Goal: Task Accomplishment & Management: Manage account settings

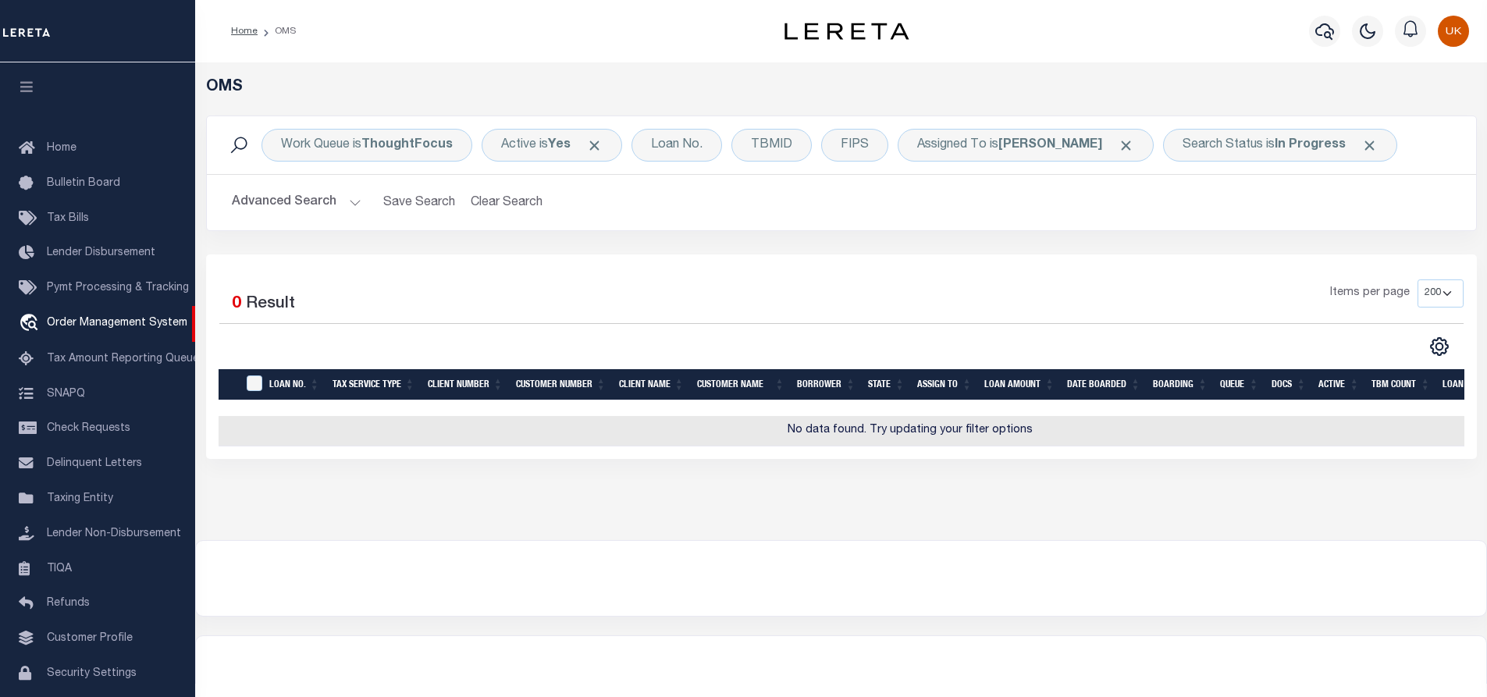
select select "200"
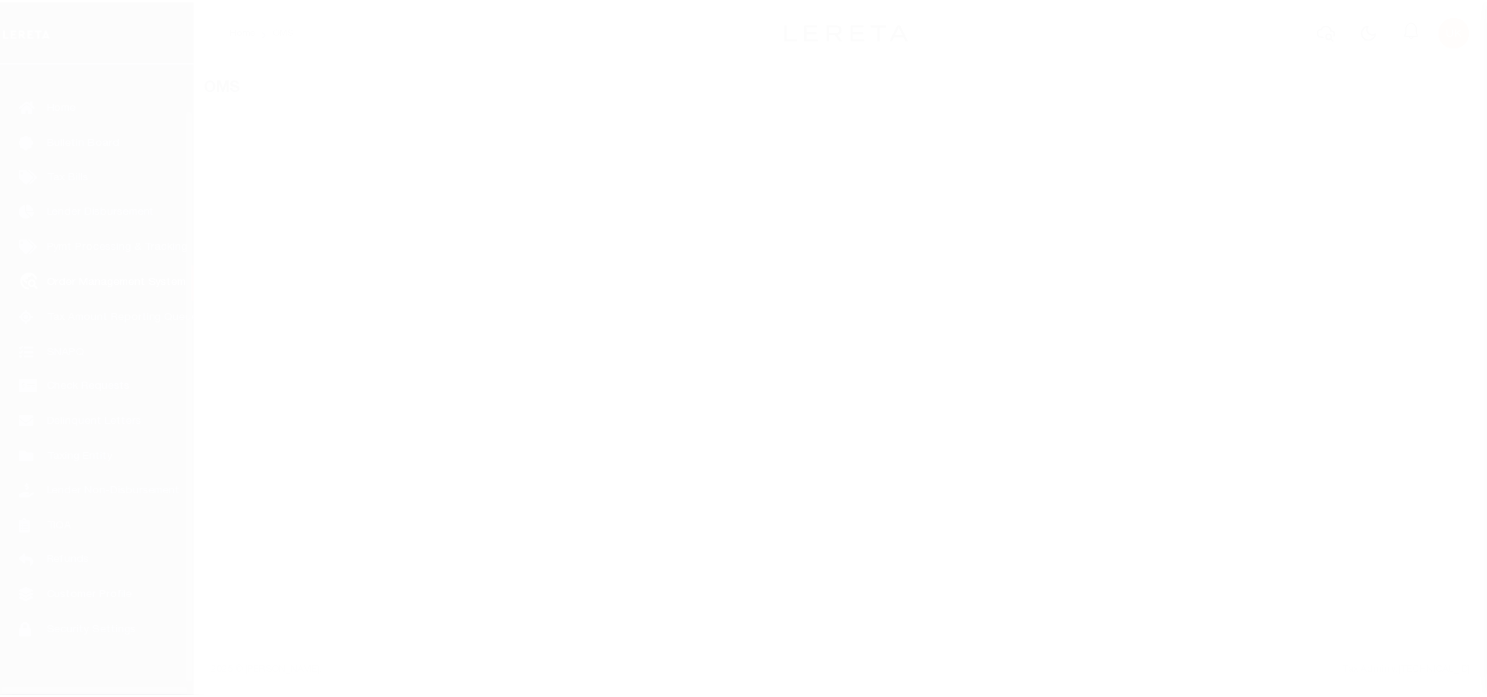
scroll to position [63, 0]
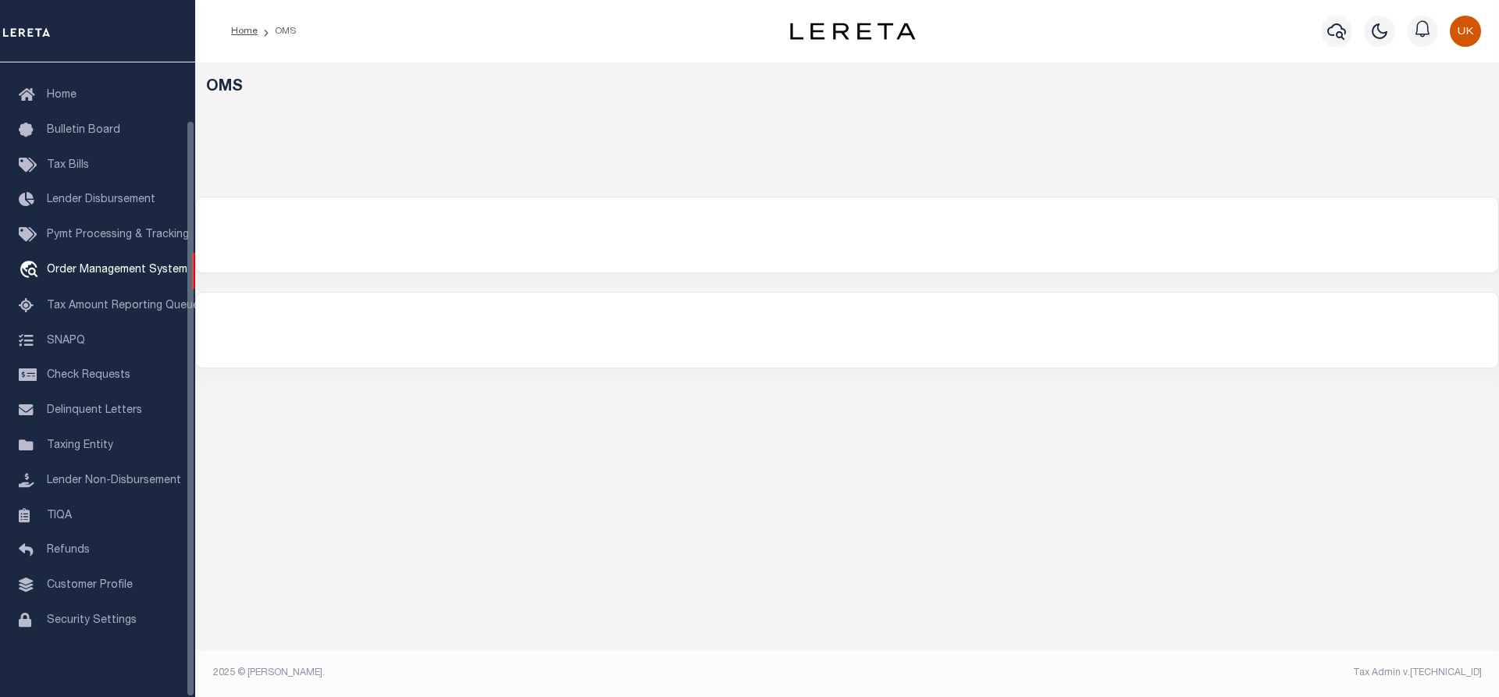
select select "200"
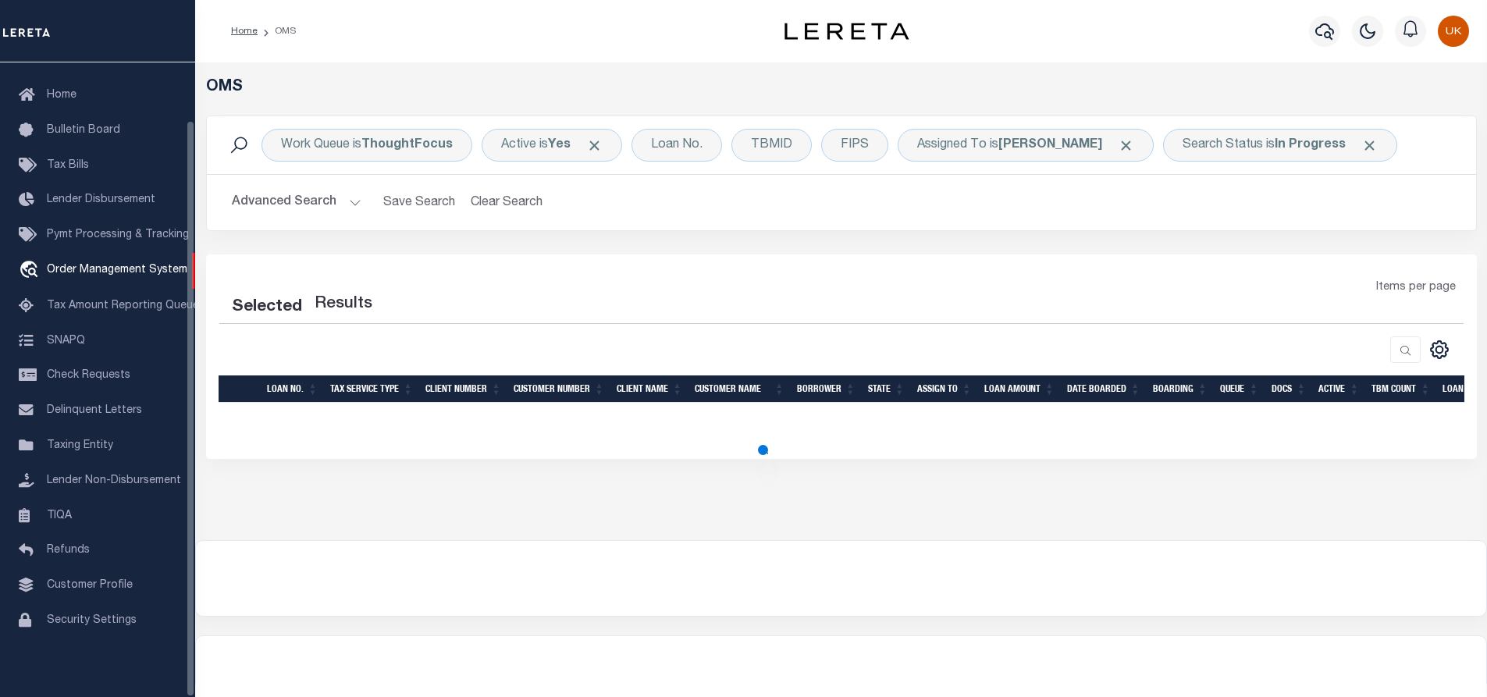
select select "200"
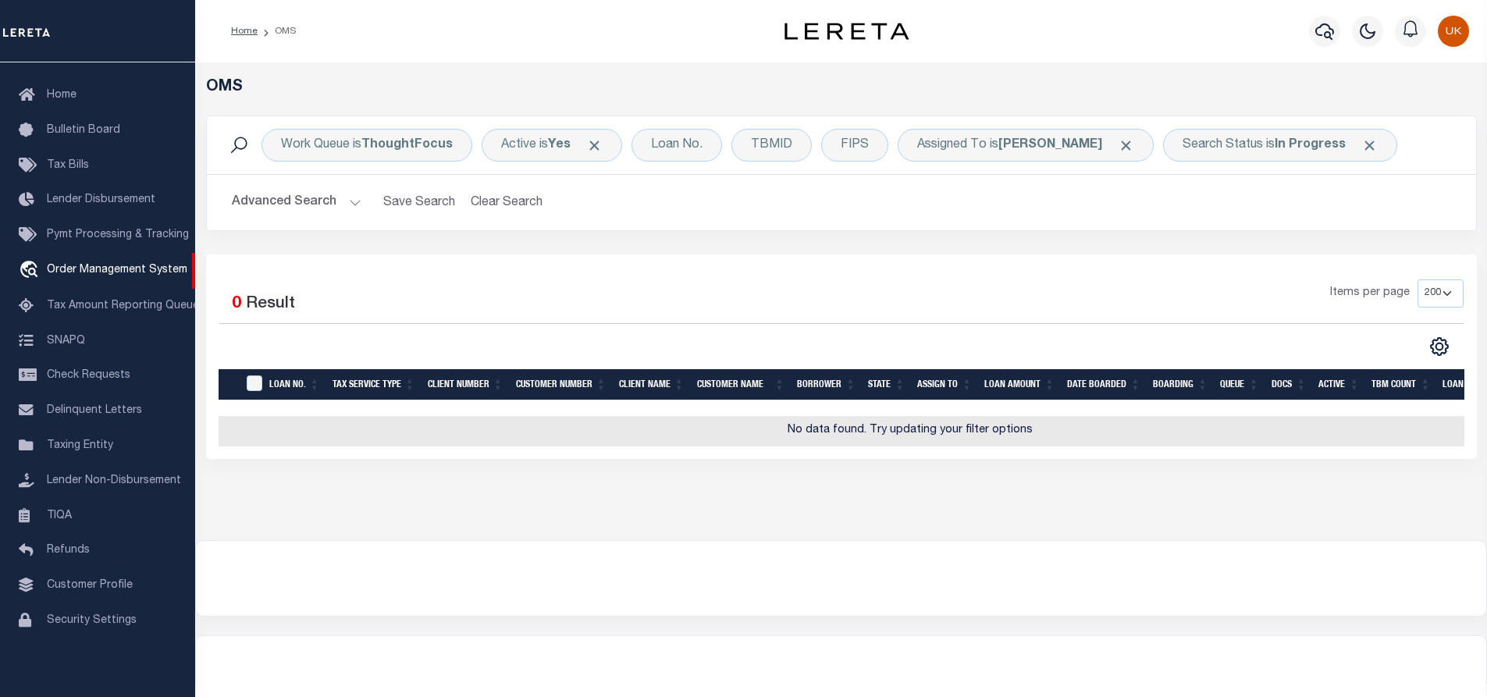
click at [660, 643] on div "OMS Work Queue is ThoughtFocus Active is Yes Loan No. TBMID FIPS Assigned To is…" at bounding box center [841, 386] width 1292 height 649
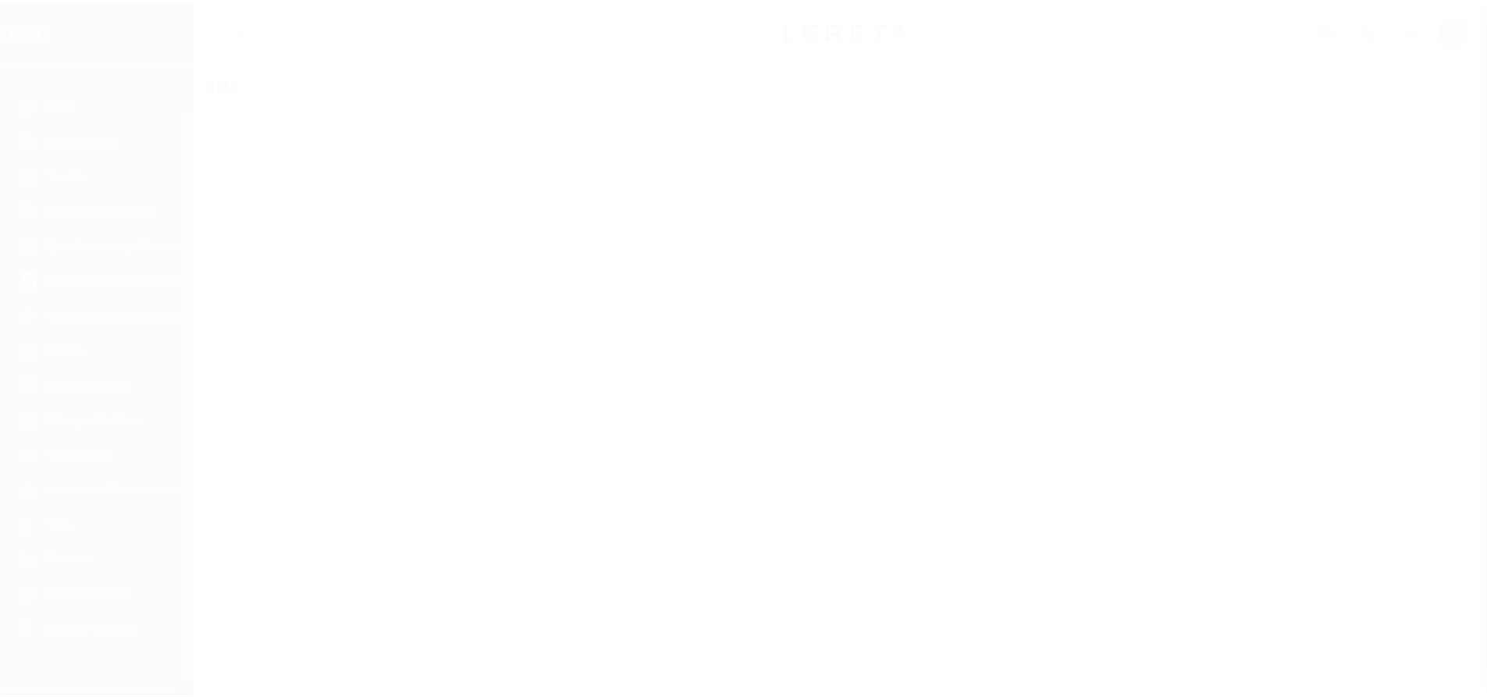
scroll to position [63, 0]
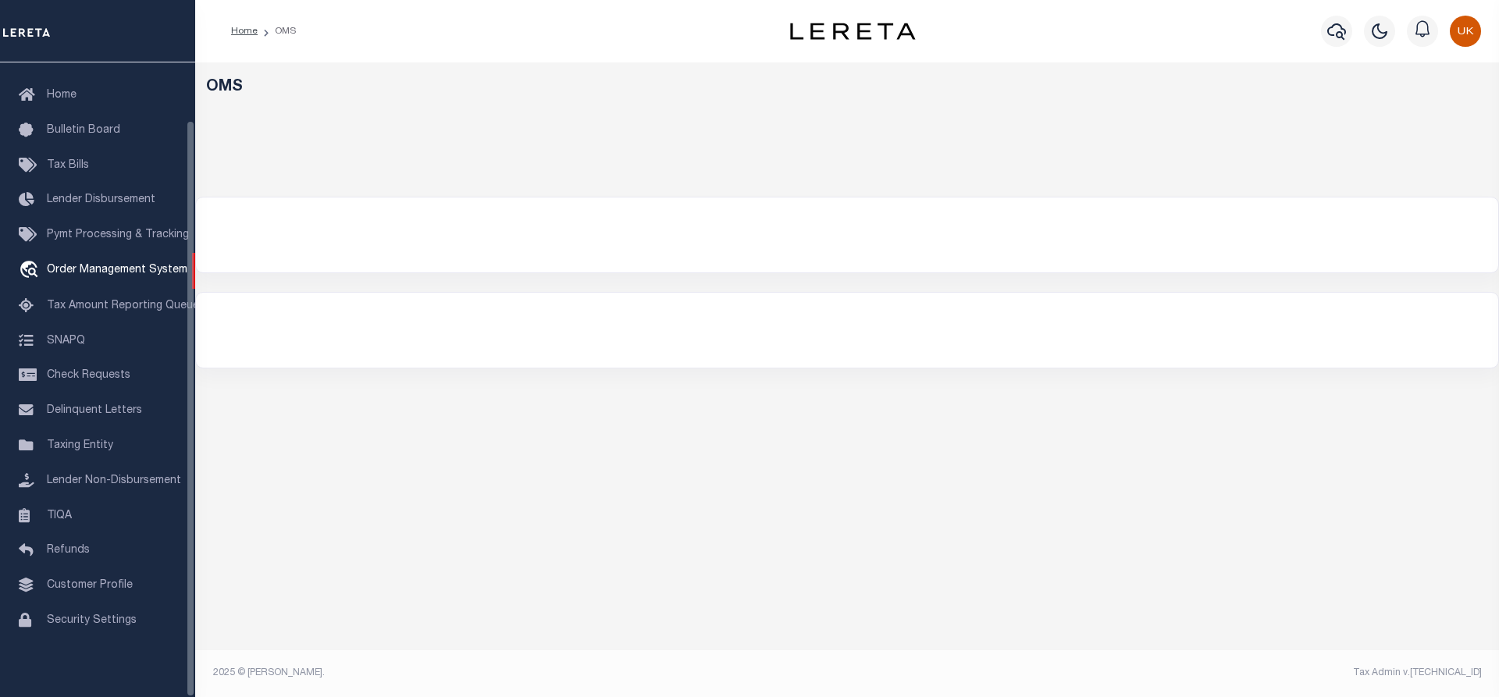
select select "200"
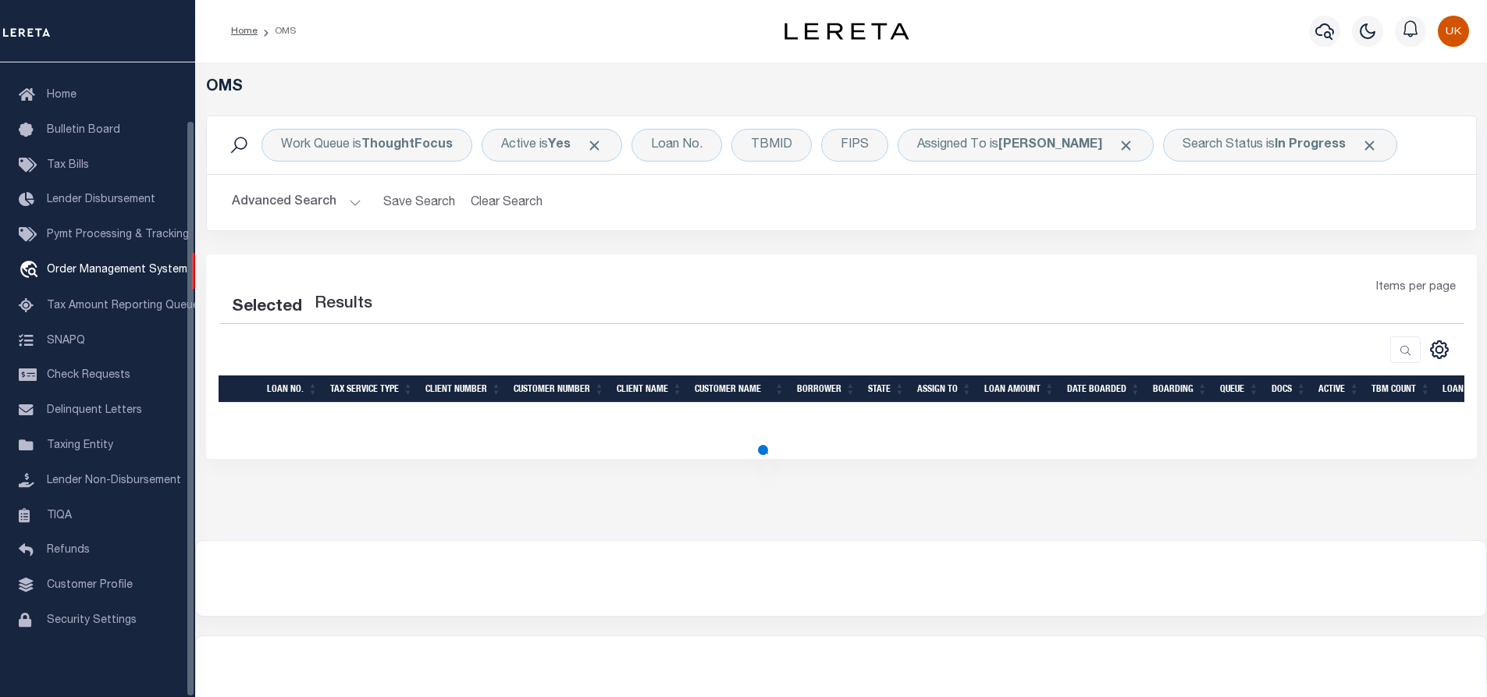
select select "200"
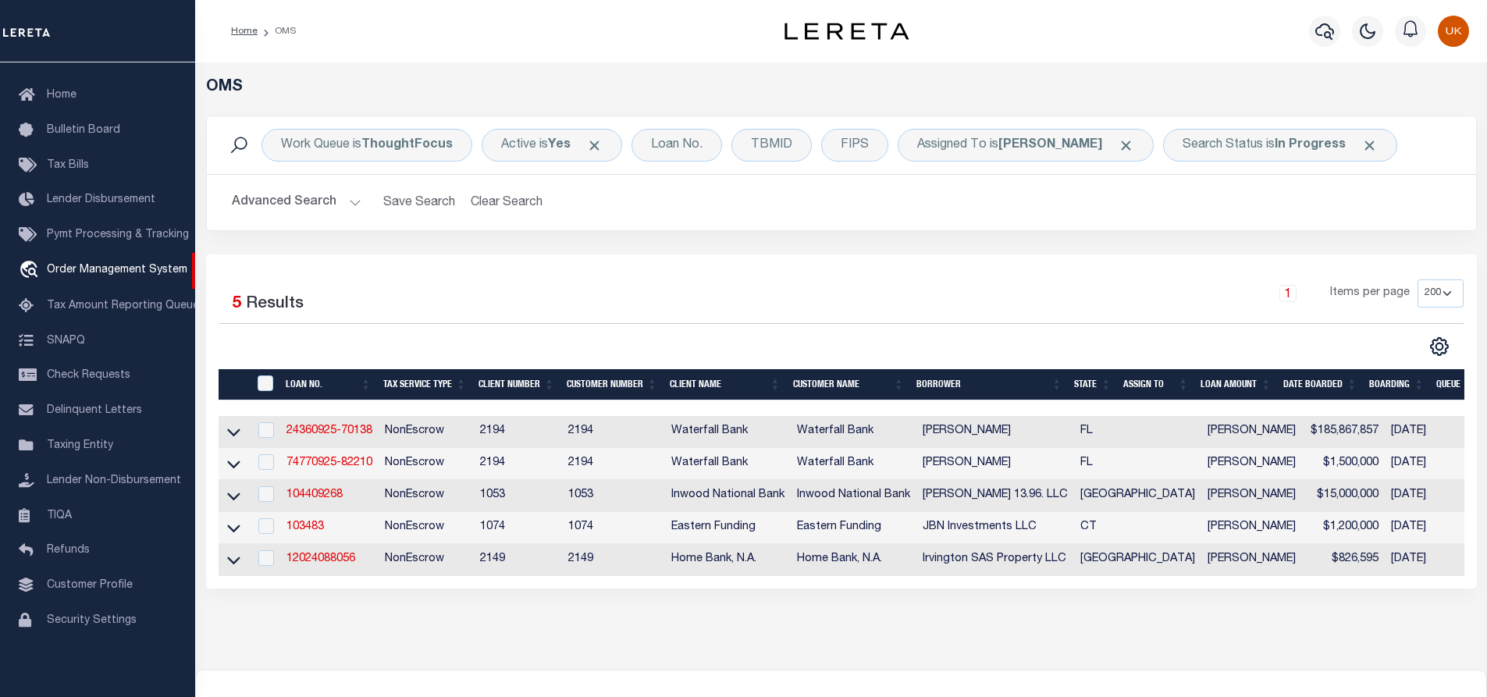
drag, startPoint x: 1026, startPoint y: 592, endPoint x: 1448, endPoint y: 588, distance: 421.5
click at [1448, 588] on div "Selected 5 Results 1 Items per page 10 25 50 100 200" at bounding box center [841, 421] width 1271 height 334
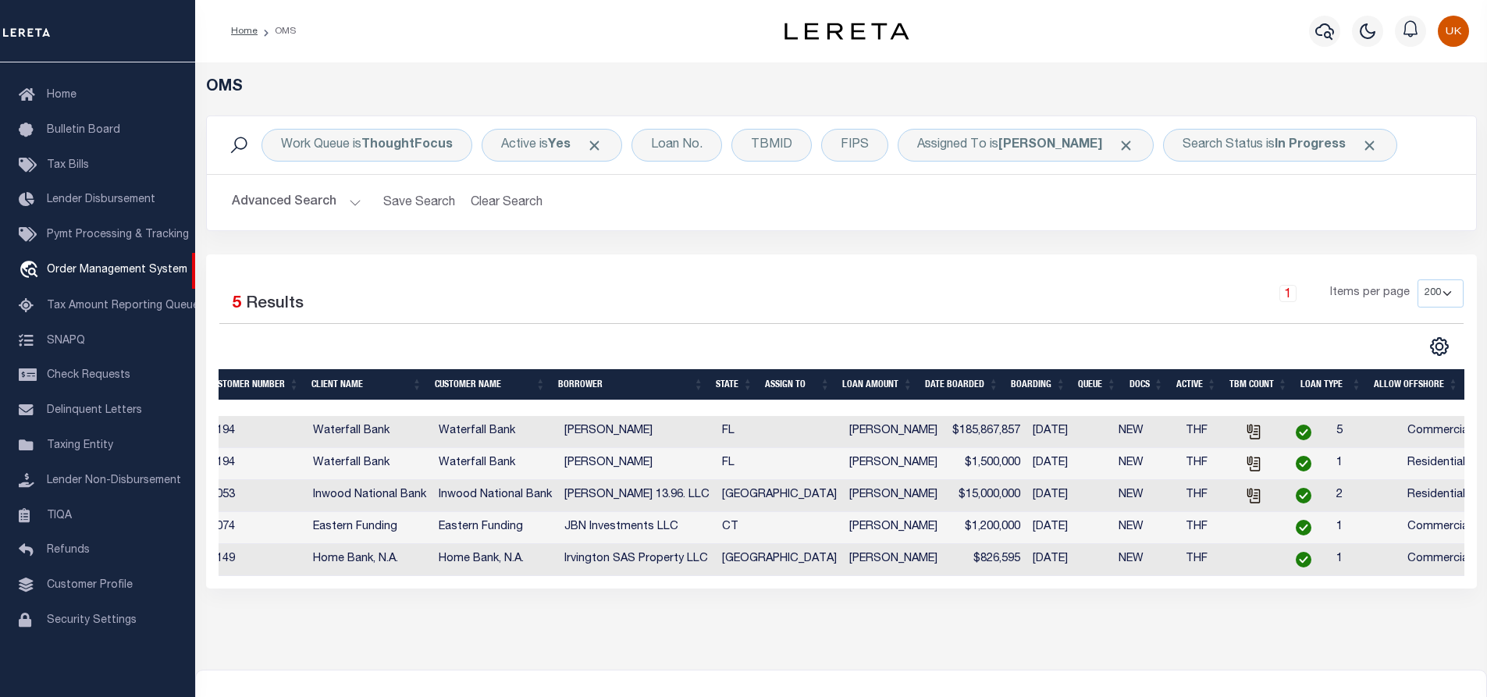
scroll to position [0, 293]
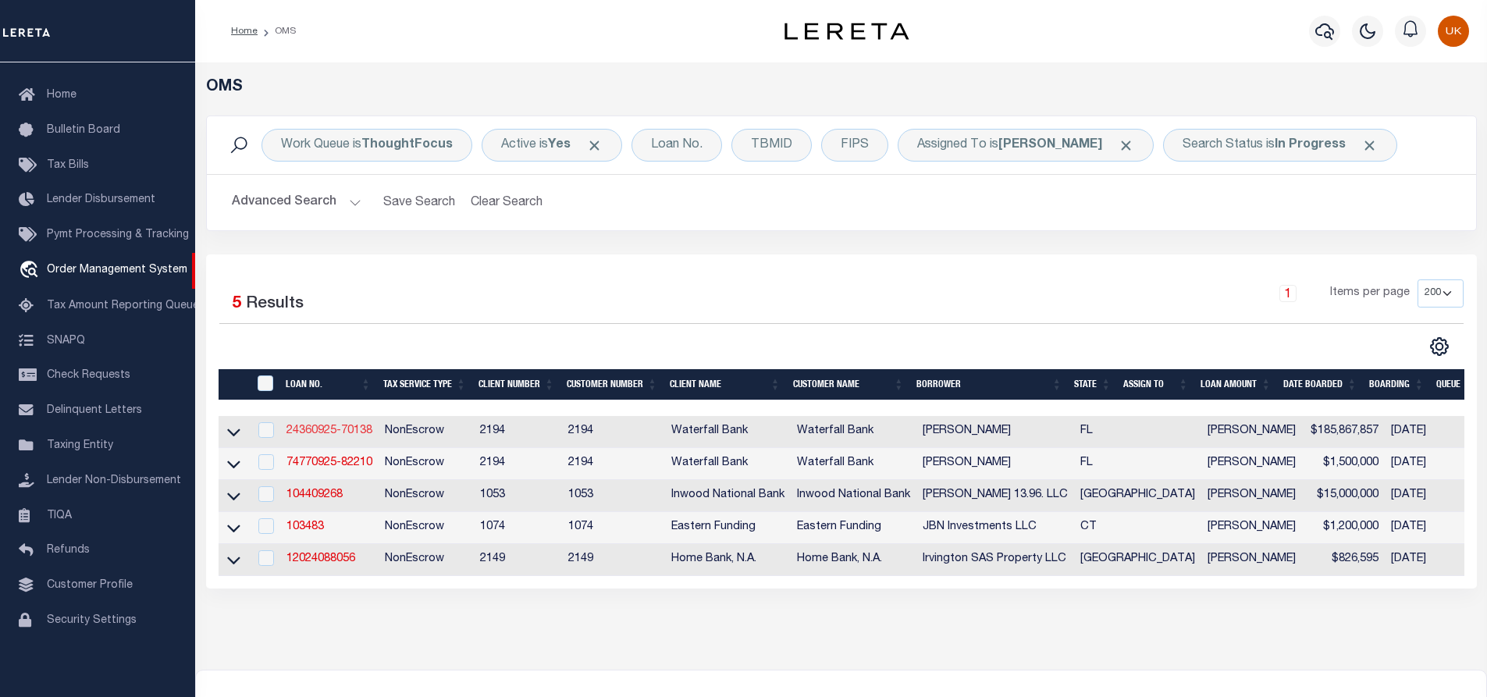
click at [330, 432] on link "24360925-70138" at bounding box center [329, 430] width 86 height 11
type input "24360925-70138"
type input "[PERSON_NAME]"
select select
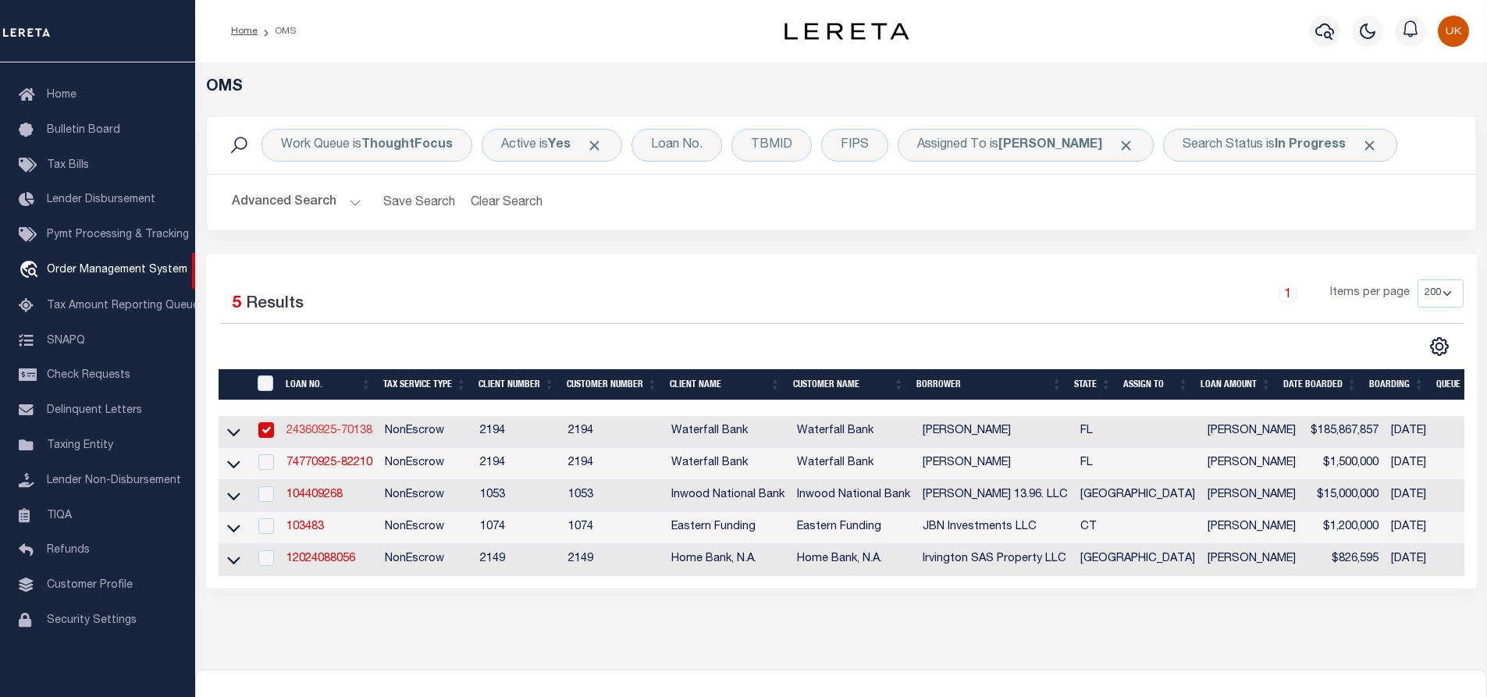
type input "150 PAULARINO AVE BLDG C"
type input "COSTA MESA CA 92626-3339"
type input "09/21/2025"
select select "400"
select select "20"
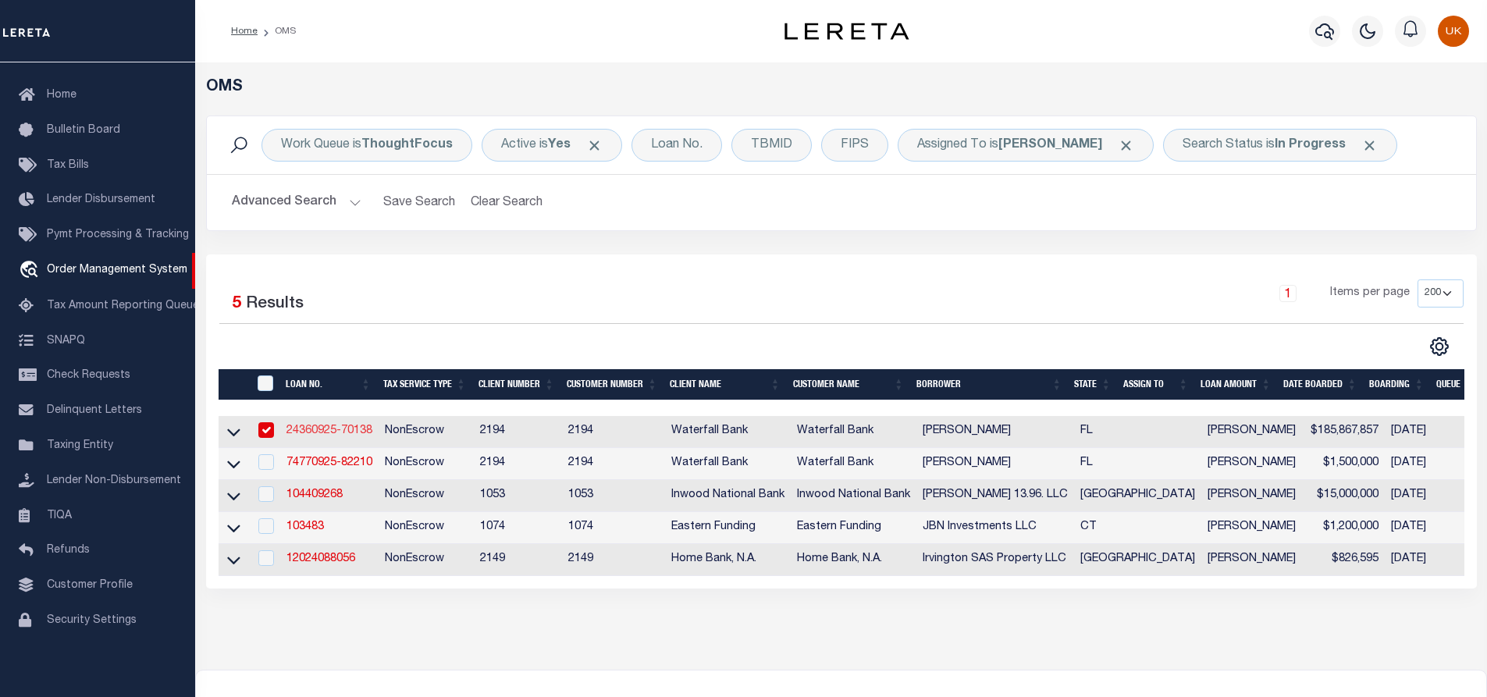
select select "NonEscrow"
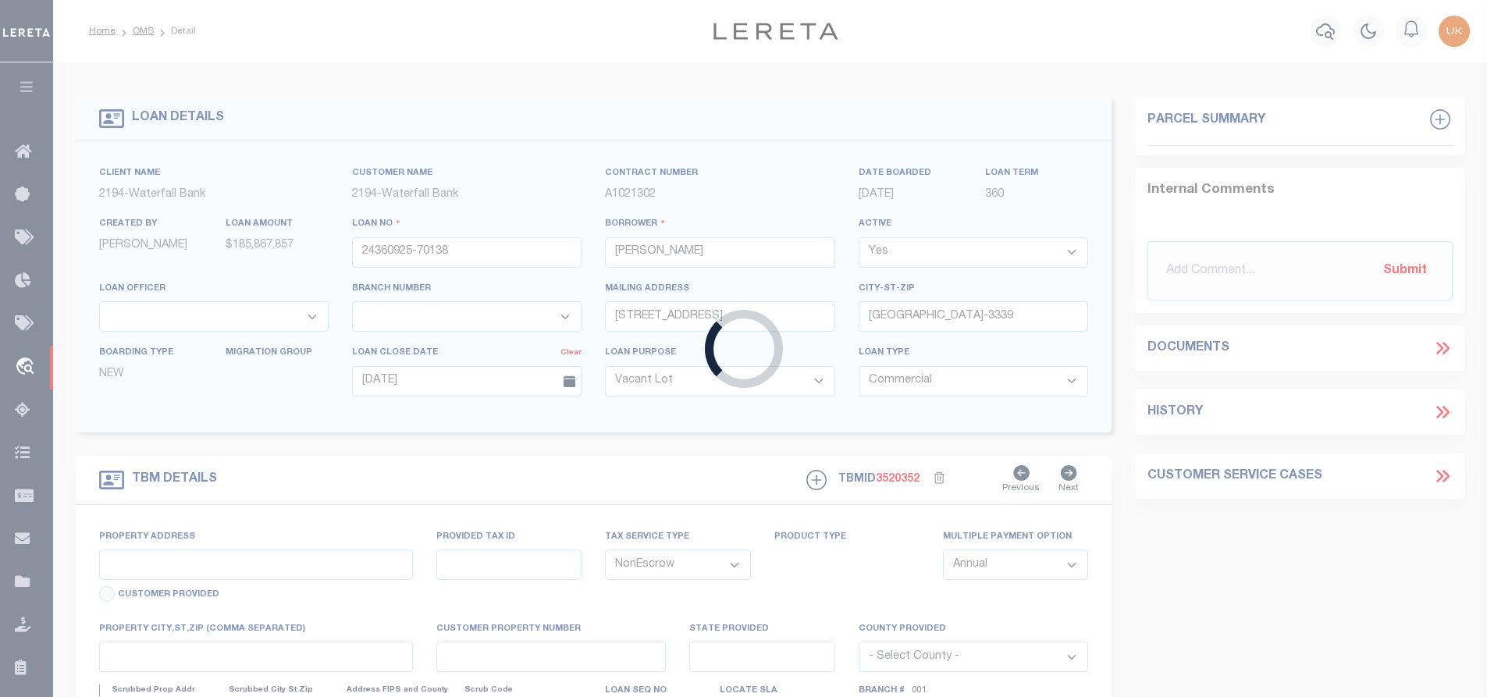
type input "7909 US HIGHWAY 19"
select select
type input "PORT RICHEY FL 34668-6634"
type input "32-25-16-0270-00300-0080"
type input "FL"
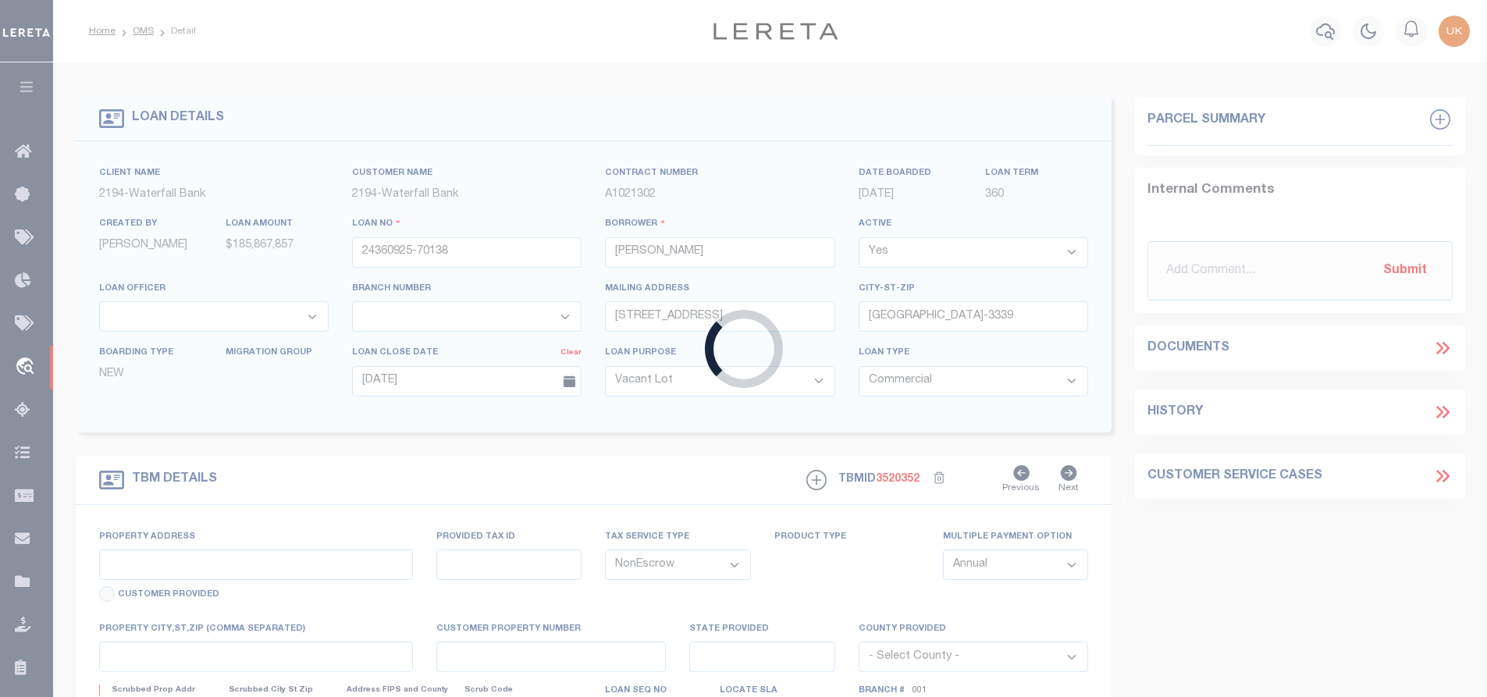
select select
select select "53802"
select select "5527"
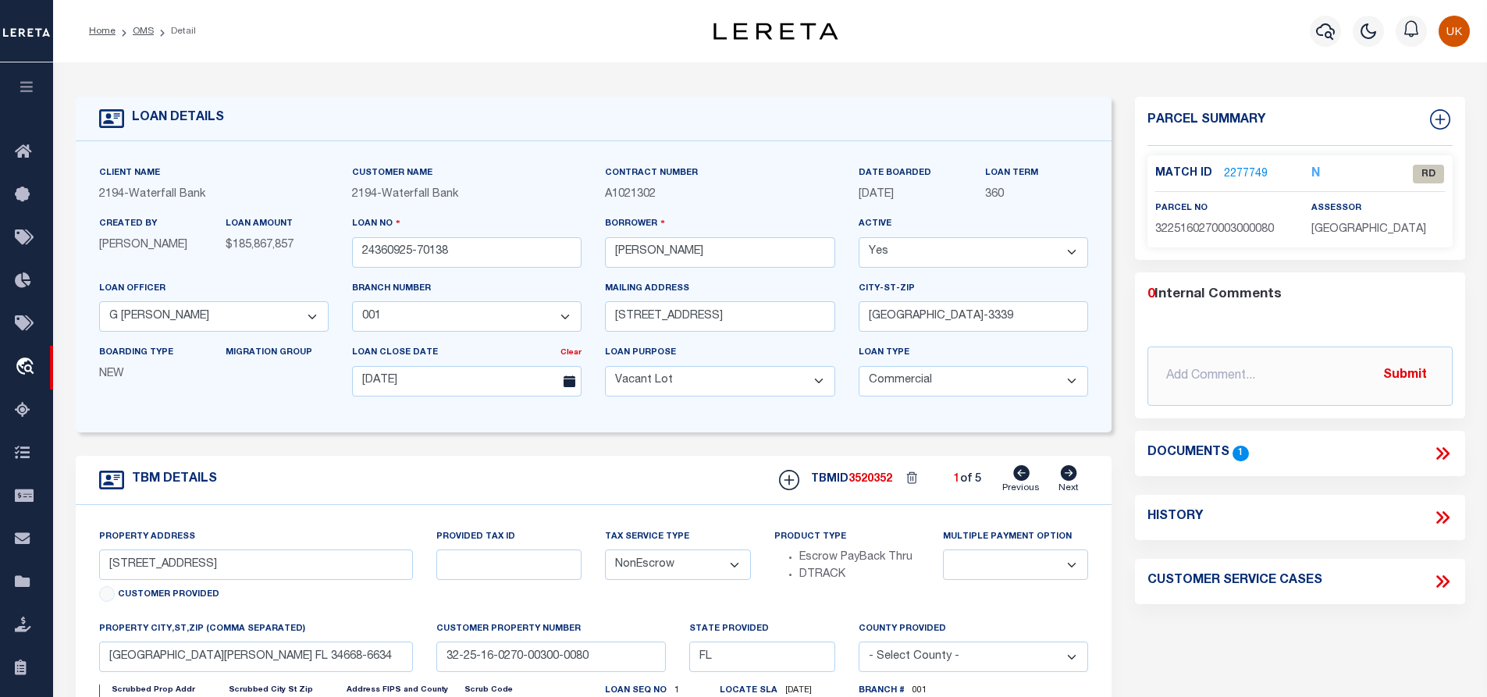
click at [1246, 172] on link "2277749" at bounding box center [1246, 174] width 44 height 16
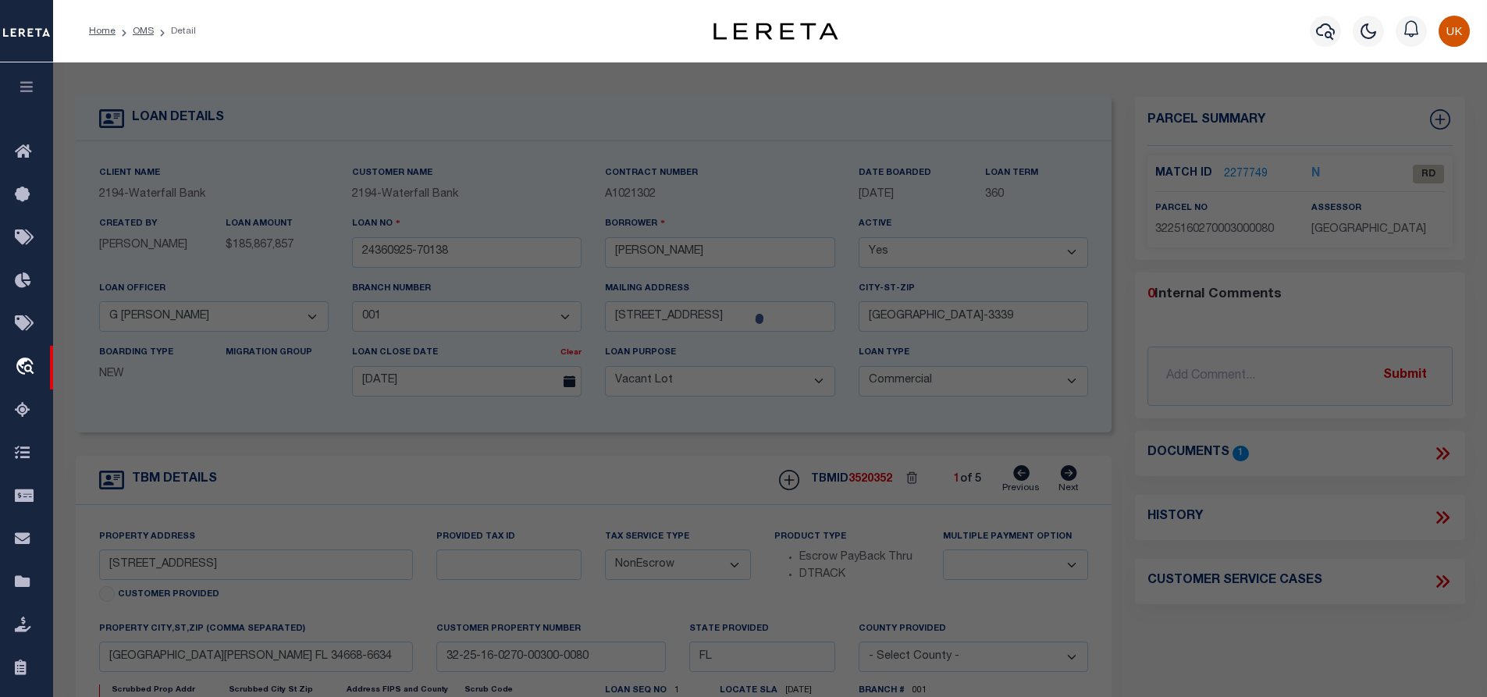
checkbox input "false"
select select "RD"
type input "FALCONE,STACEY"
select select "ATL"
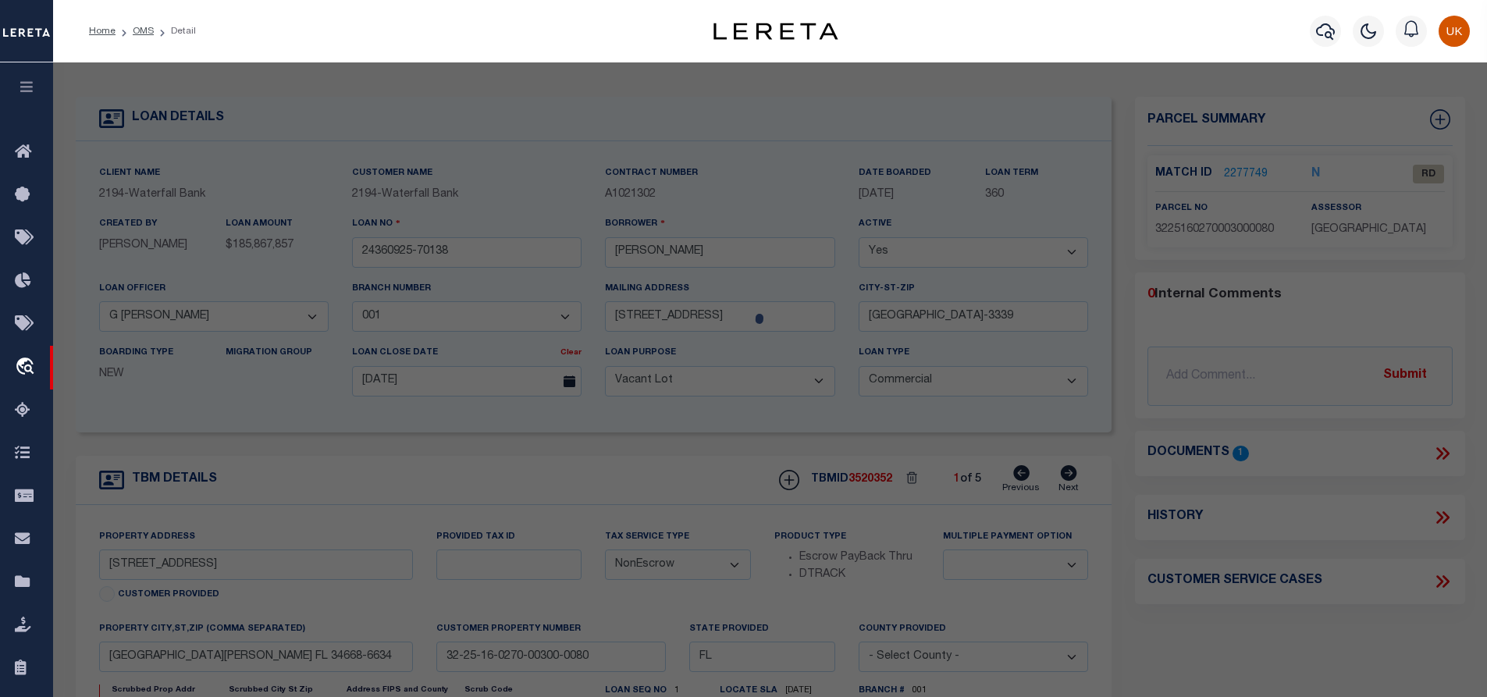
select select "ADD"
type input "7909 US HIGHWAY 19"
checkbox input "false"
type input "PORT RICHEY, FL 34668"
type textarea "H R NICKS SUB PB 2 PG 25 BLOCK 3 NORTH 53.46 FT OF LOT 8 LYING WEST OF US HWY 1…"
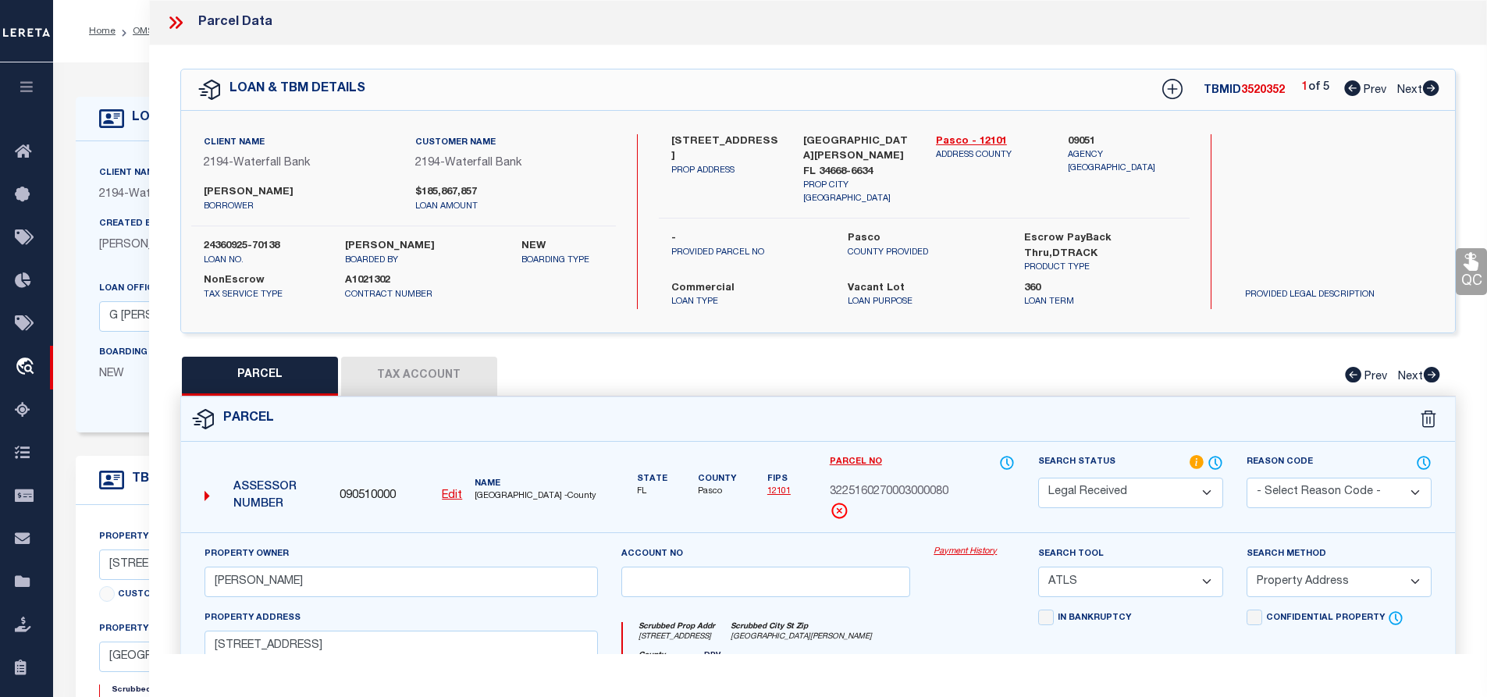
click at [1433, 90] on icon at bounding box center [1430, 88] width 17 height 16
select select "AS"
select select
checkbox input "false"
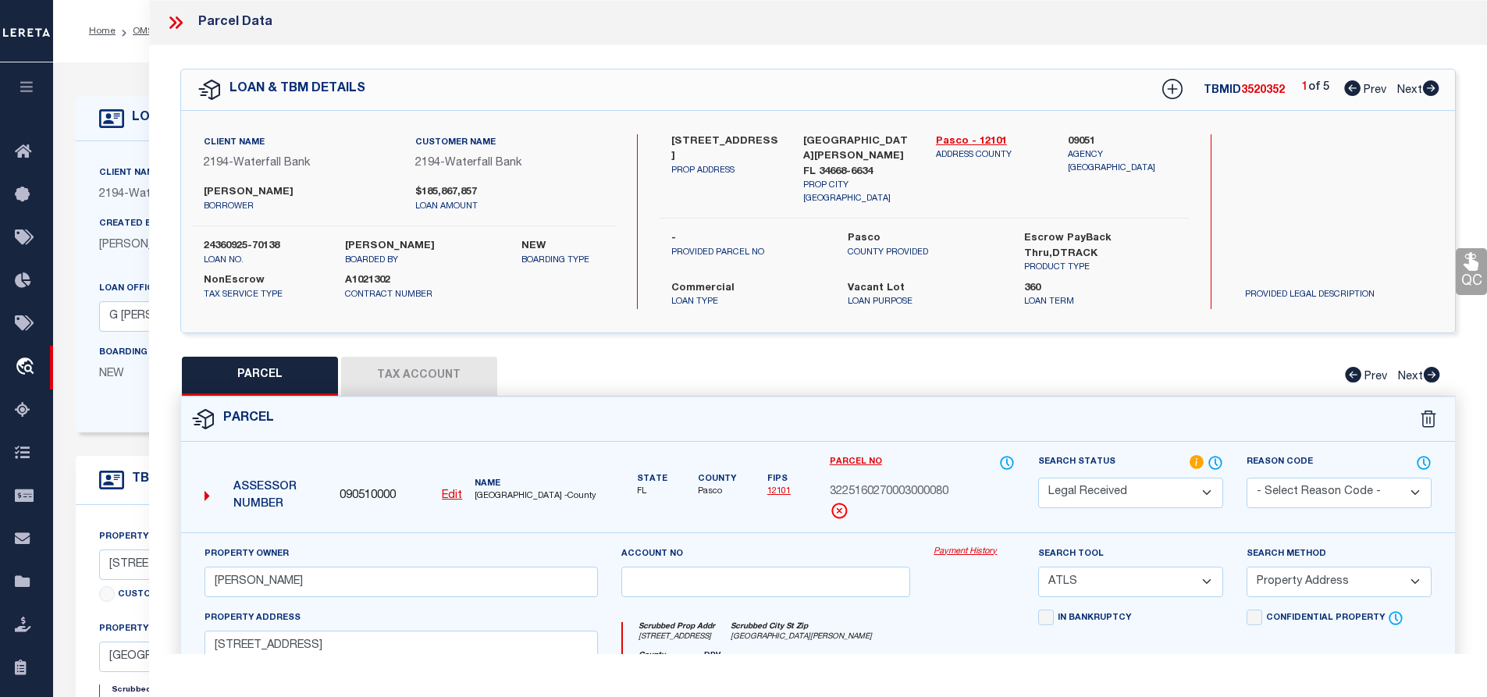
checkbox input "false"
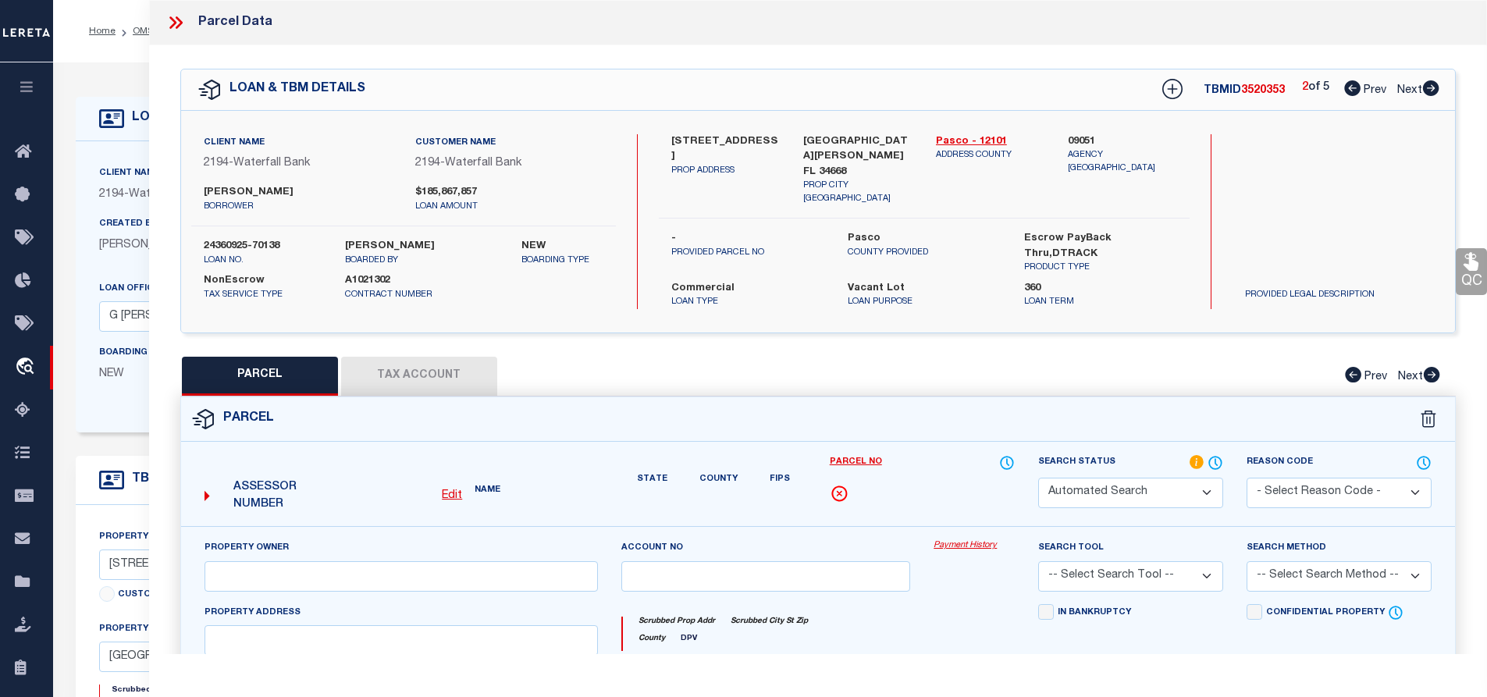
select select "RD"
type input "PARADISE PORT RICHEY INC"
select select "ATL"
select select "ADD"
type input "5428 COTEE AVE"
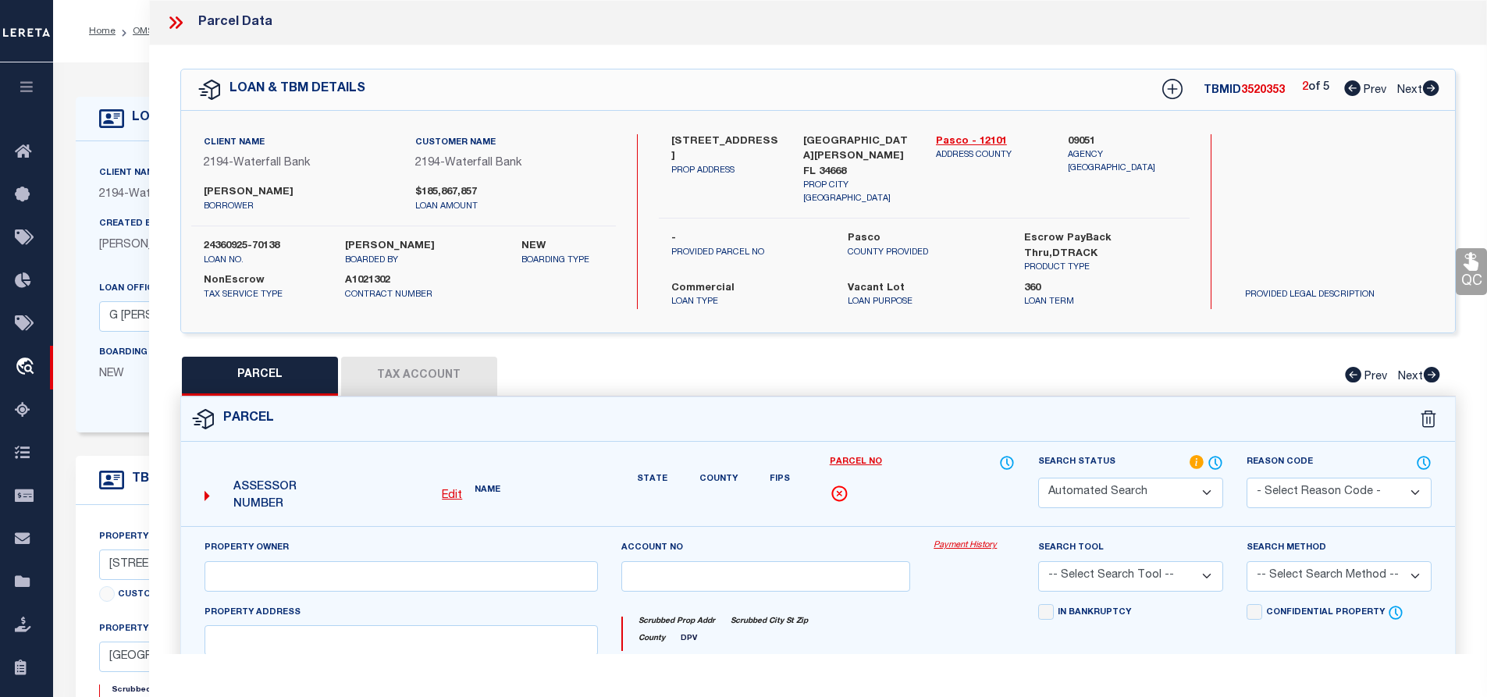
checkbox input "false"
type input "PORT RICHEY, FL 34668"
type textarea "H R HICKS SUB PB 2 PG 25 BLK 3 THAT PART LOTS 1 THRU 8 EXC NORTH 53.46 FT OF LO…"
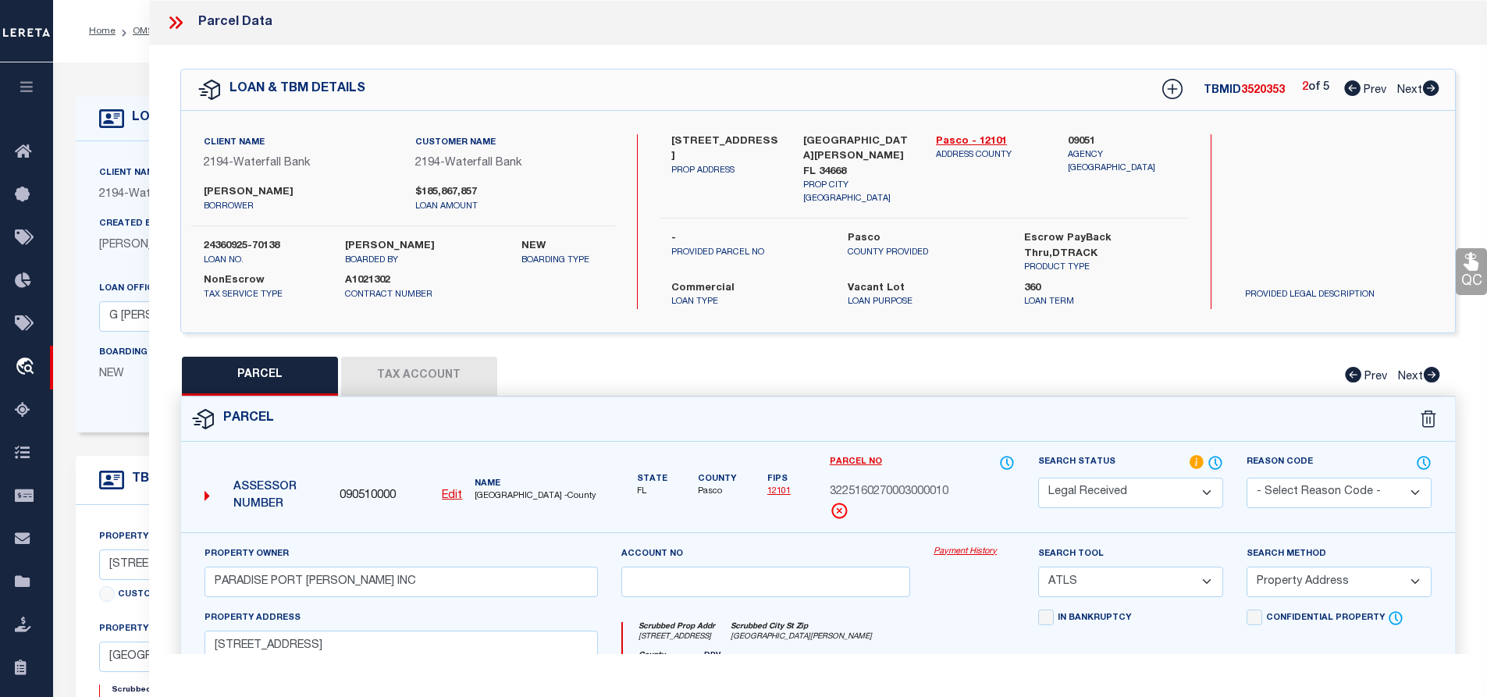
click at [1433, 90] on icon at bounding box center [1430, 88] width 17 height 16
select select "AS"
select select
checkbox input "false"
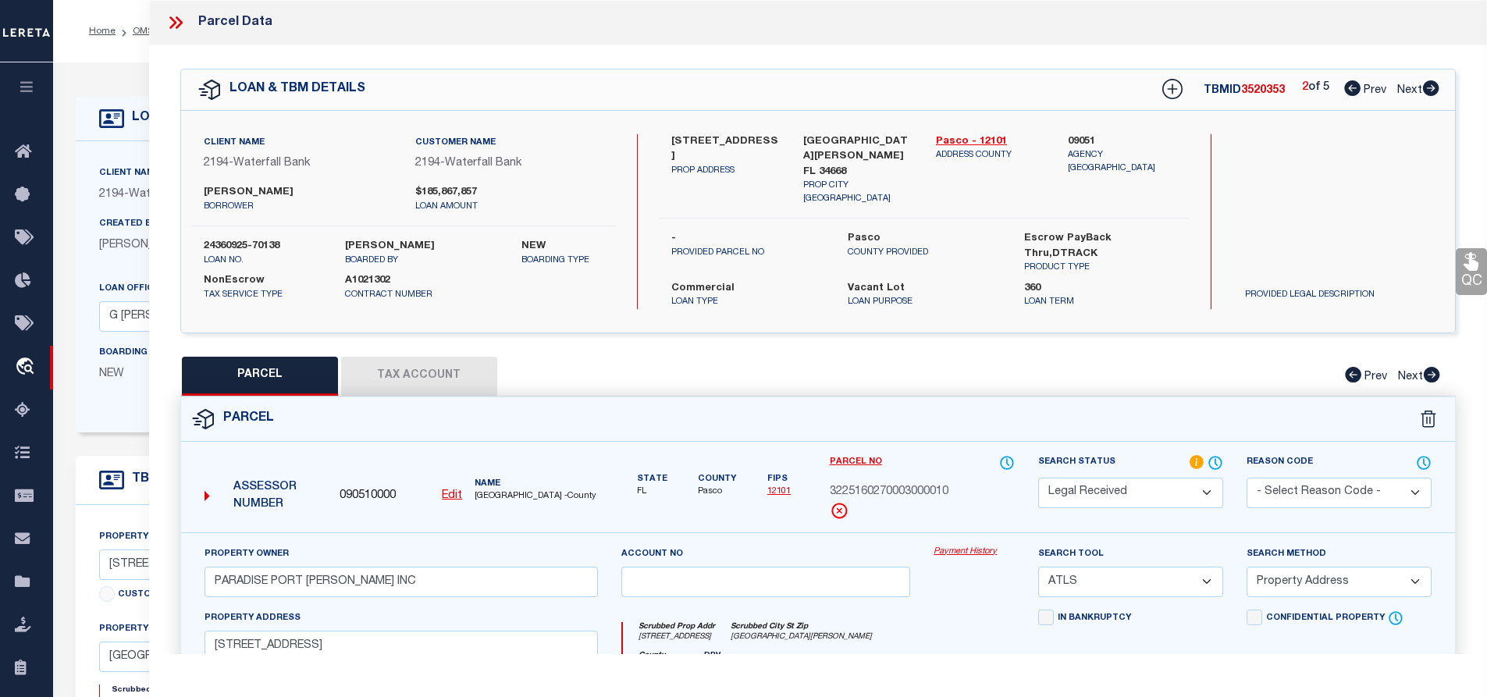
checkbox input "false"
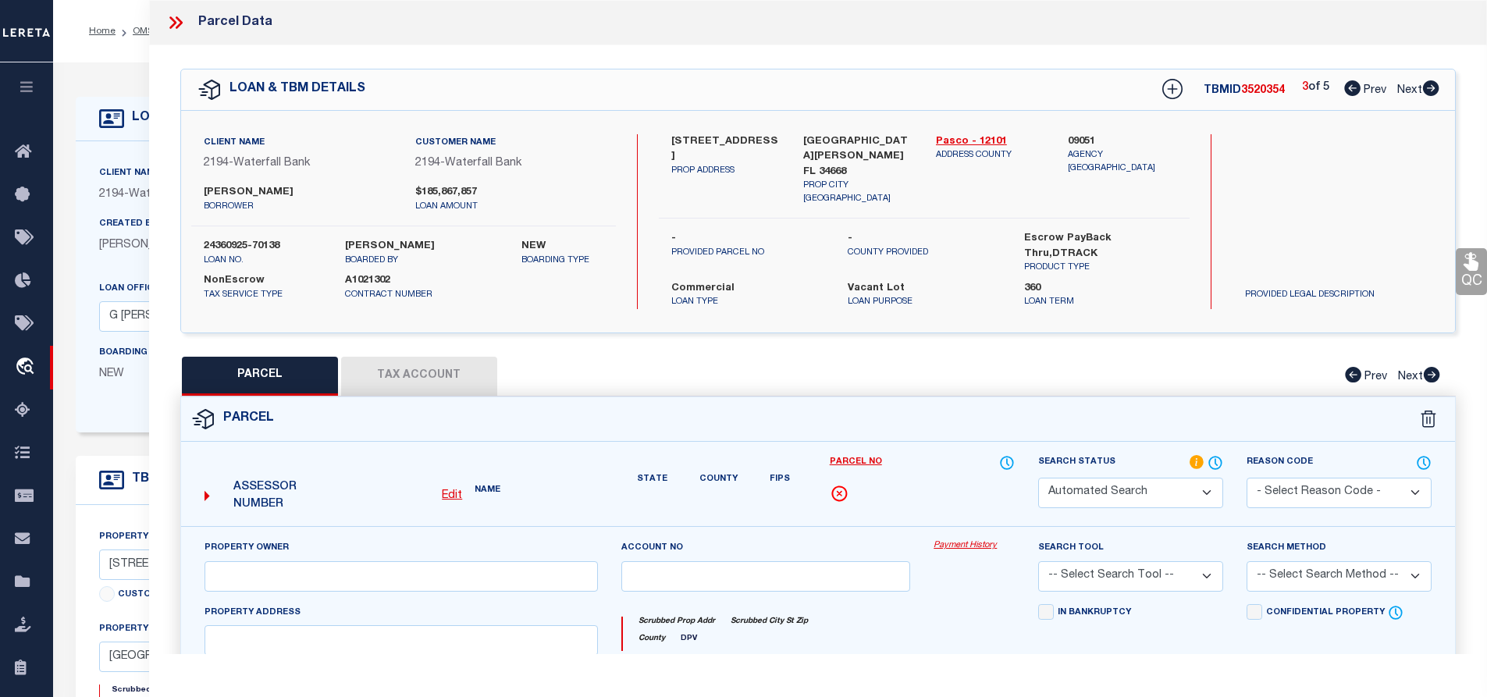
select select "IP"
checkbox input "false"
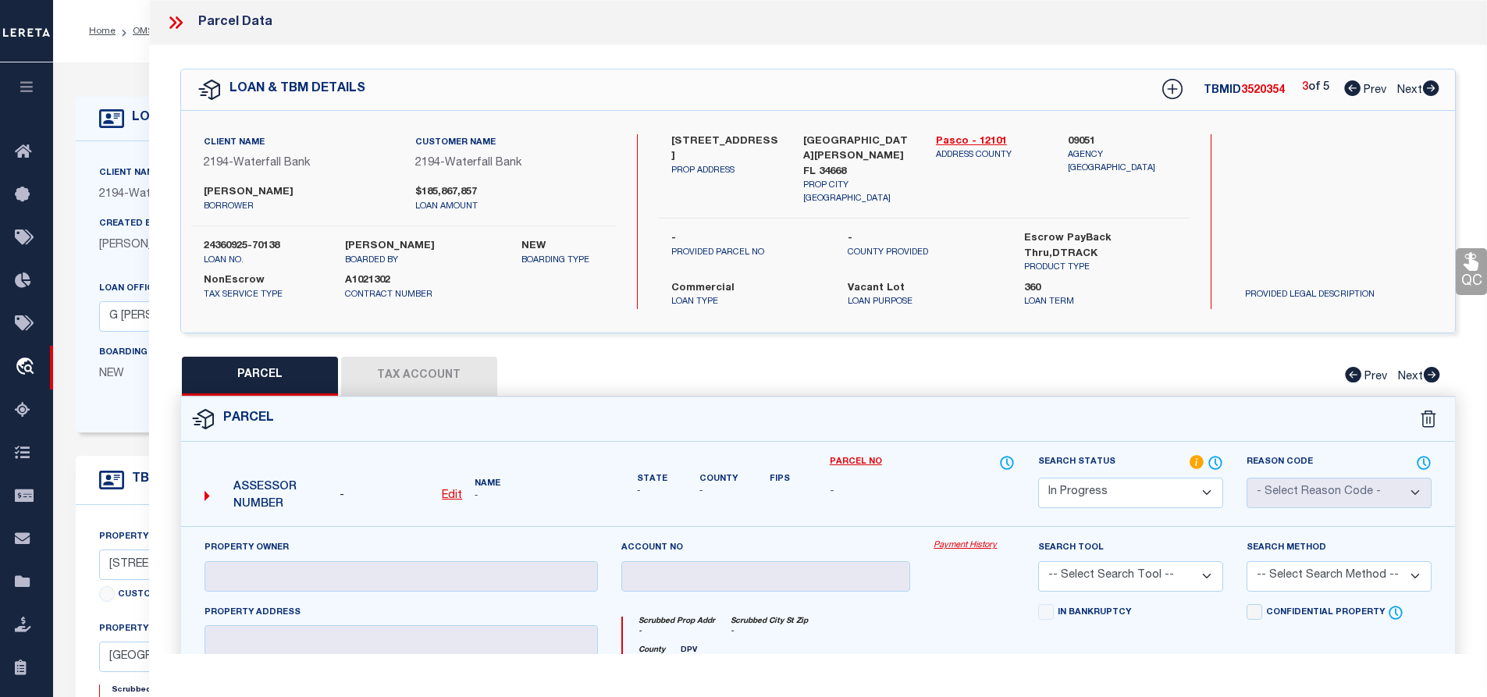
click at [1433, 90] on icon at bounding box center [1430, 88] width 17 height 16
select select "AS"
checkbox input "false"
select select "IP"
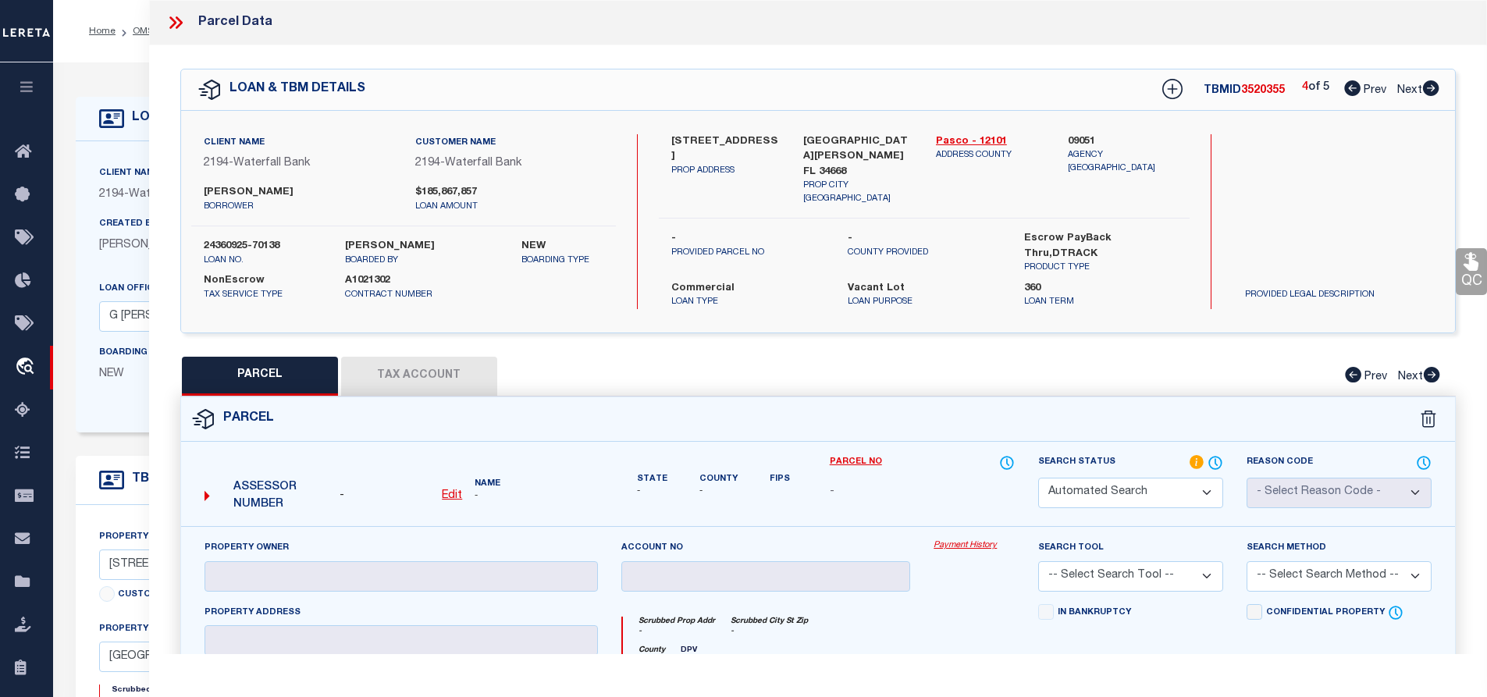
checkbox input "false"
click at [1433, 90] on icon at bounding box center [1430, 88] width 17 height 16
select select "AS"
checkbox input "false"
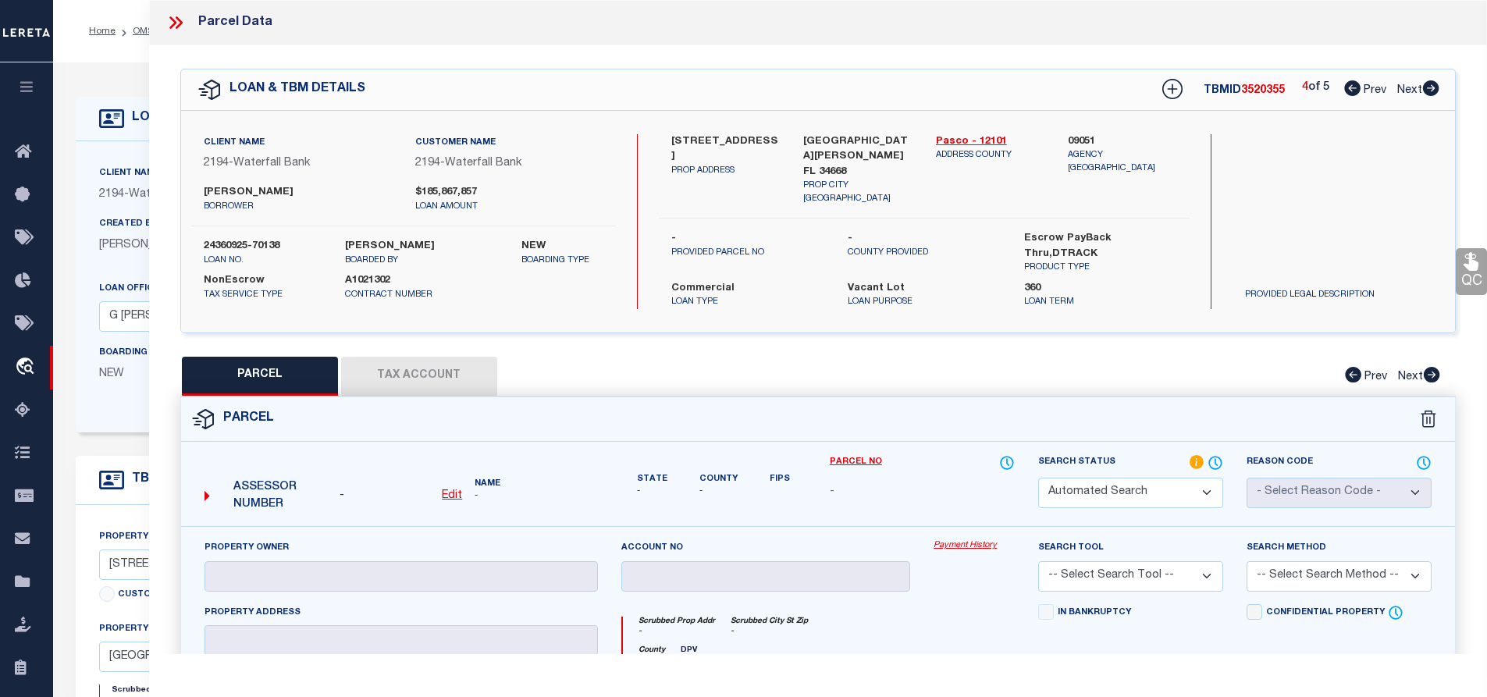
select select "RD"
type input "KOLOKITHAS BASILIUS"
select select "ATL"
select select "ADD"
type input "7905 BAYVIEW STREET,"
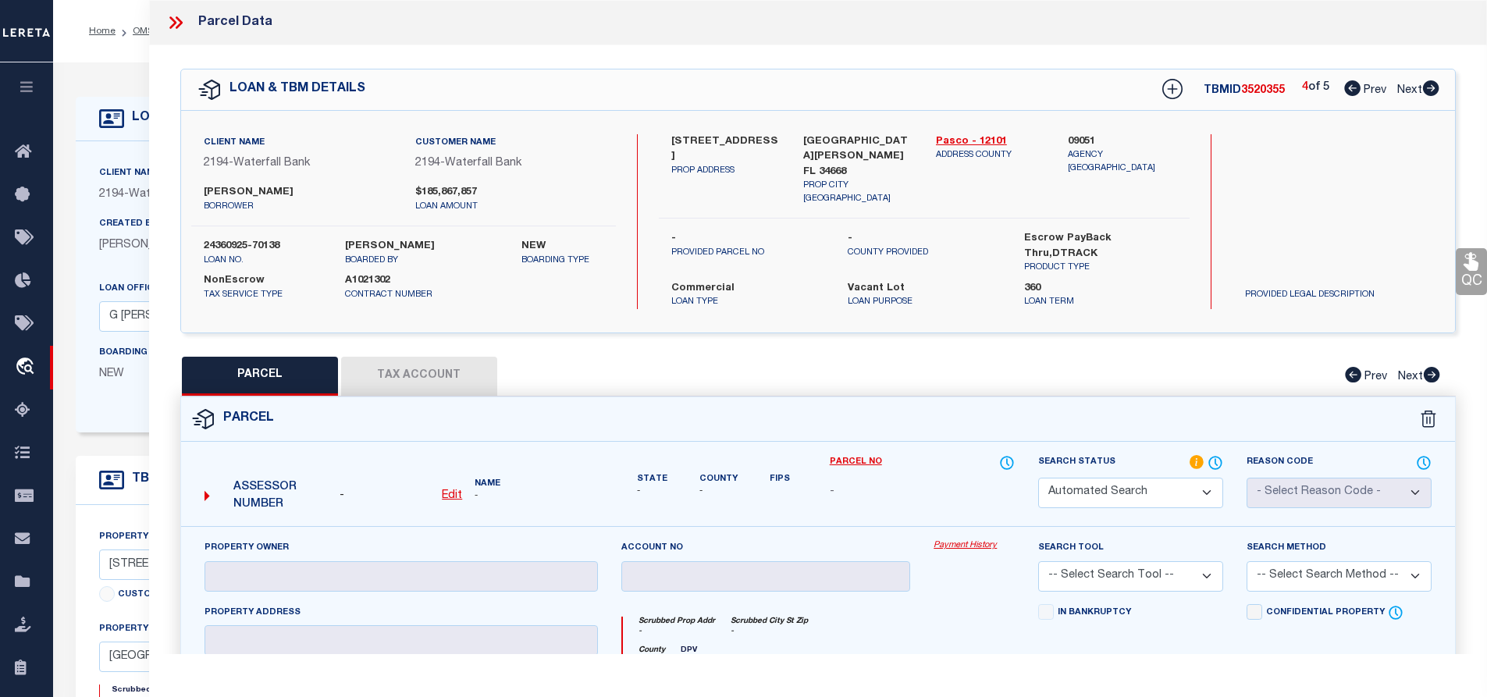
checkbox input "false"
type input "PORT RICHEY, FL 34668"
type textarea "POR OF NE1/4 OF NW1/4 OF SEC DESC AS COM AT NE COR OF LOT 8 BLOCK 1 OF H R NICK…"
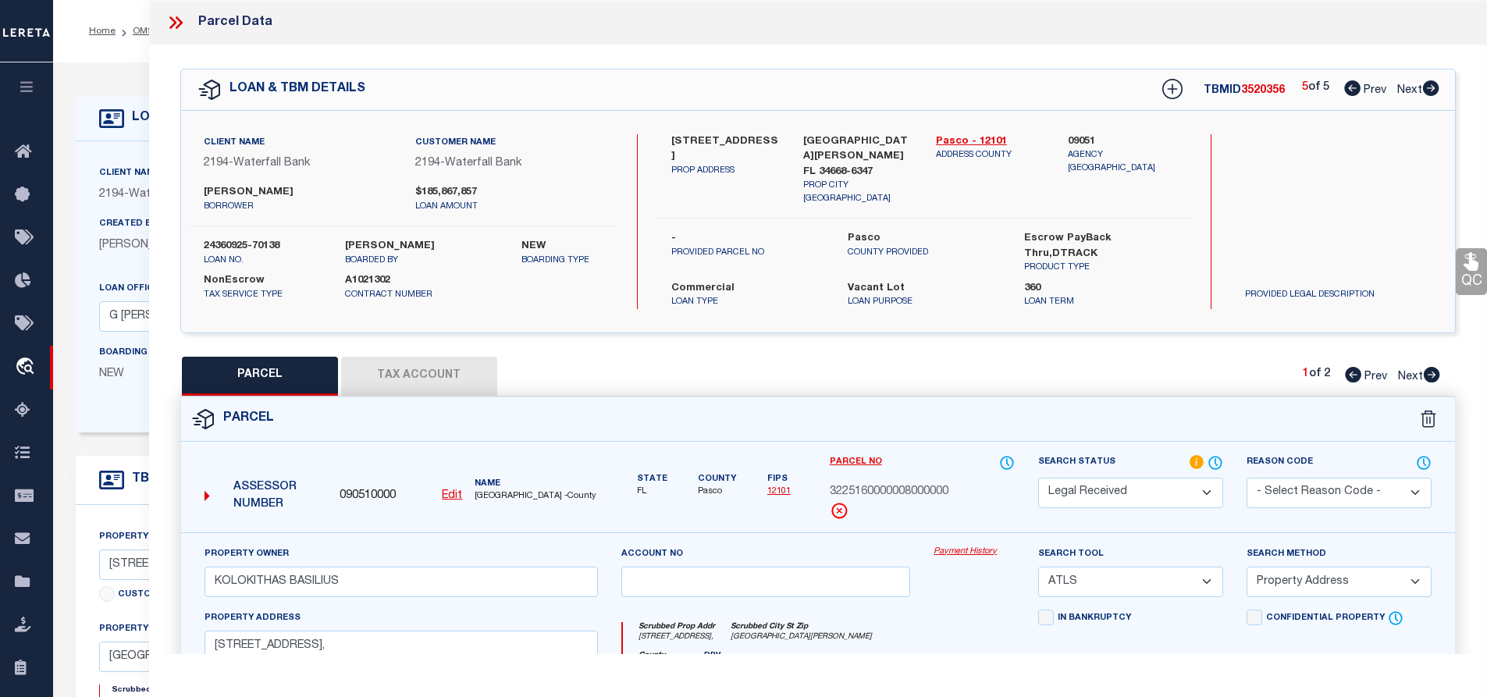
click at [1349, 93] on icon at bounding box center [1352, 88] width 16 height 16
select select "AS"
select select
checkbox input "false"
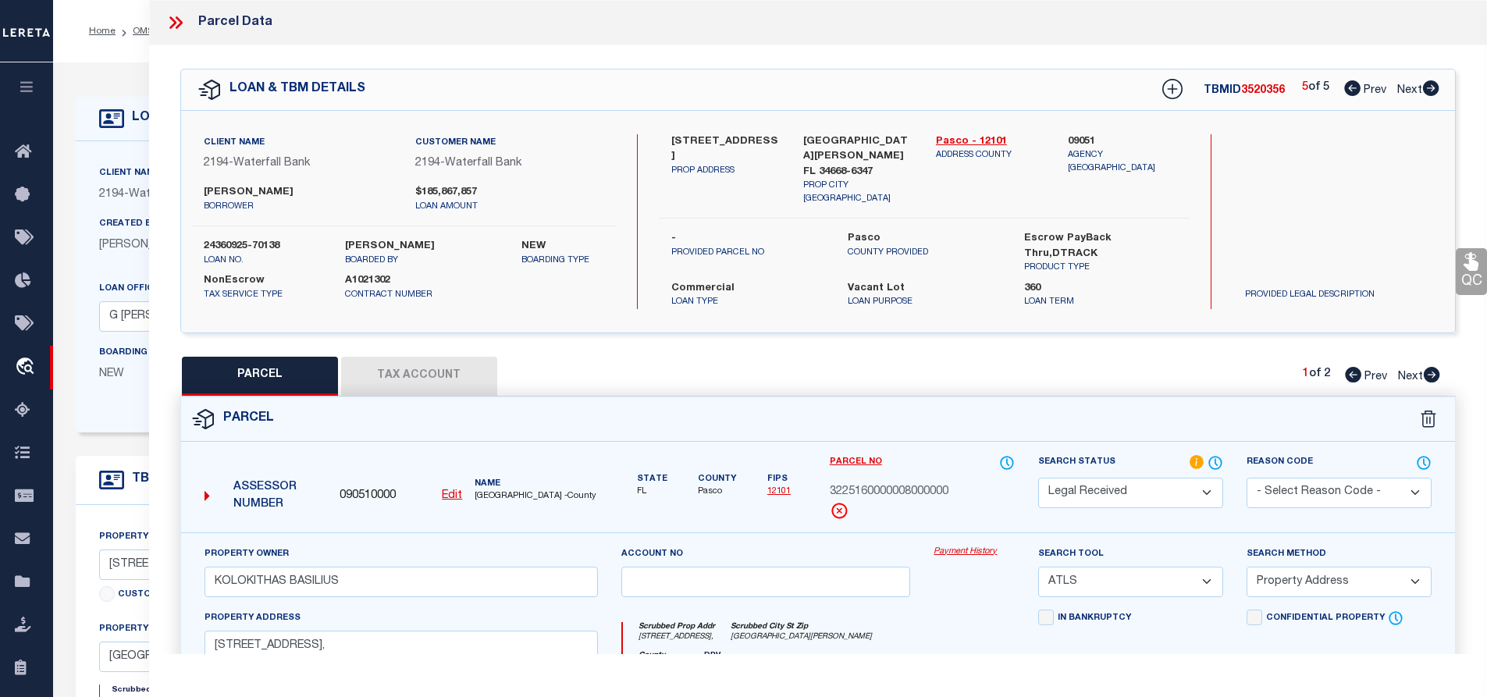
checkbox input "false"
select select "IP"
checkbox input "false"
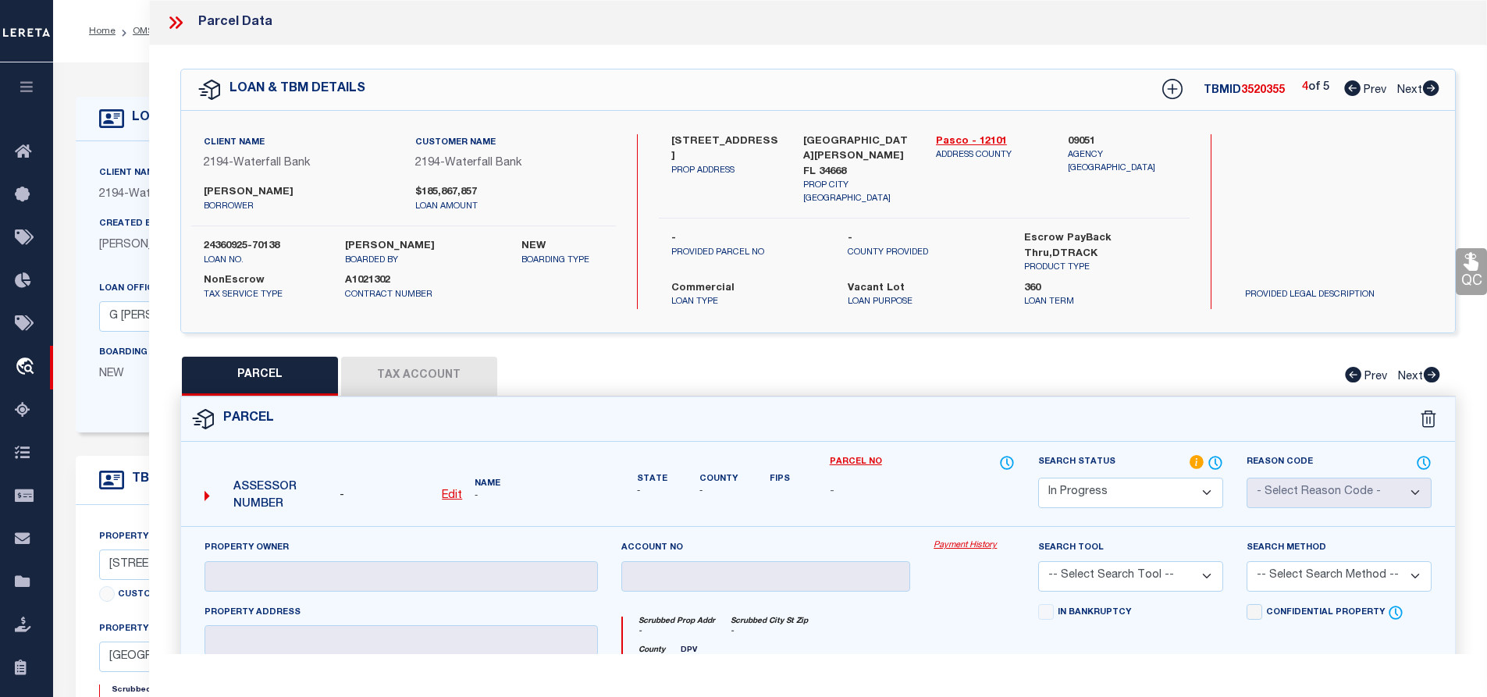
click at [1349, 93] on icon at bounding box center [1352, 88] width 16 height 16
select select "AS"
checkbox input "false"
select select "IP"
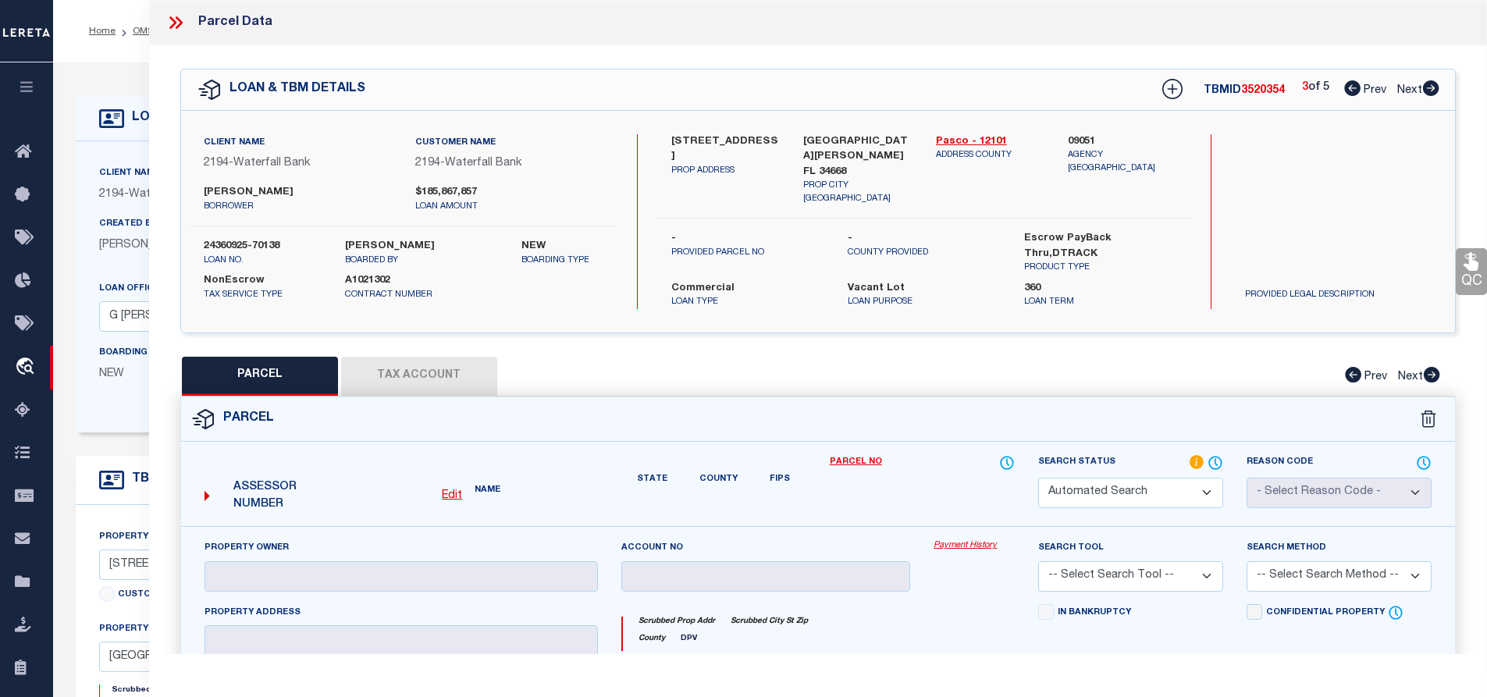
checkbox input "false"
click at [174, 27] on icon at bounding box center [175, 22] width 20 height 20
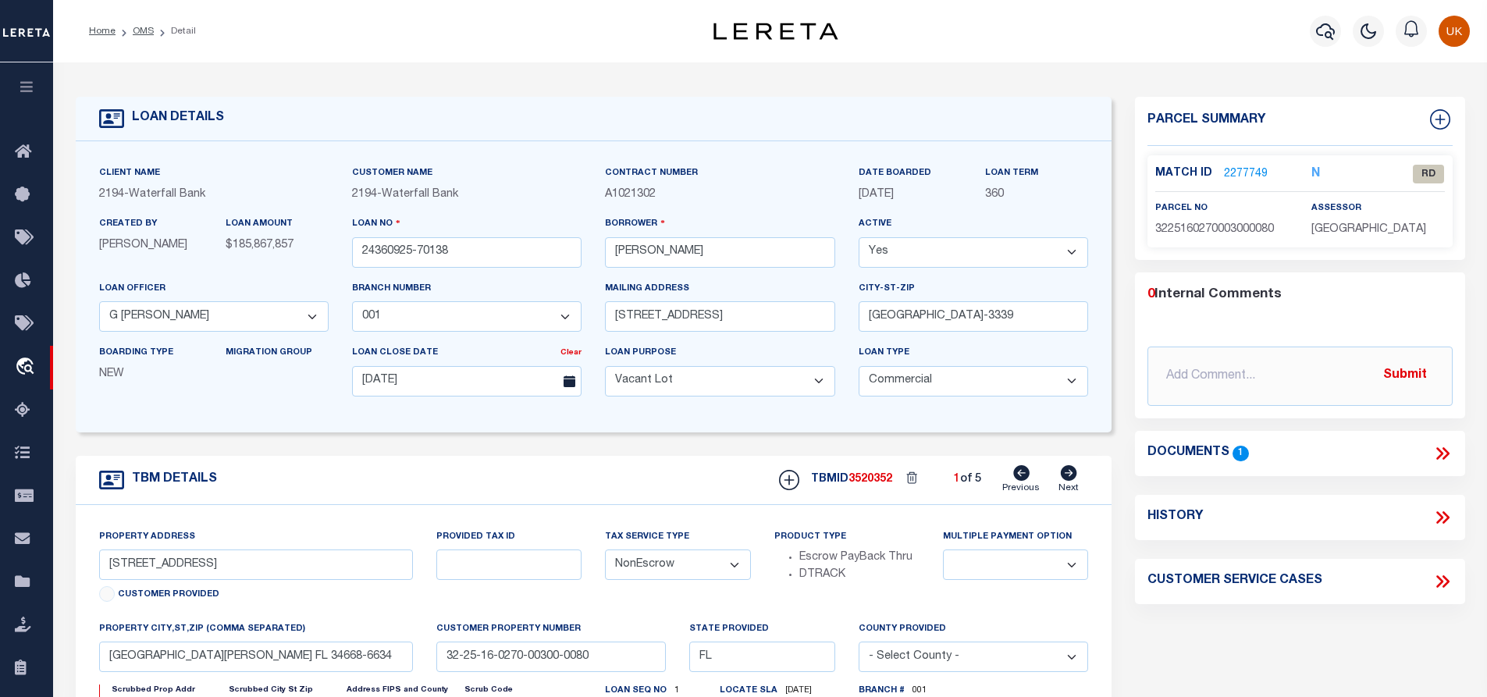
click at [1236, 453] on span "1" at bounding box center [1240, 453] width 16 height 15
click at [1444, 453] on icon at bounding box center [1442, 453] width 20 height 20
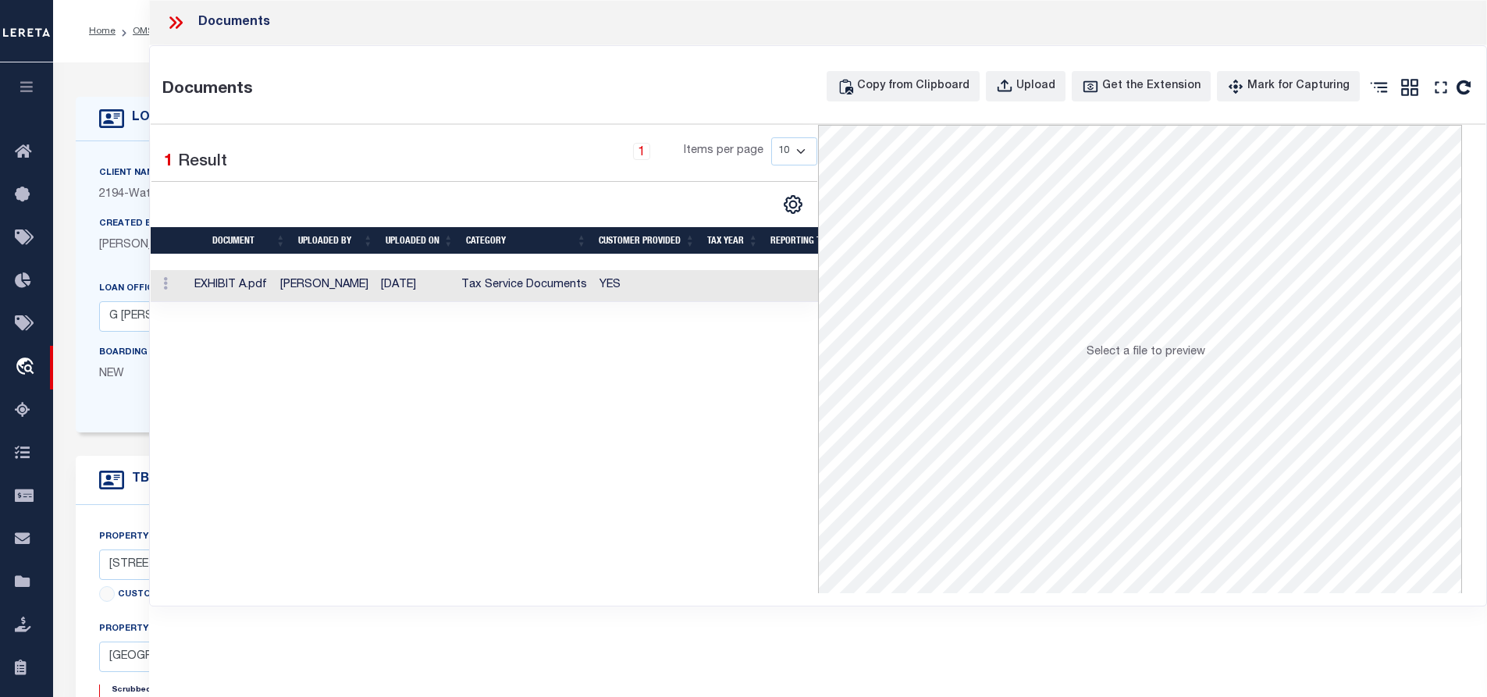
click at [189, 292] on td at bounding box center [170, 286] width 38 height 32
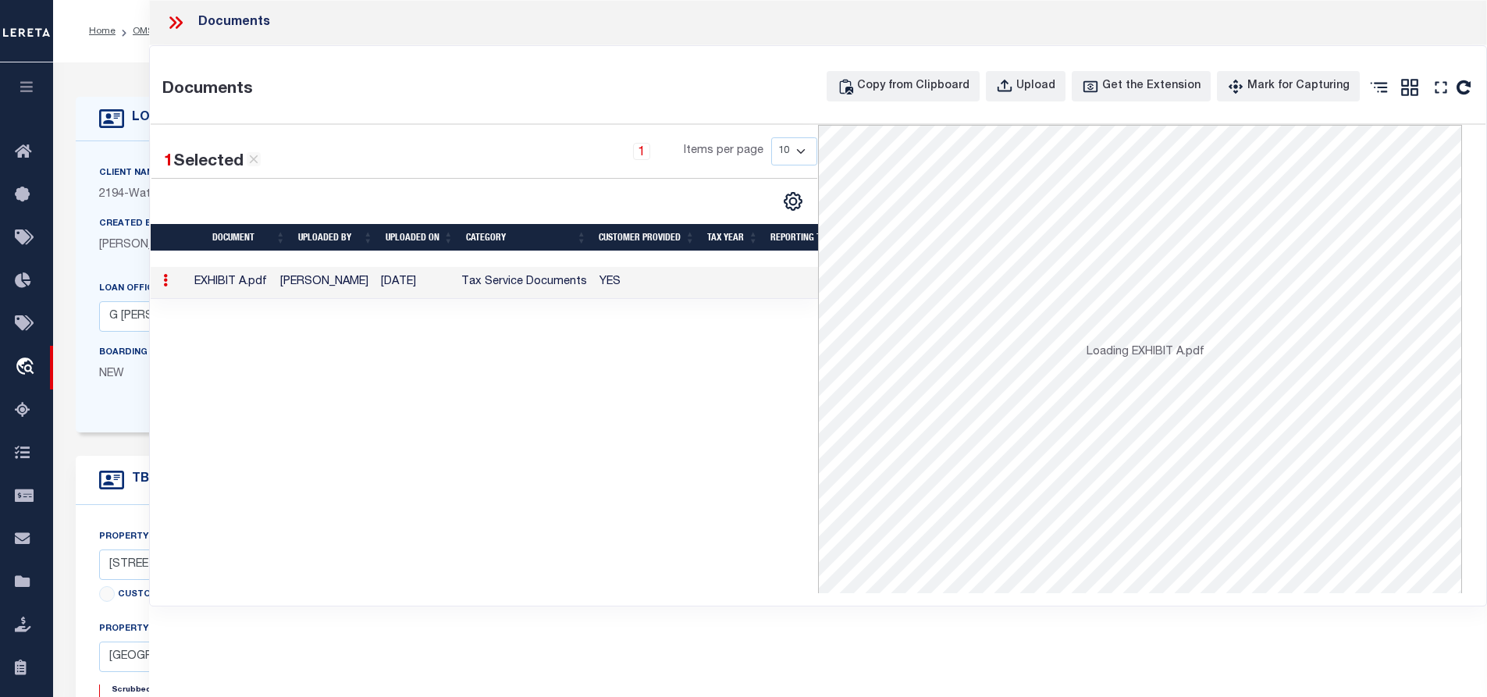
click at [189, 292] on td at bounding box center [170, 283] width 38 height 32
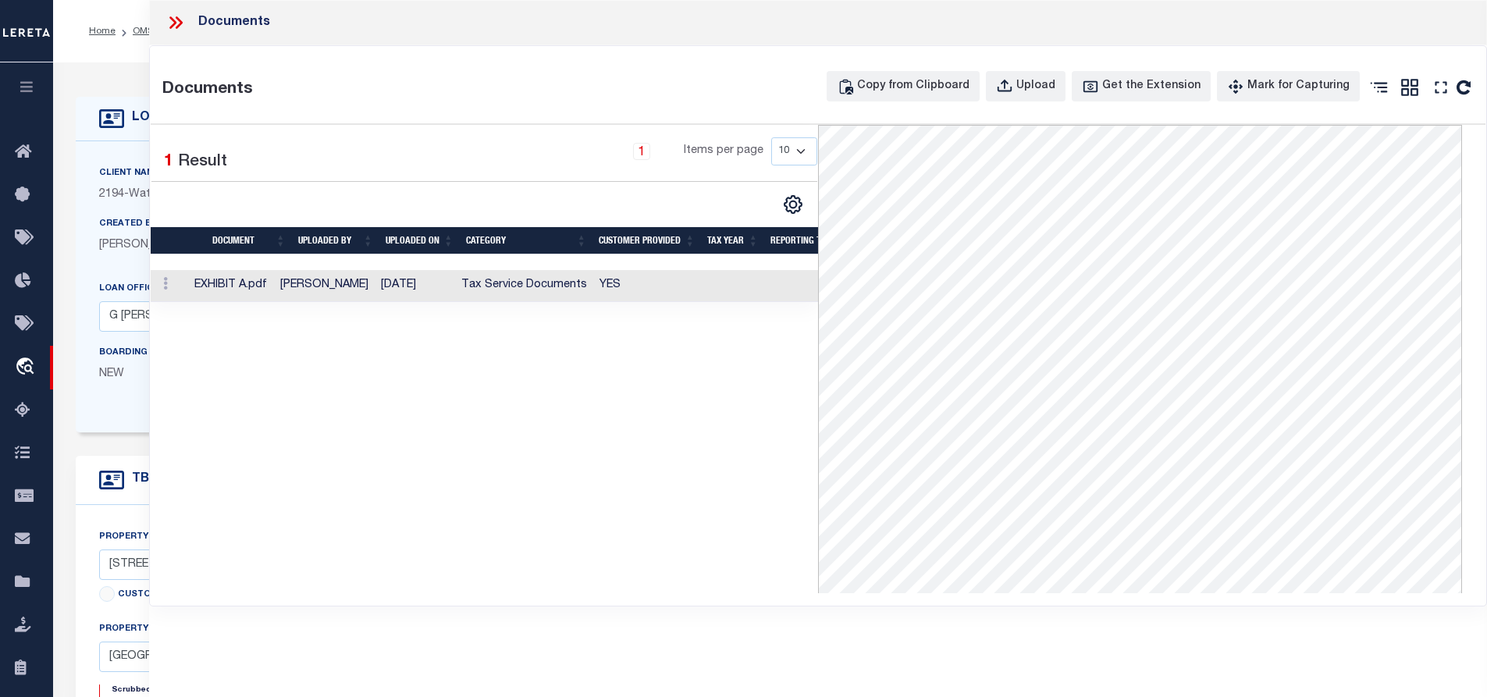
click at [178, 26] on icon at bounding box center [178, 22] width 7 height 12
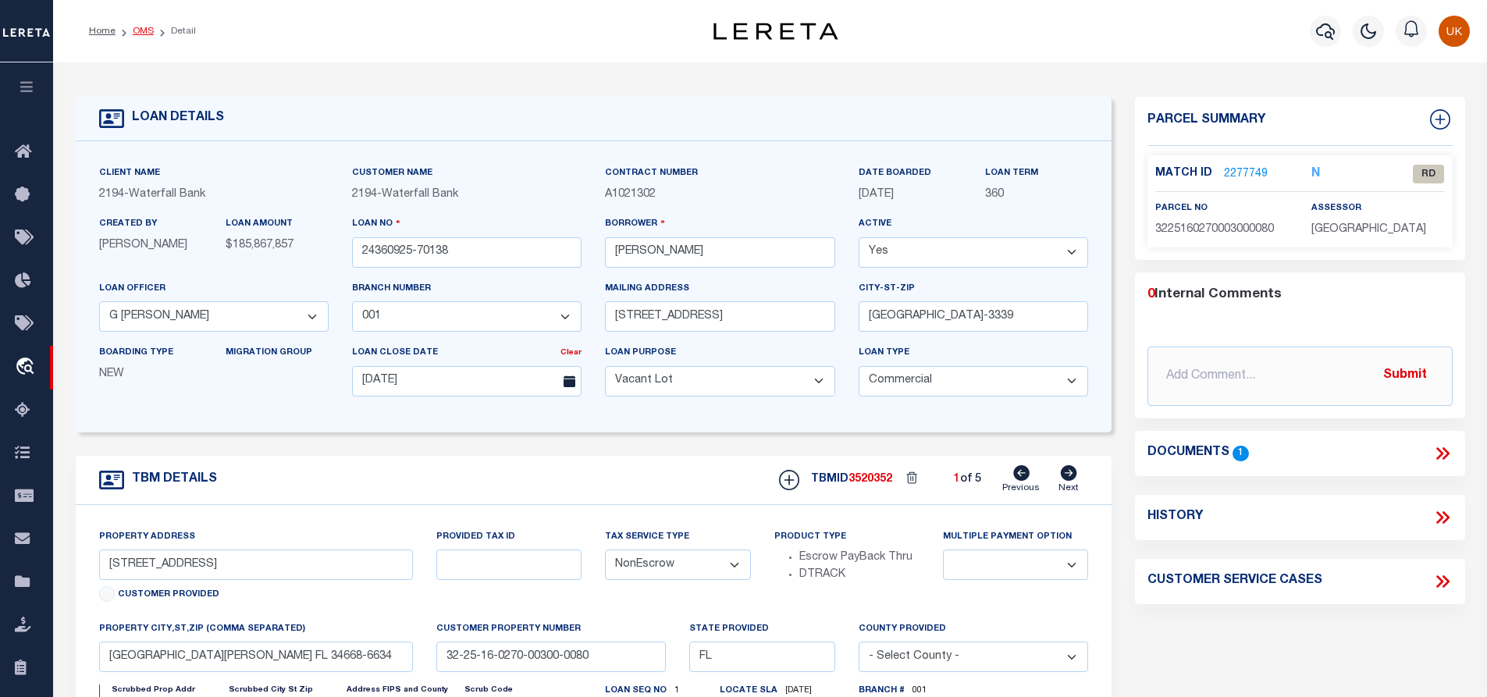
click at [148, 36] on link "OMS" at bounding box center [143, 31] width 21 height 9
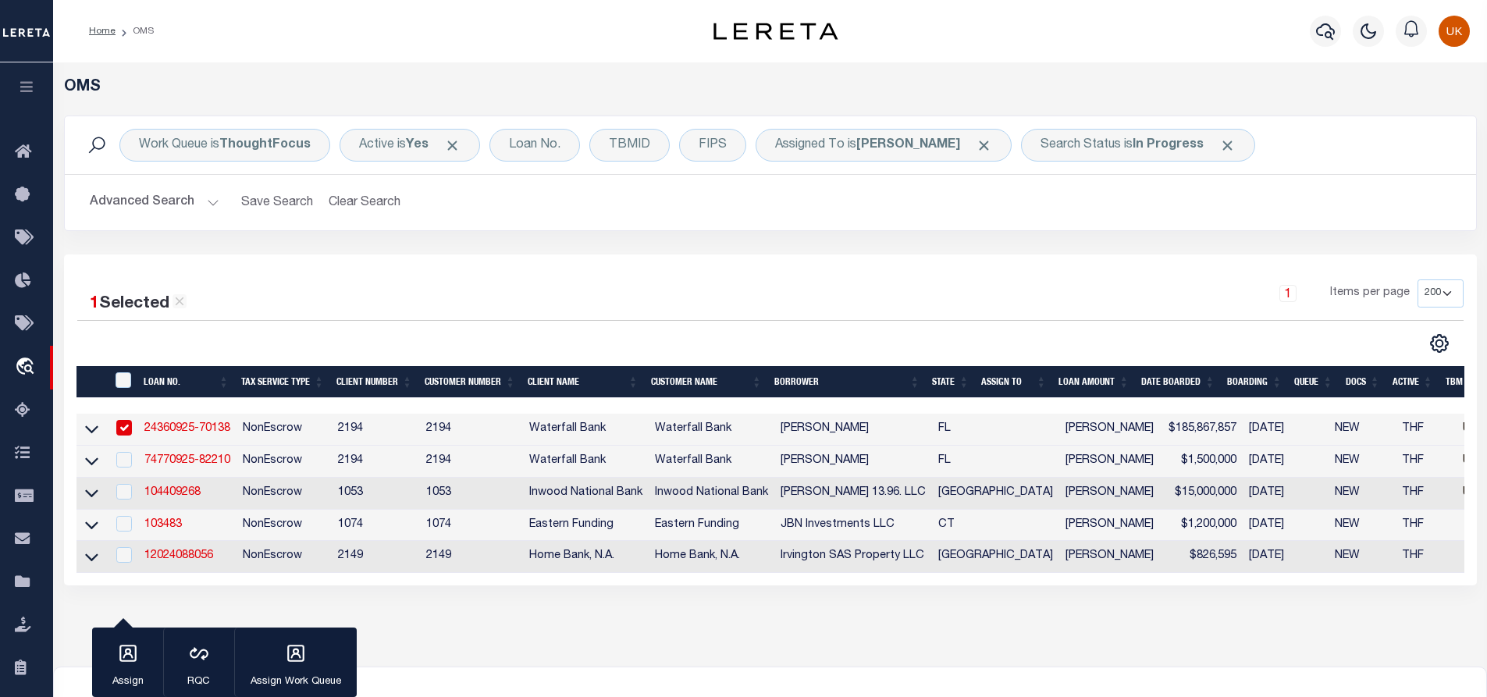
scroll to position [176, 0]
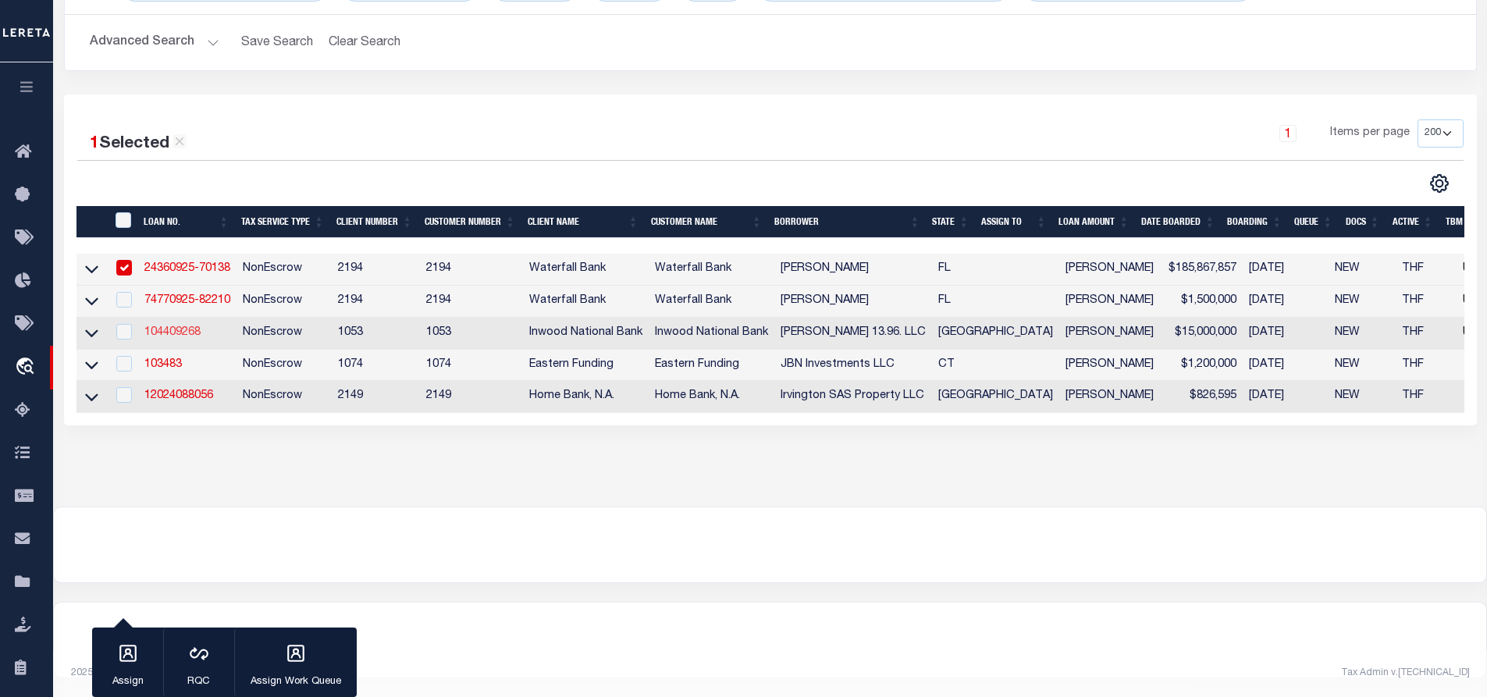
click at [183, 327] on link "104409268" at bounding box center [172, 332] width 56 height 11
type input "104409268"
type input "[PERSON_NAME] 13.96. LLC"
select select
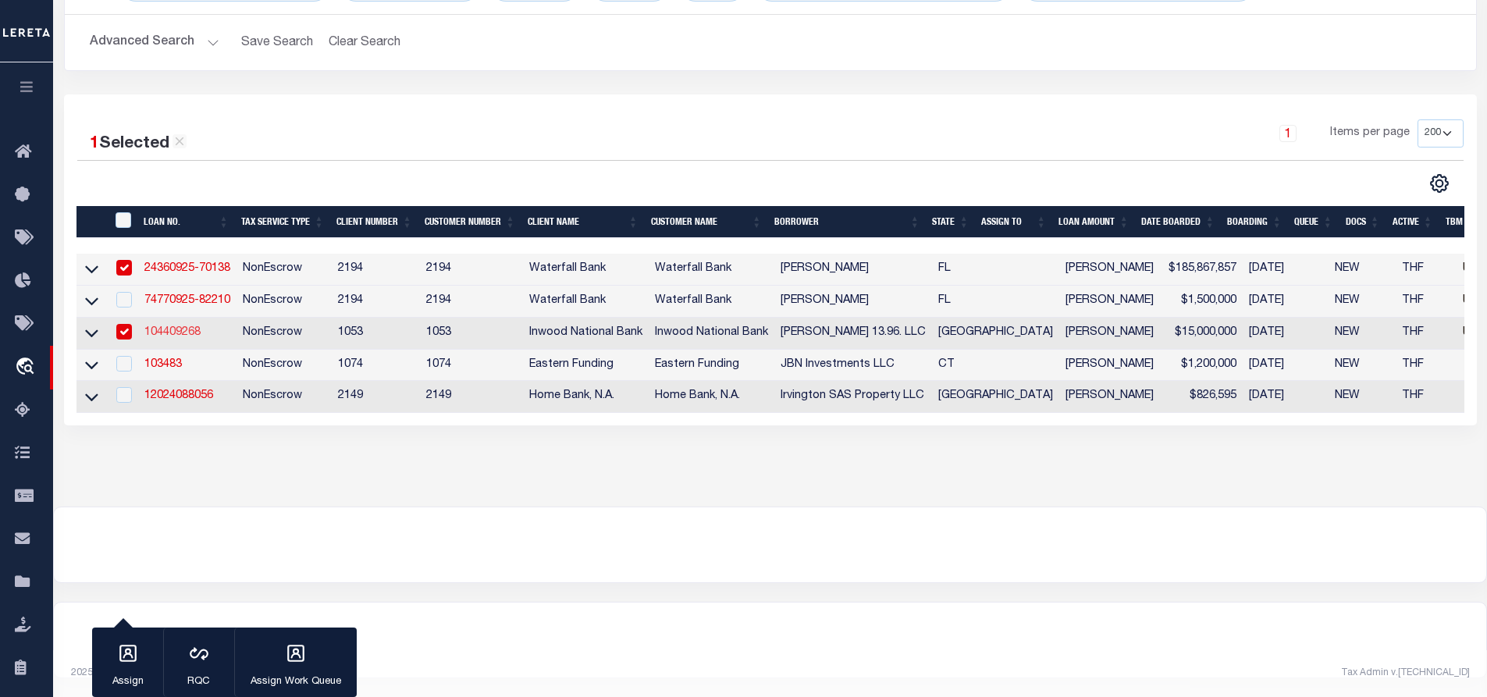
type input "08/27/2025"
select select
select select "10"
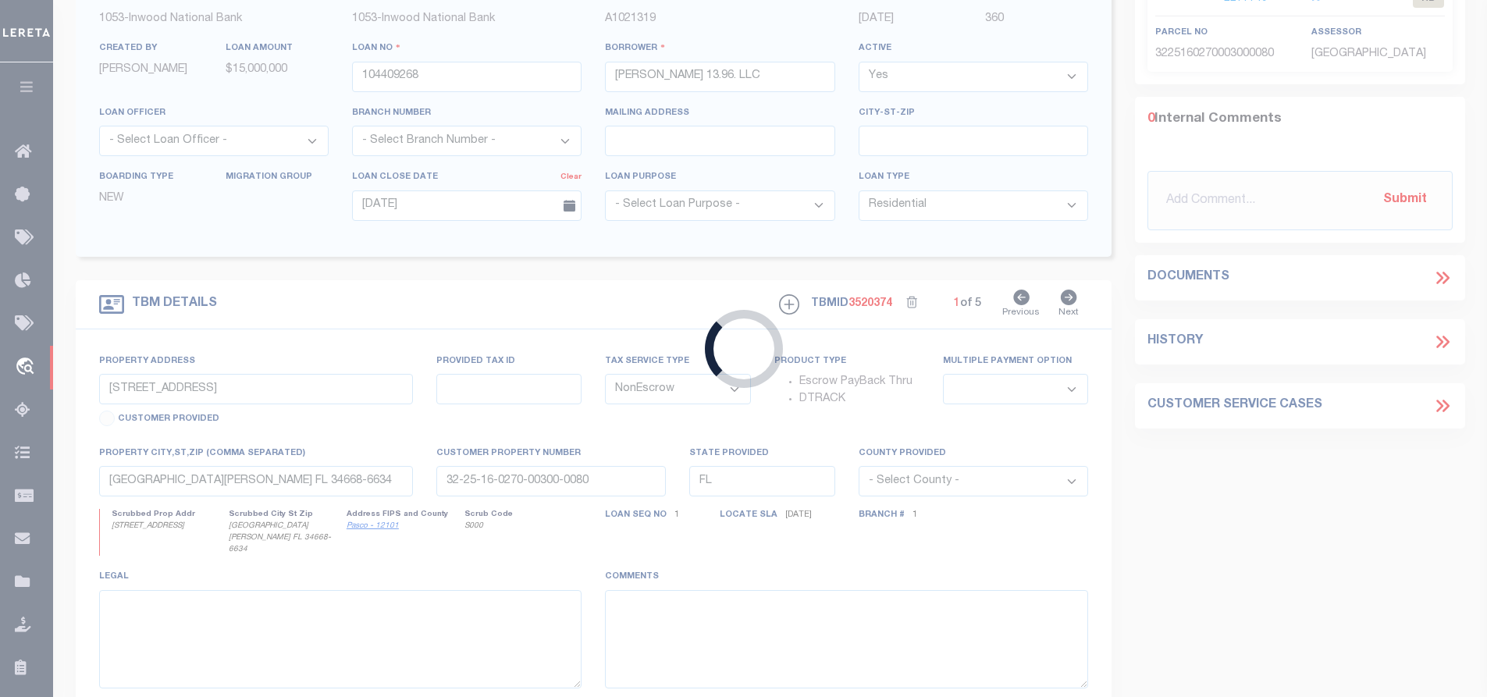
type input "LAND"
type input "1502150010005"
select select
type input "SPRING TX 77388"
type input "[GEOGRAPHIC_DATA]"
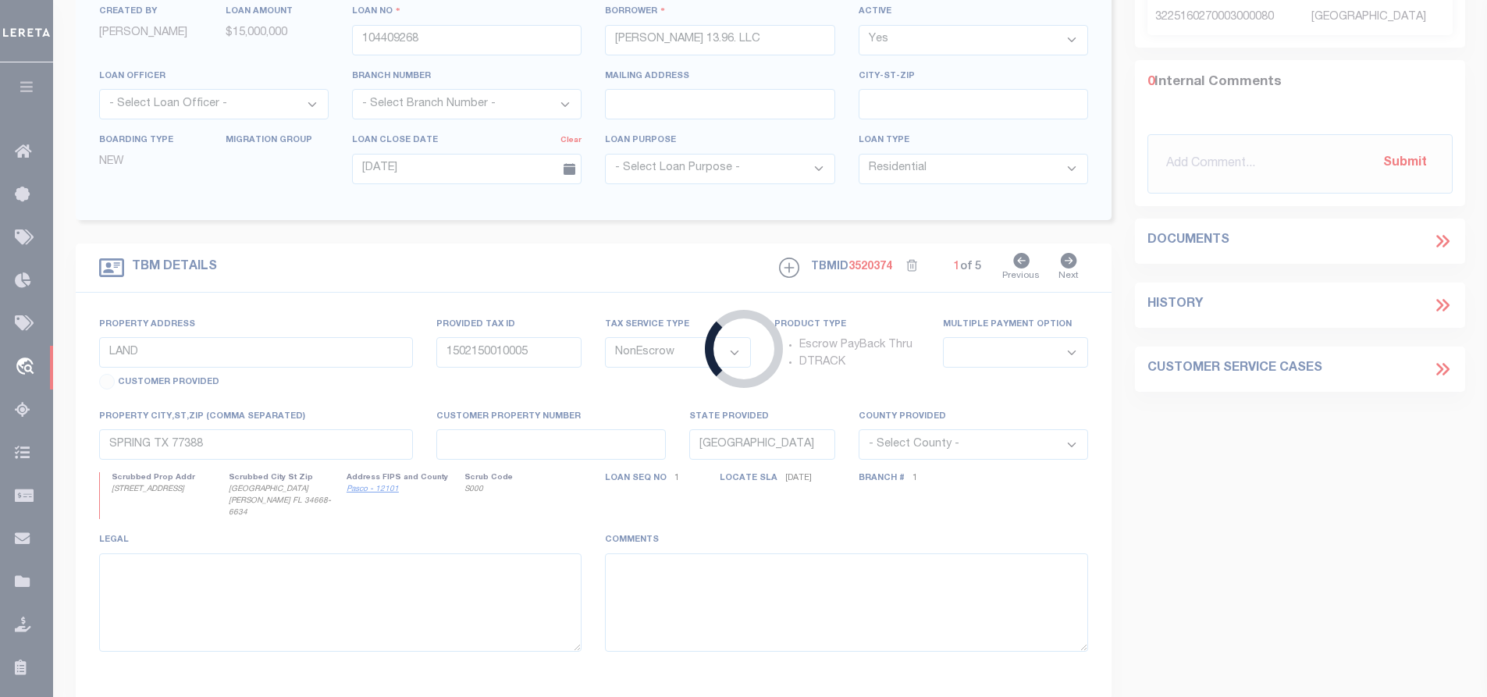
select select "250"
select select "91"
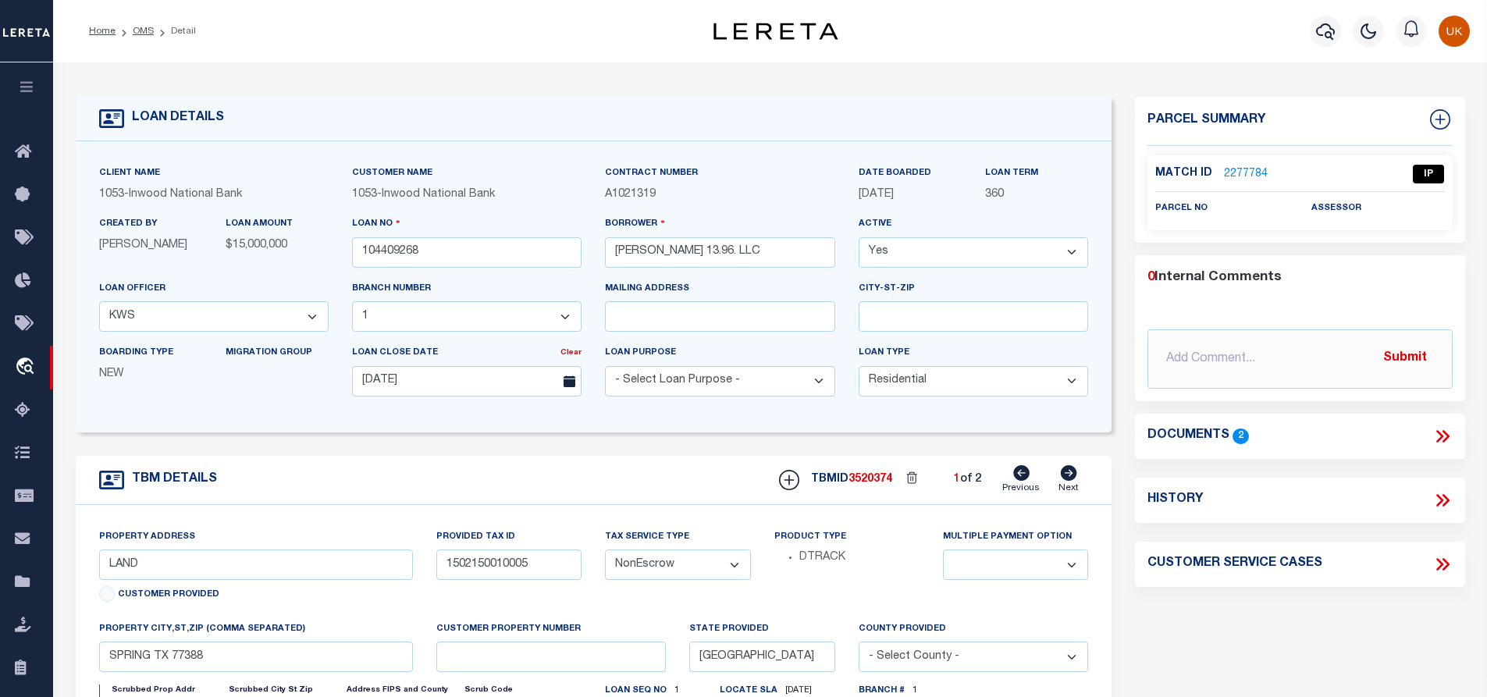
click at [1231, 172] on link "2277784" at bounding box center [1246, 174] width 44 height 16
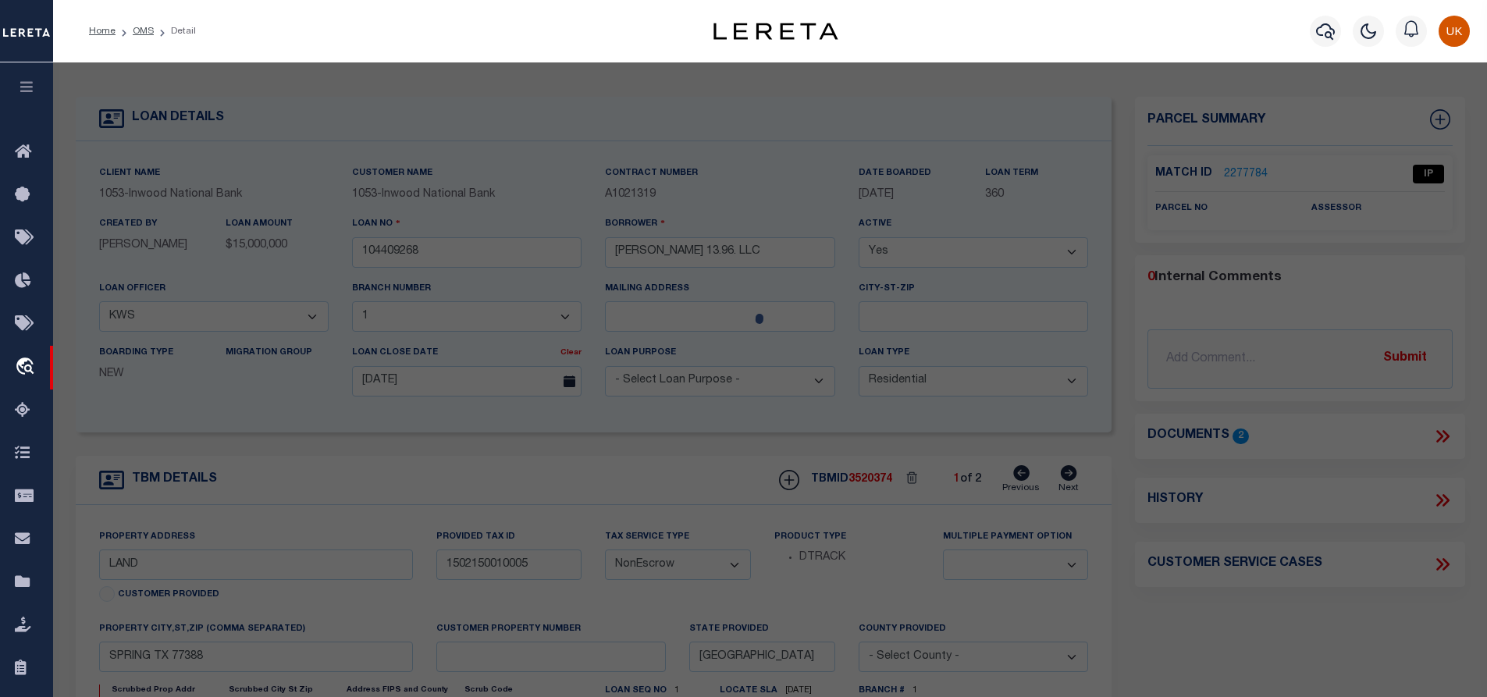
select select "AS"
checkbox input "false"
select select "IP"
checkbox input "false"
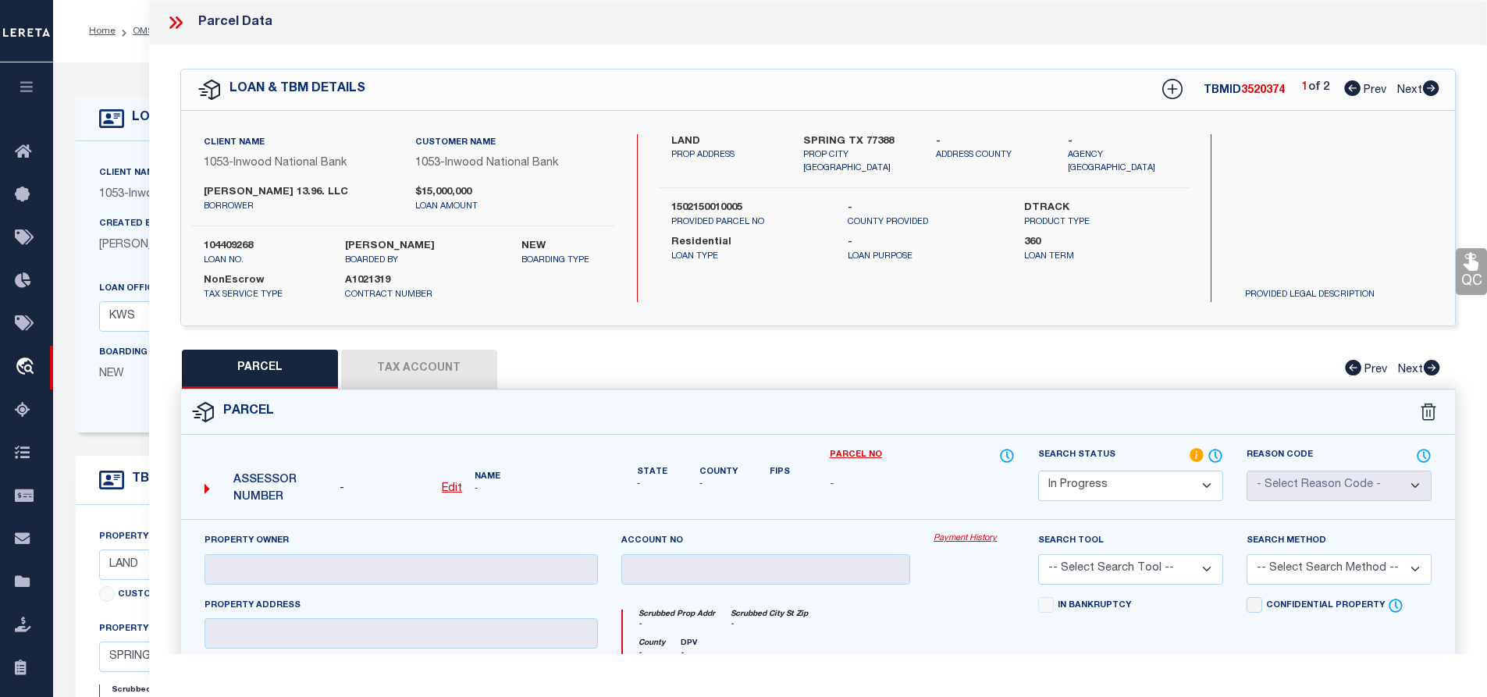
click at [1428, 91] on icon at bounding box center [1431, 88] width 16 height 16
select select "AS"
checkbox input "false"
select select "IP"
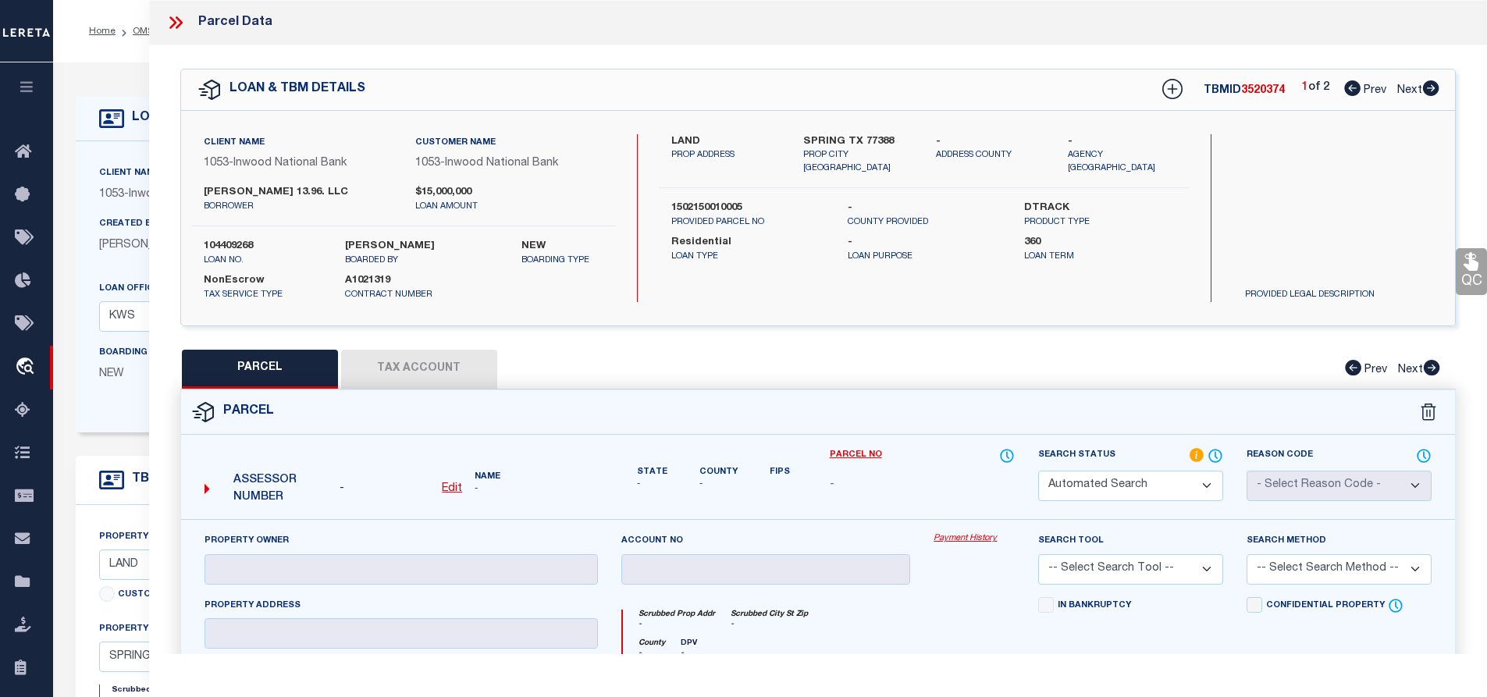
checkbox input "false"
click at [1353, 96] on icon at bounding box center [1352, 88] width 16 height 16
select select "AS"
checkbox input "false"
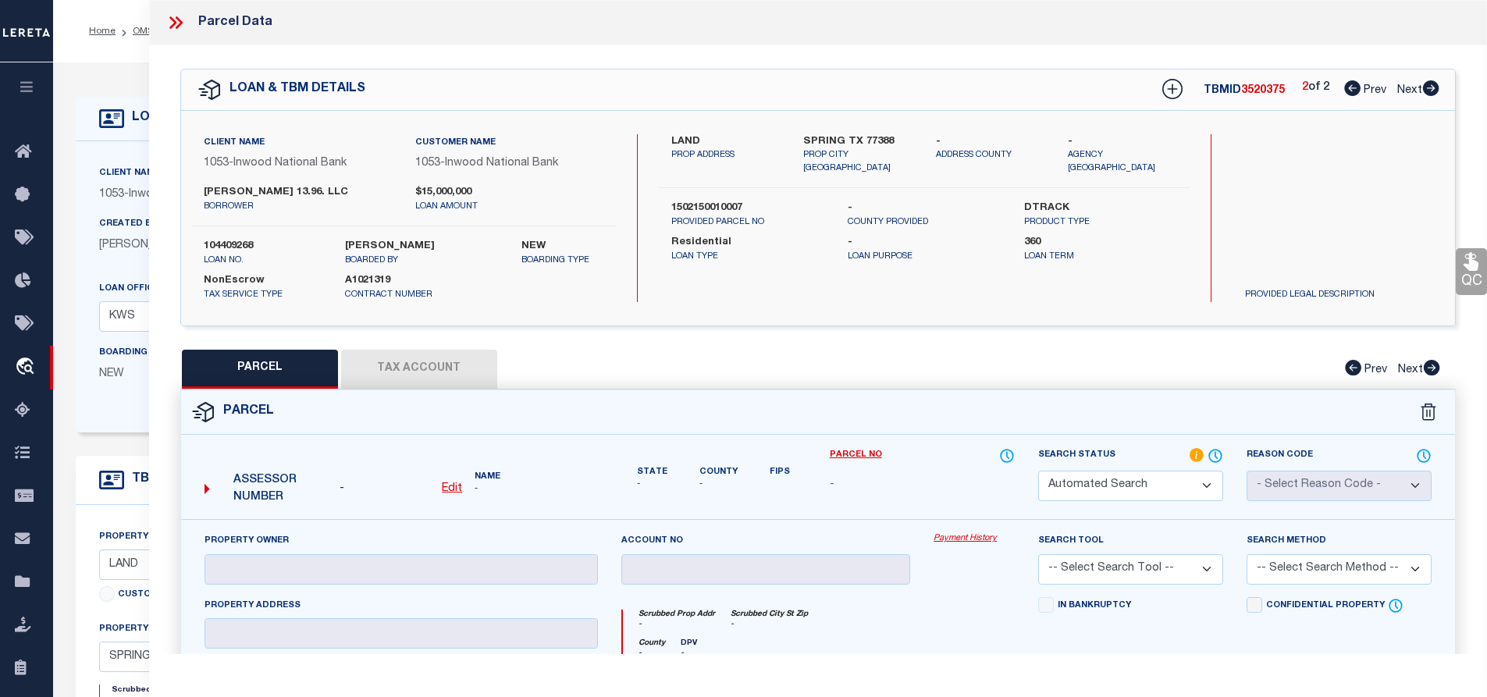
select select "IP"
checkbox input "false"
click at [176, 23] on icon at bounding box center [172, 22] width 7 height 12
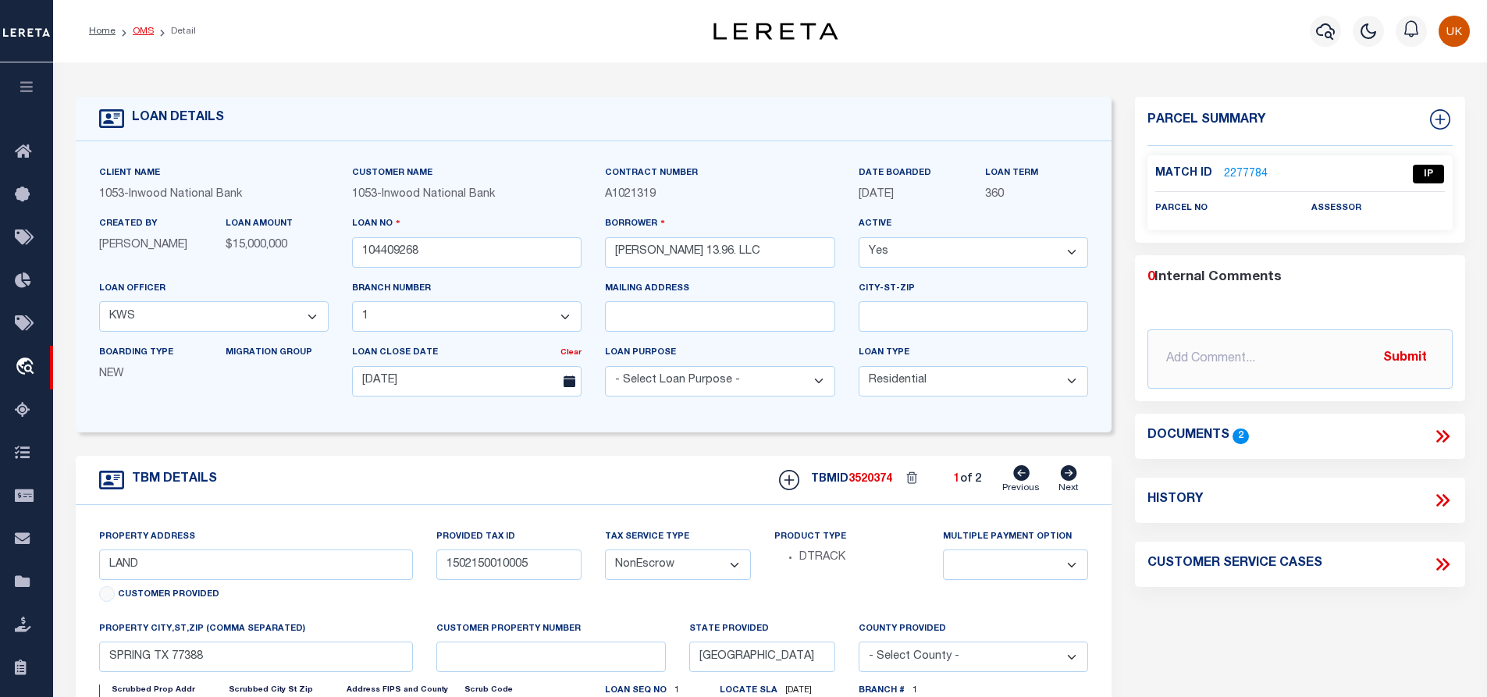
click at [148, 27] on link "OMS" at bounding box center [143, 31] width 21 height 9
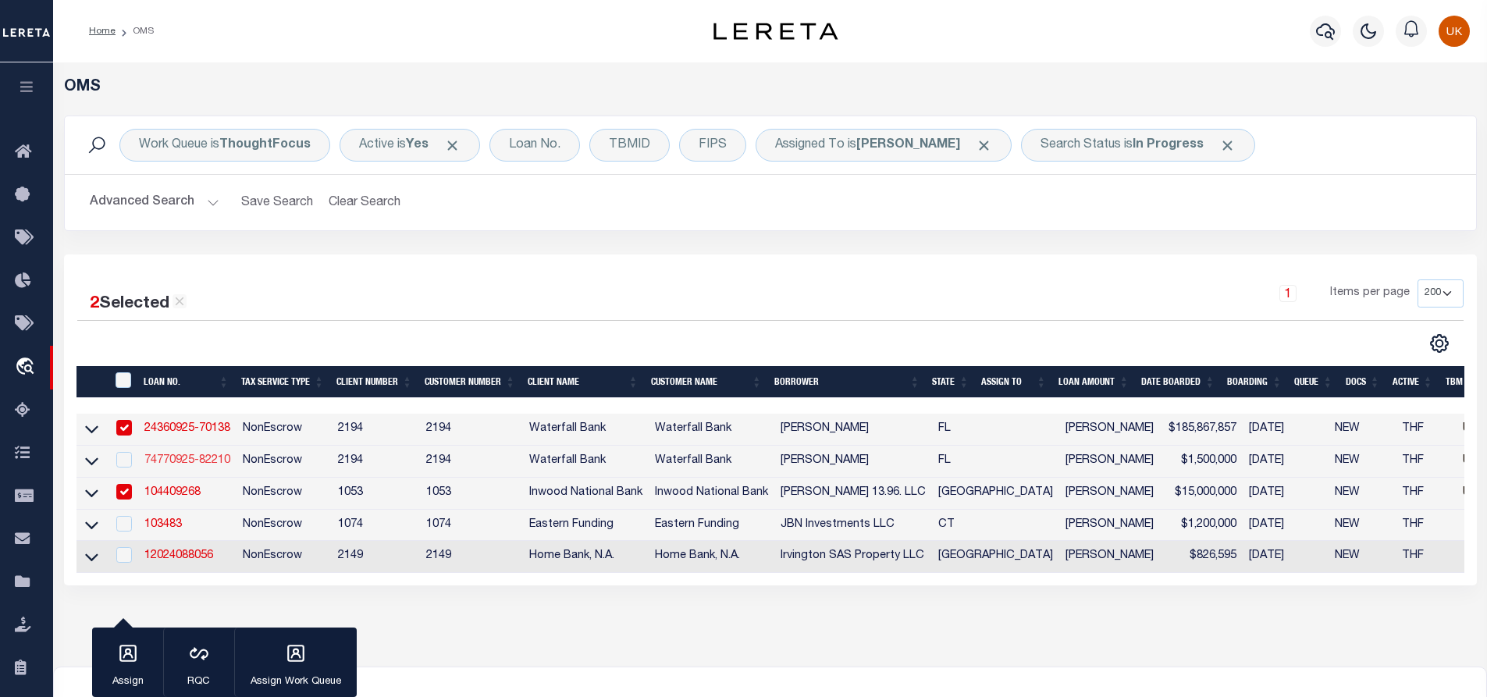
click at [187, 464] on link "74770925-82210" at bounding box center [187, 460] width 86 height 11
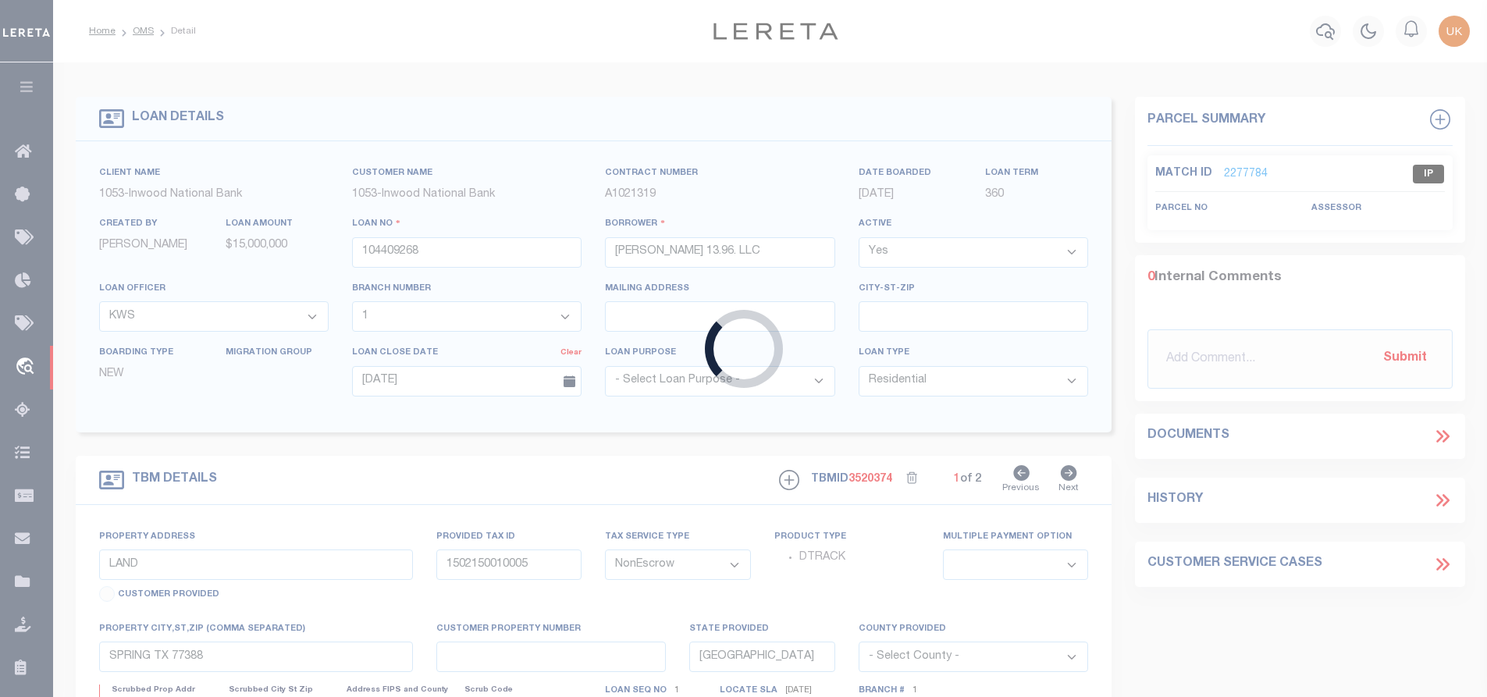
type input "74770925-82210"
type input "[PERSON_NAME]"
select select
type input "3435 BAYSHORE BLVD NE"
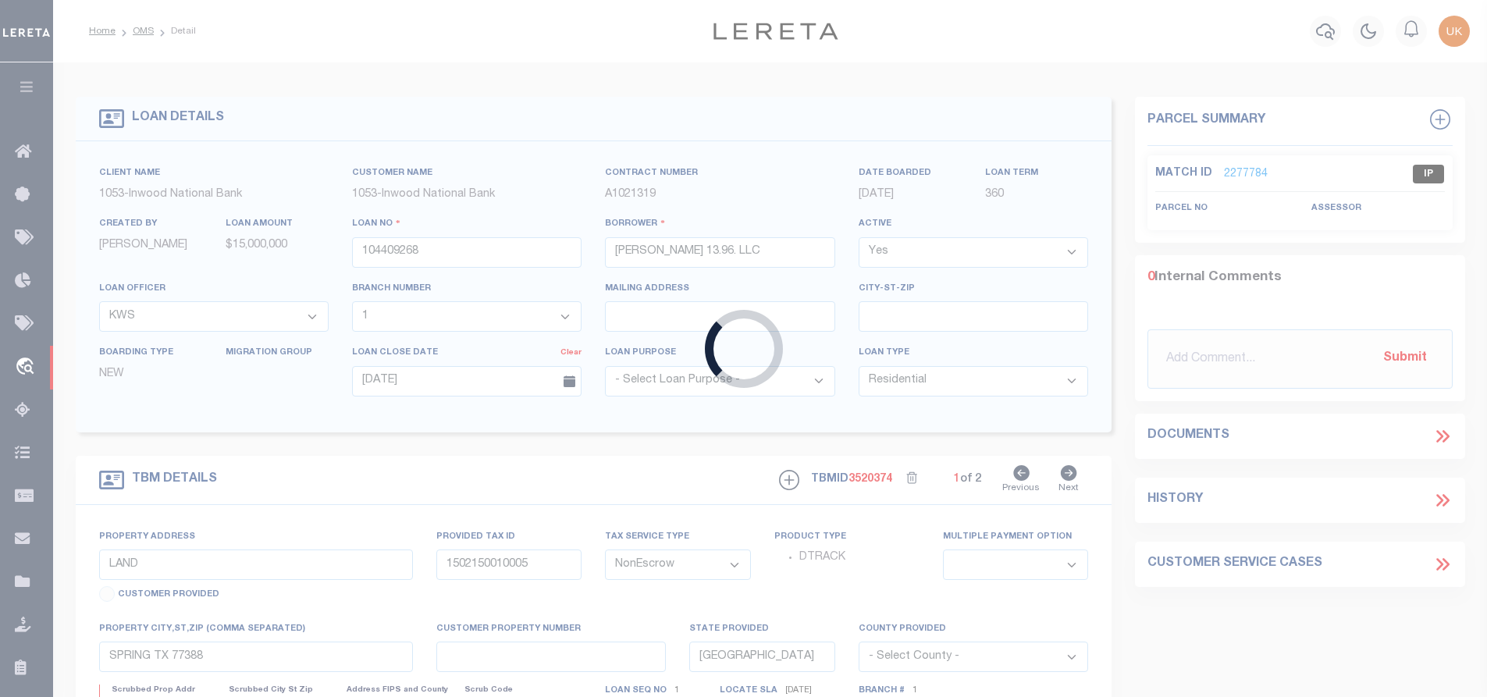
type input "ST PETERSBURG FL 33703-5509"
type input "09/28/2025"
select select "200"
type input "3435 BAYSHORE BLVD NE"
select select
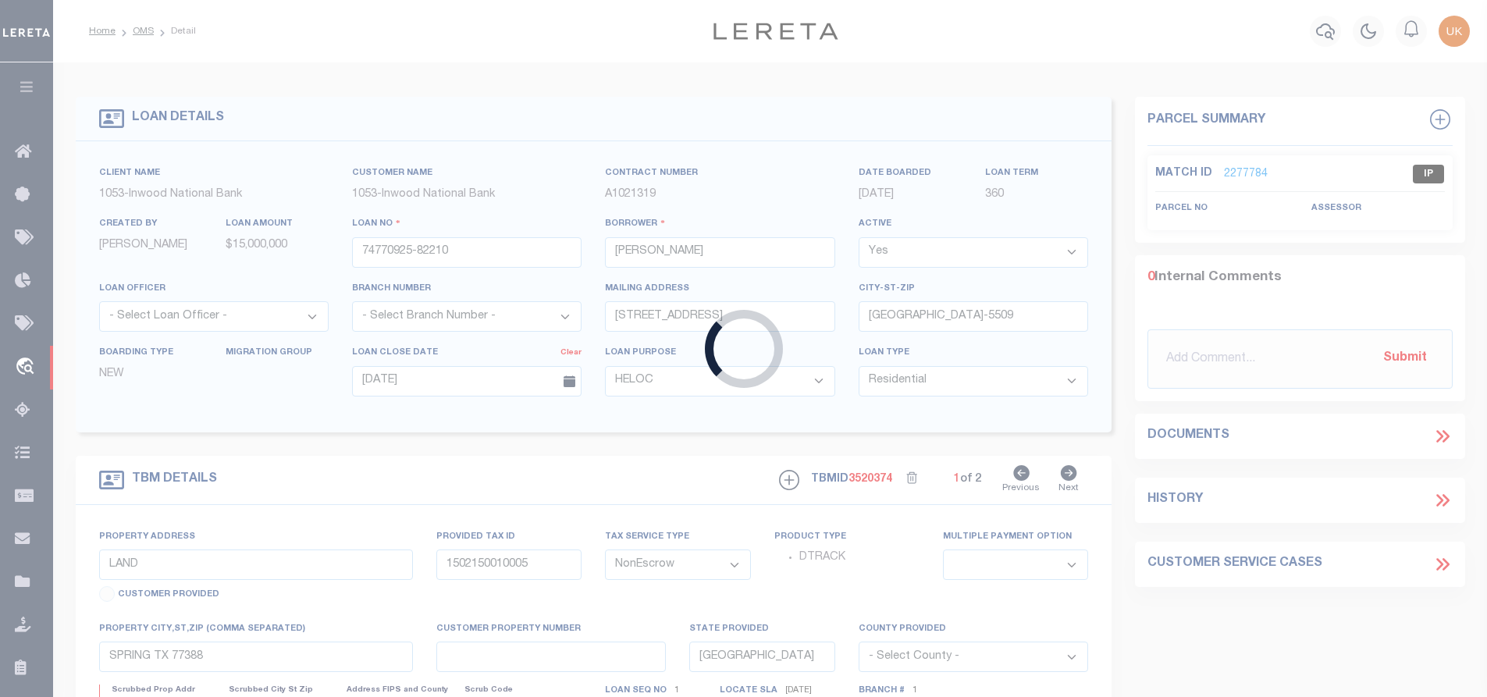
type input "ST PETERSBURG FL 33703-5509"
type input "04-31-17-81504-002-0420"
type input "FL"
select select "53802"
select select "5527"
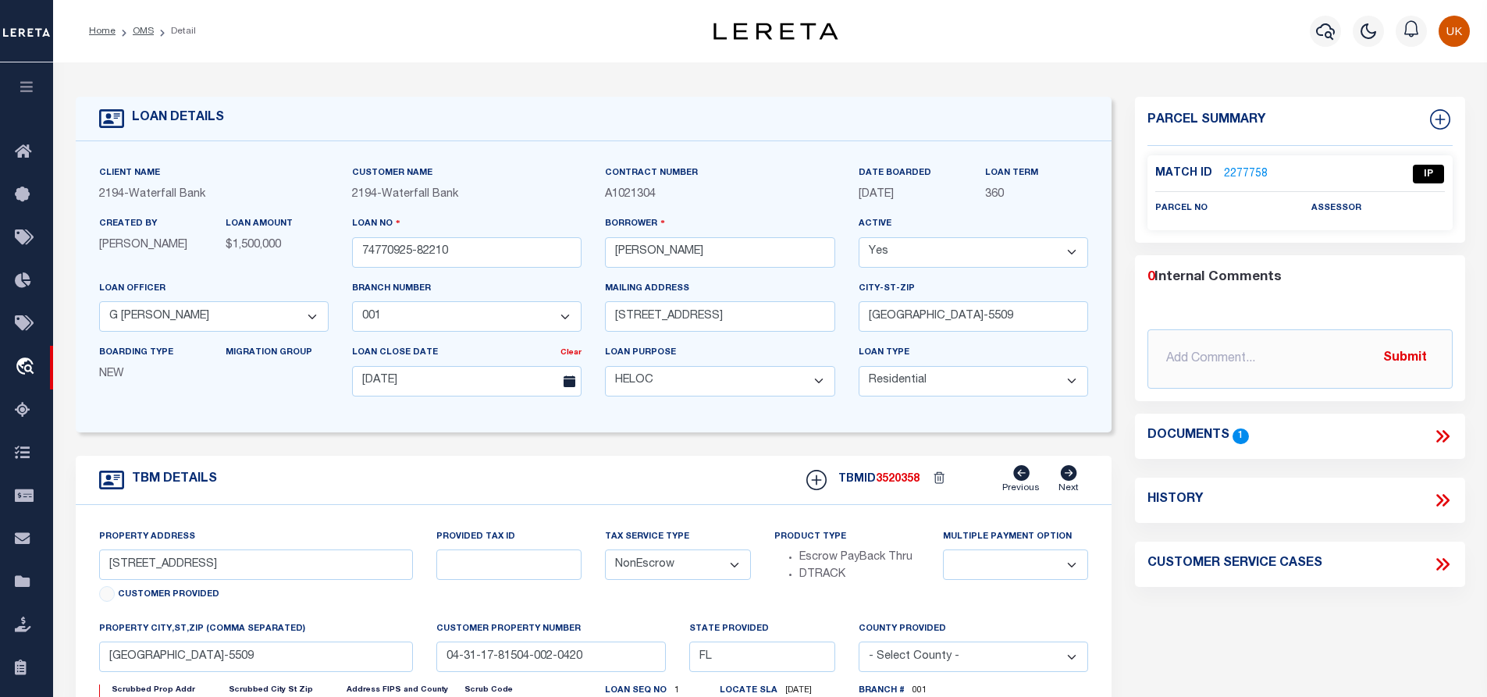
click at [1243, 169] on link "2277758" at bounding box center [1246, 174] width 44 height 16
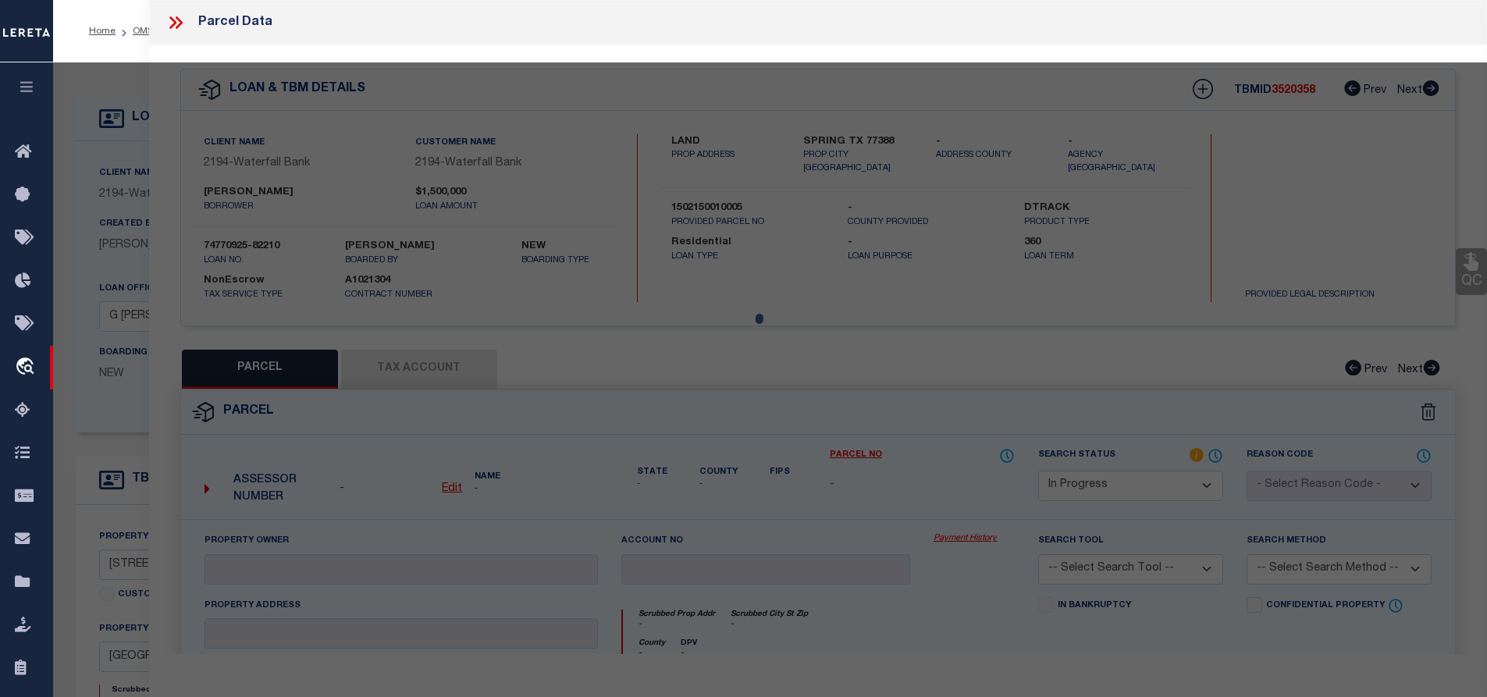
select select "AS"
checkbox input "false"
select select "IP"
checkbox input "false"
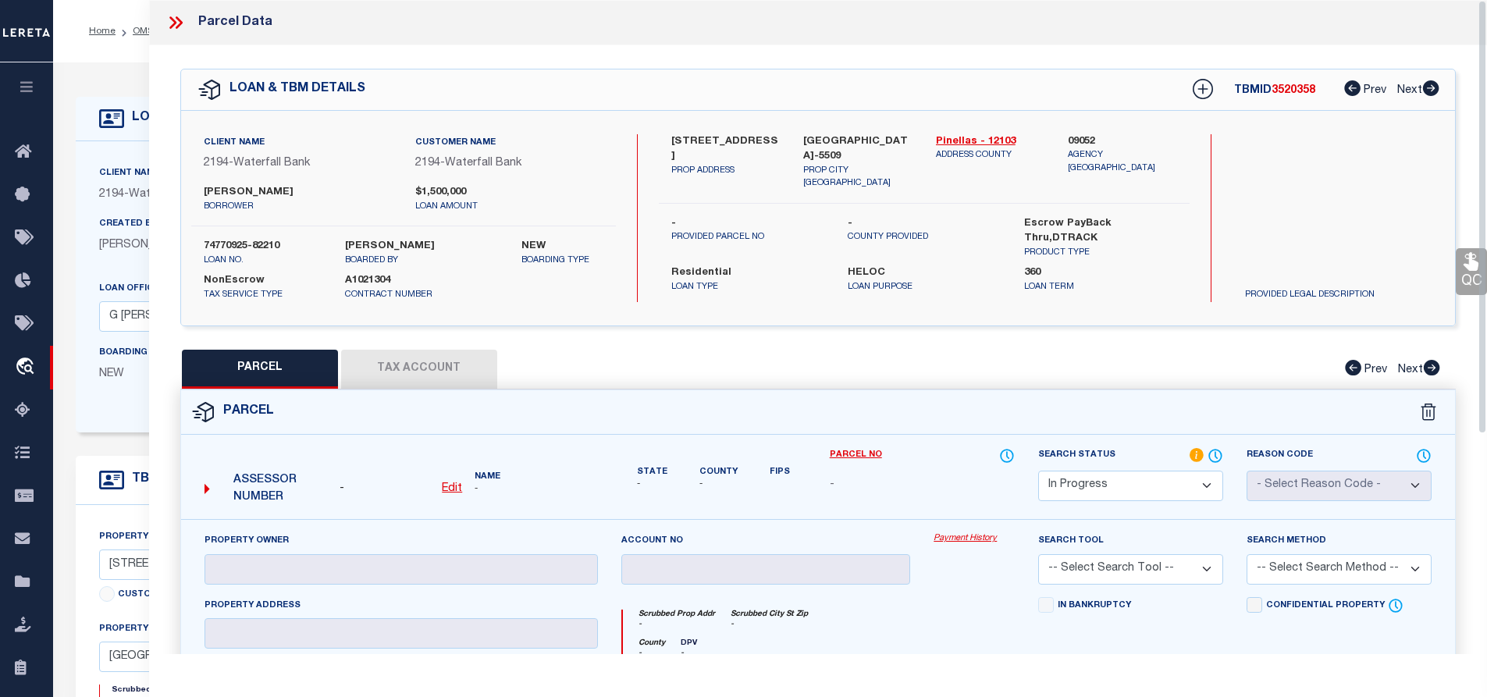
click at [175, 23] on icon at bounding box center [172, 22] width 7 height 12
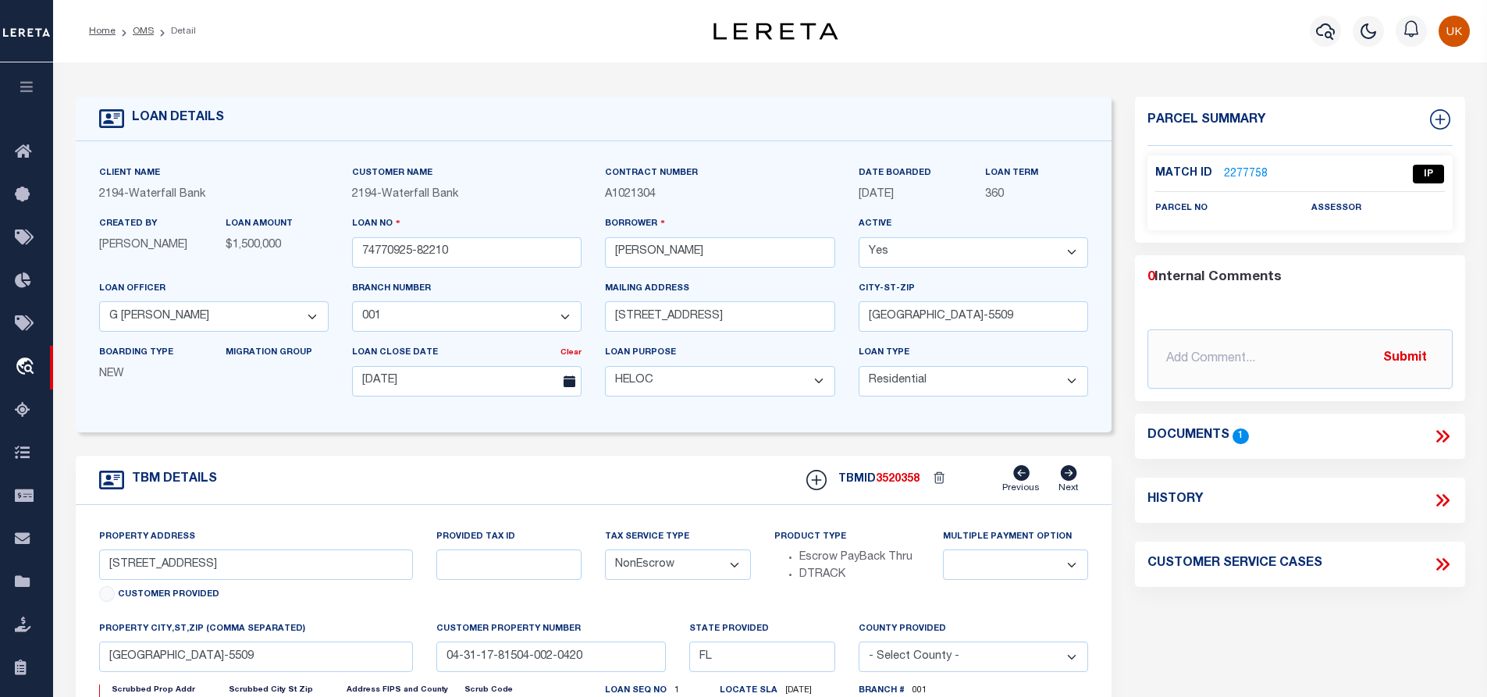
click at [1177, 432] on h4 "Documents" at bounding box center [1188, 436] width 82 height 15
click at [1239, 436] on span "1" at bounding box center [1240, 436] width 16 height 15
click at [1218, 436] on h4 "Documents" at bounding box center [1188, 436] width 82 height 15
click at [1443, 433] on icon at bounding box center [1442, 436] width 20 height 20
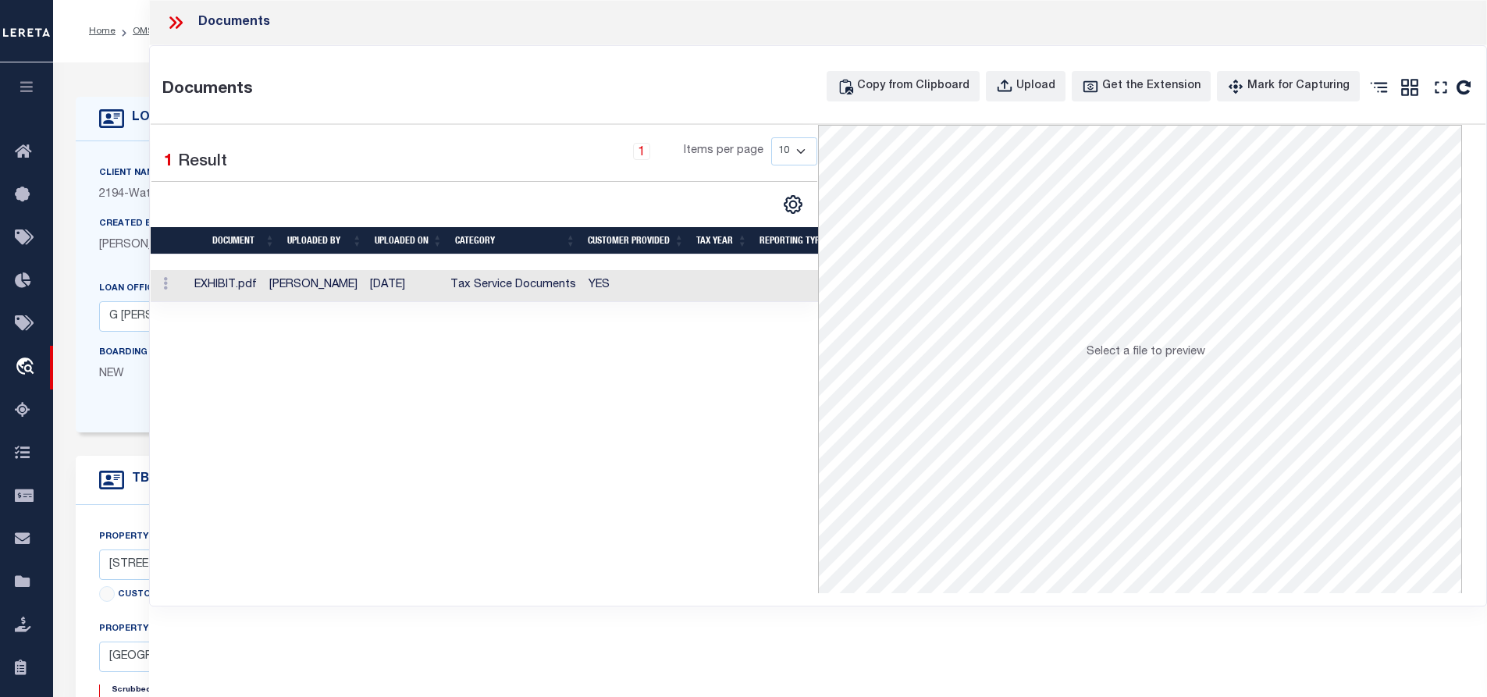
click at [183, 292] on td at bounding box center [169, 286] width 37 height 32
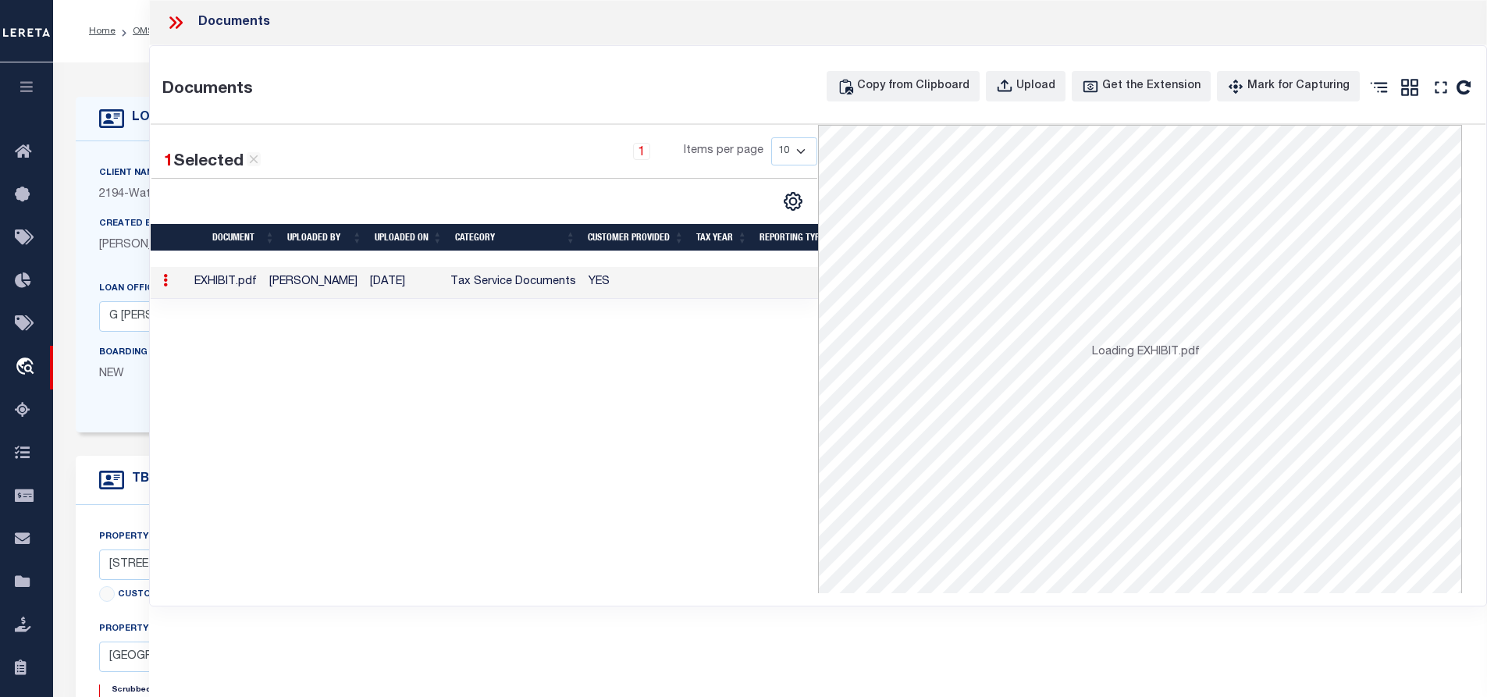
click at [184, 292] on td at bounding box center [169, 283] width 37 height 32
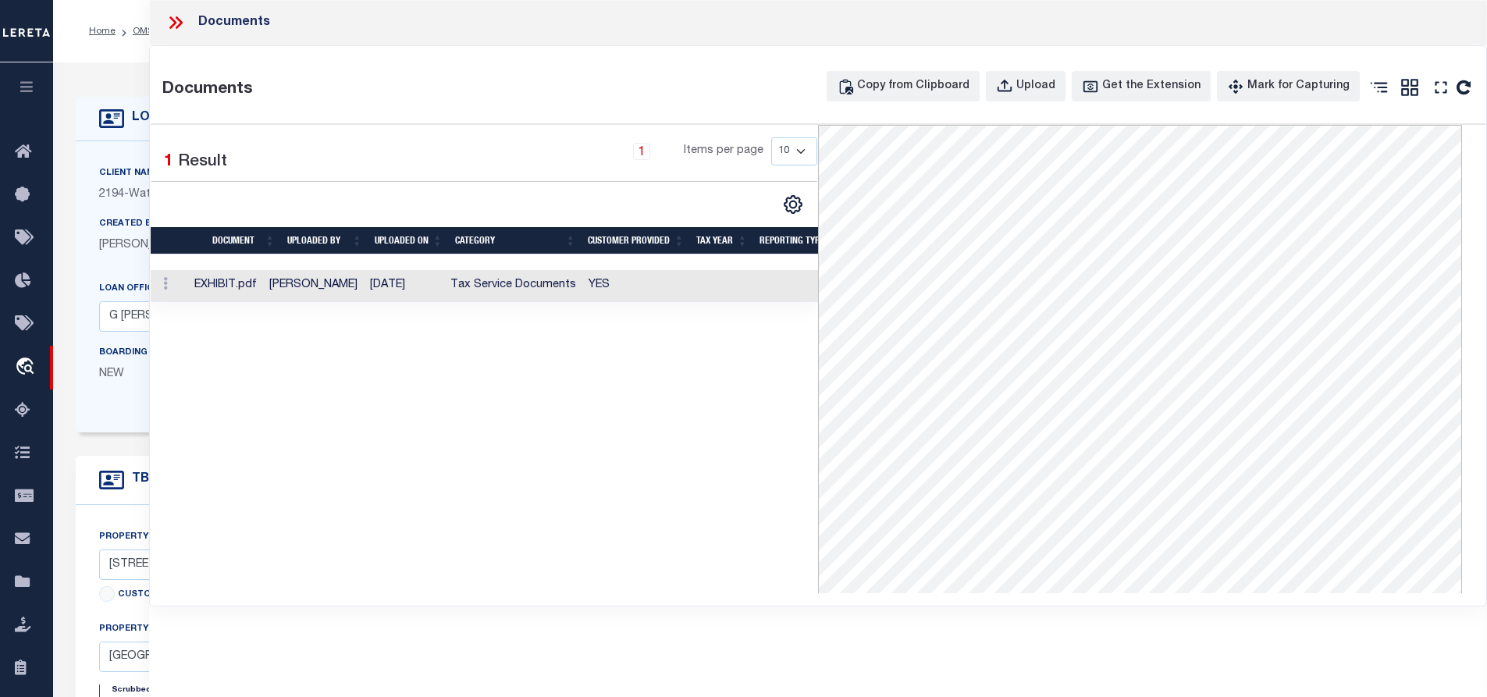
click at [775, 357] on div "1 Selected 1 Result 1 Items per page 10 25 50 100" at bounding box center [484, 359] width 667 height 468
click at [142, 32] on link "OMS" at bounding box center [143, 31] width 21 height 9
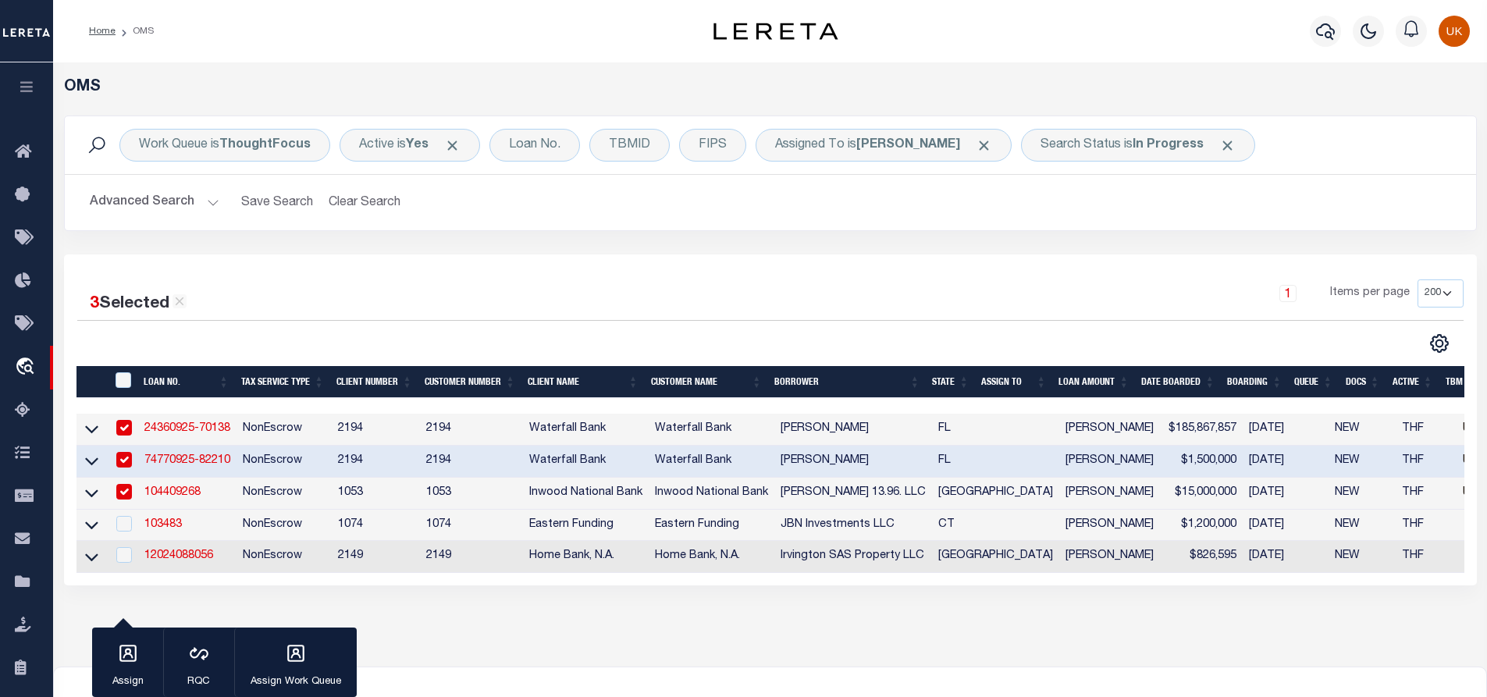
click at [129, 494] on input "checkbox" at bounding box center [124, 492] width 16 height 16
checkbox input "false"
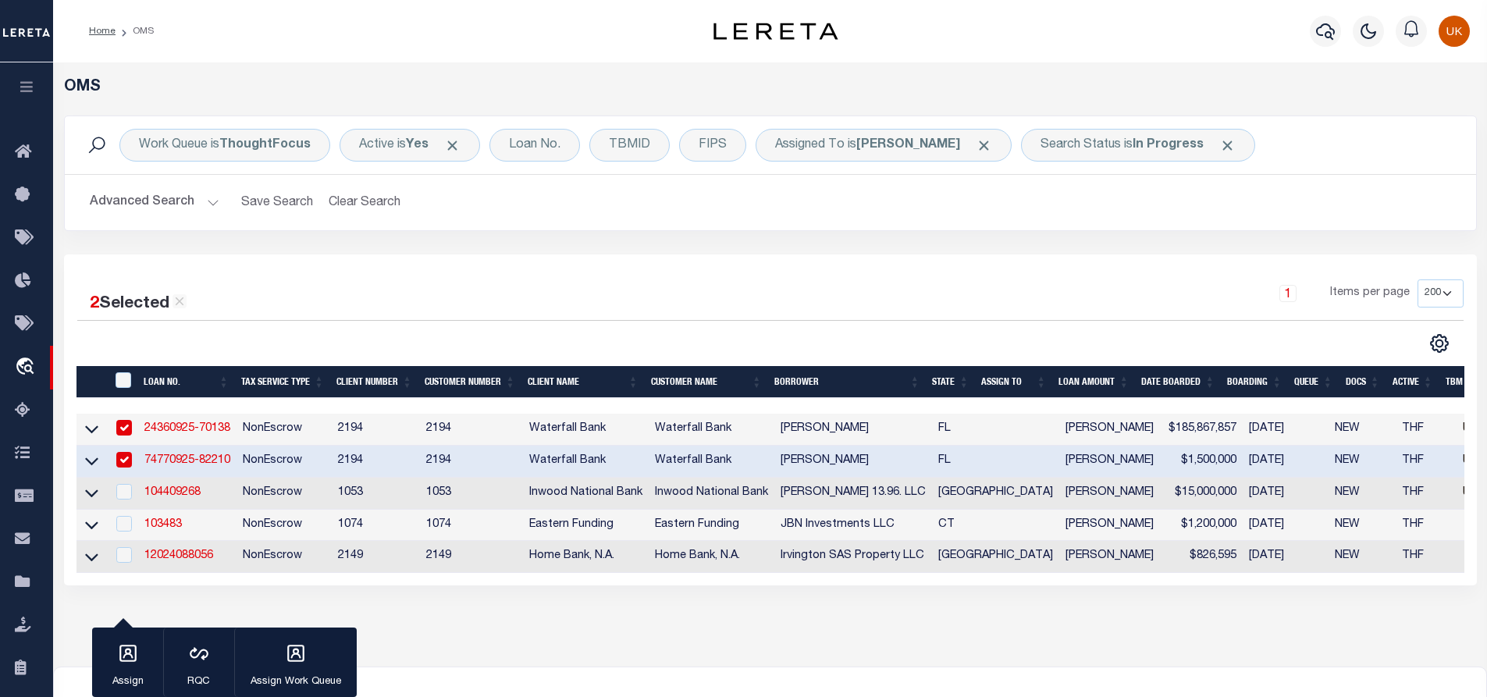
click at [122, 460] on input "checkbox" at bounding box center [124, 460] width 16 height 16
checkbox input "false"
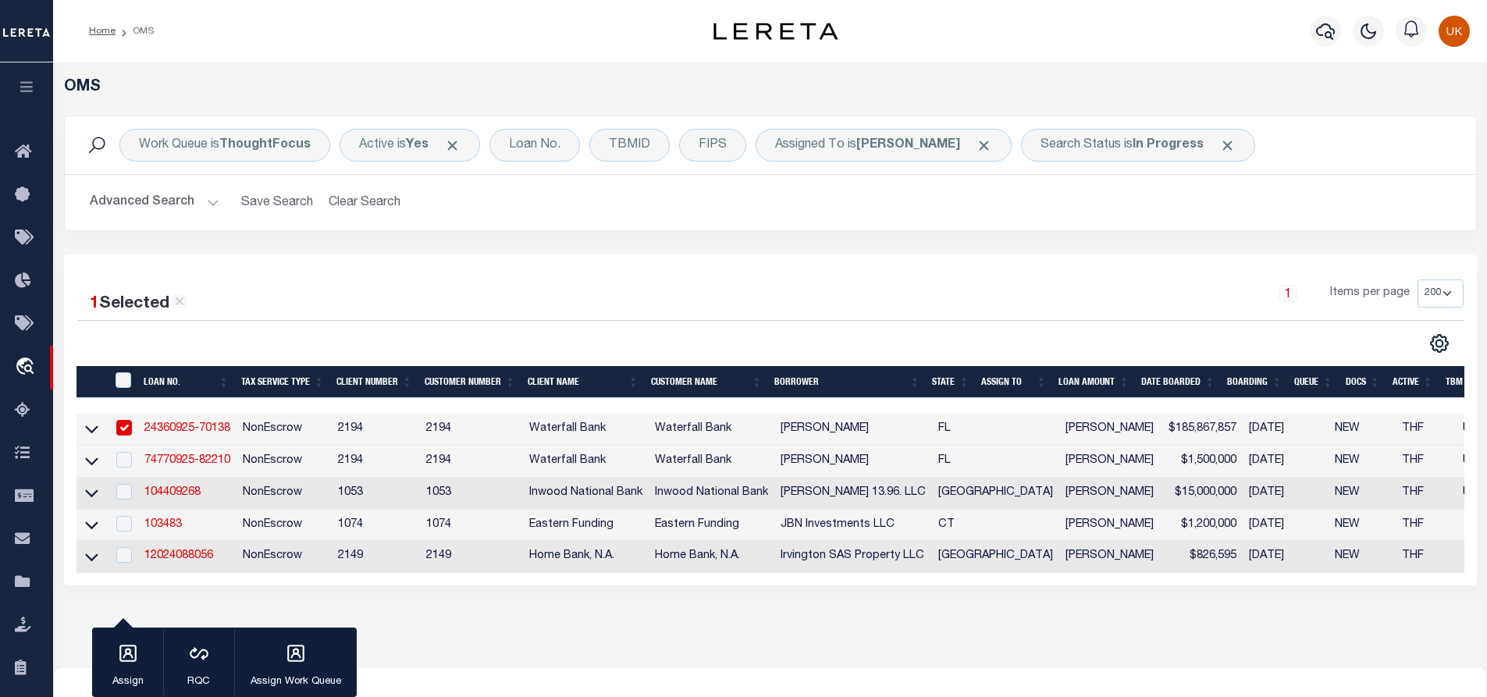
click at [126, 421] on input "checkbox" at bounding box center [124, 428] width 16 height 16
checkbox input "false"
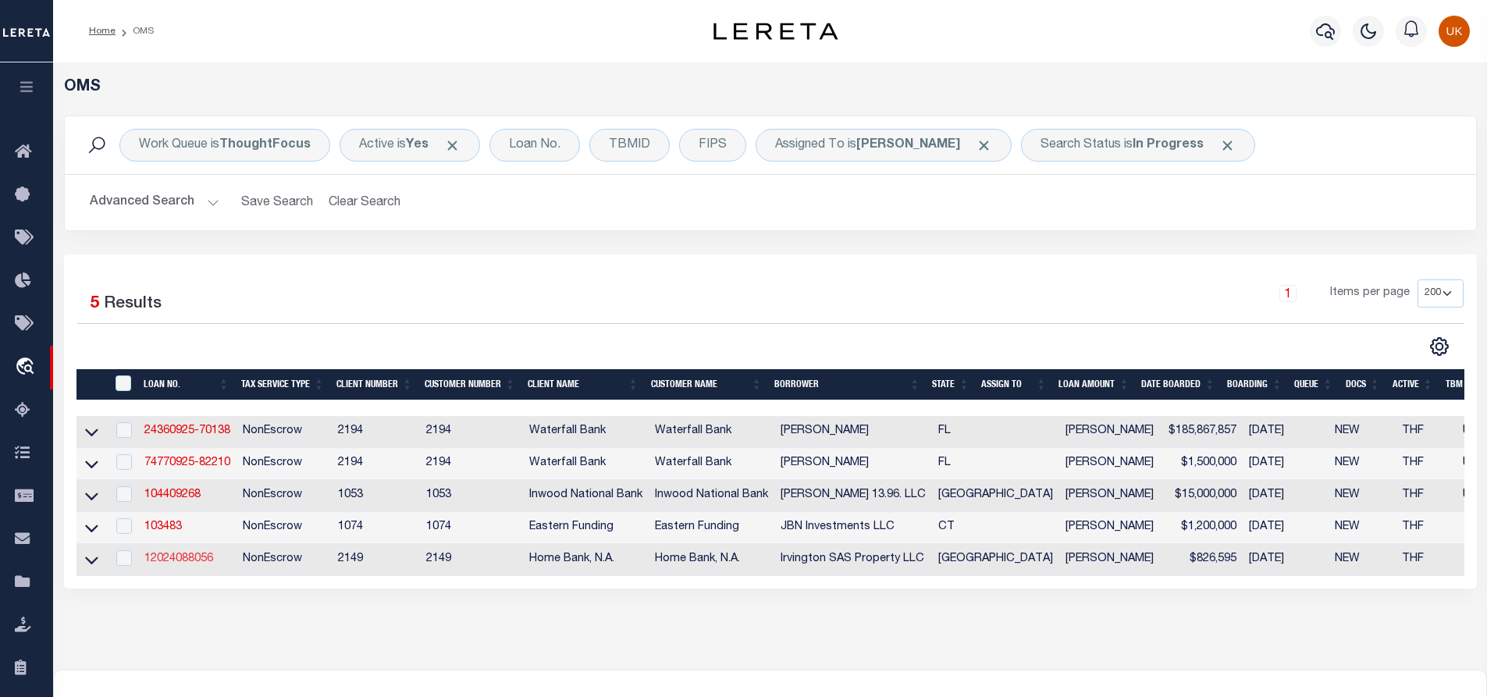
click at [181, 564] on link "12024088056" at bounding box center [178, 558] width 69 height 11
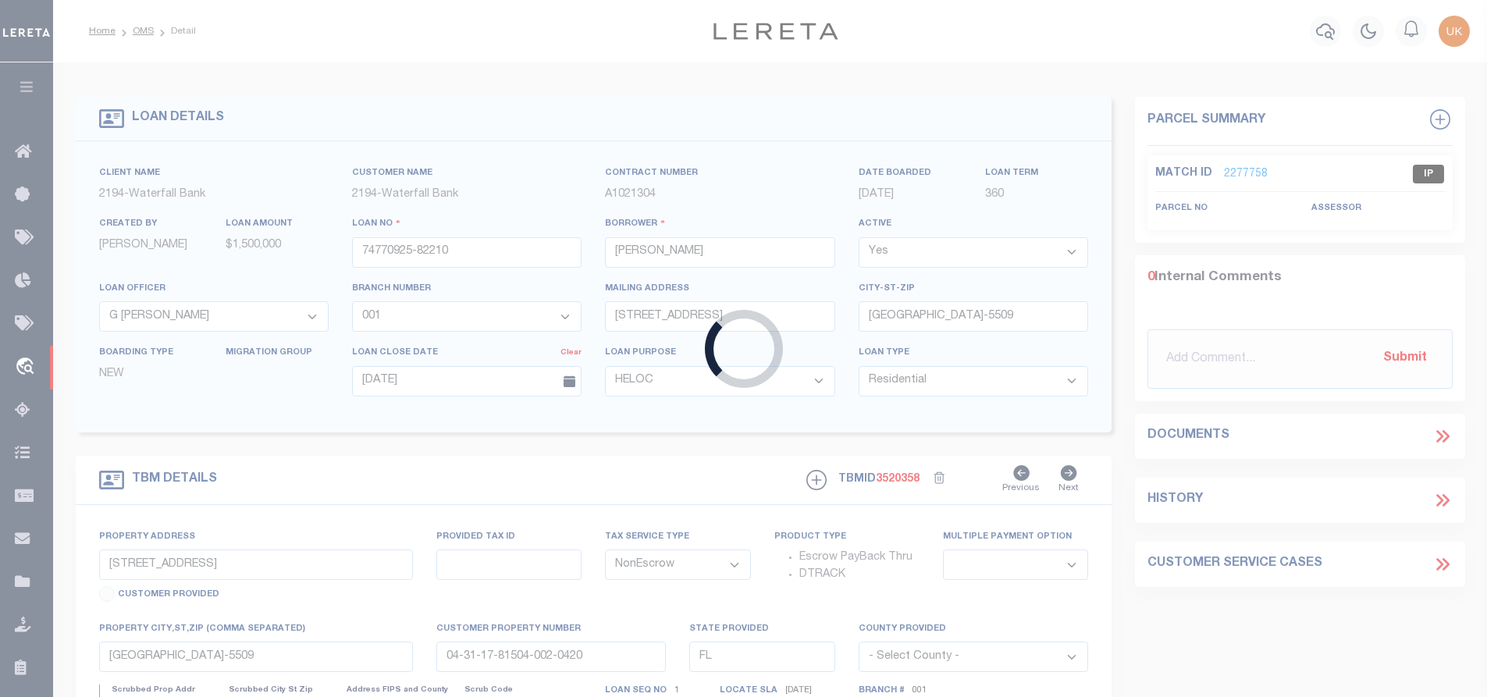
type input "12024088056"
type input "Irvington SAS Property LLC"
select select
type input "09/24/2025"
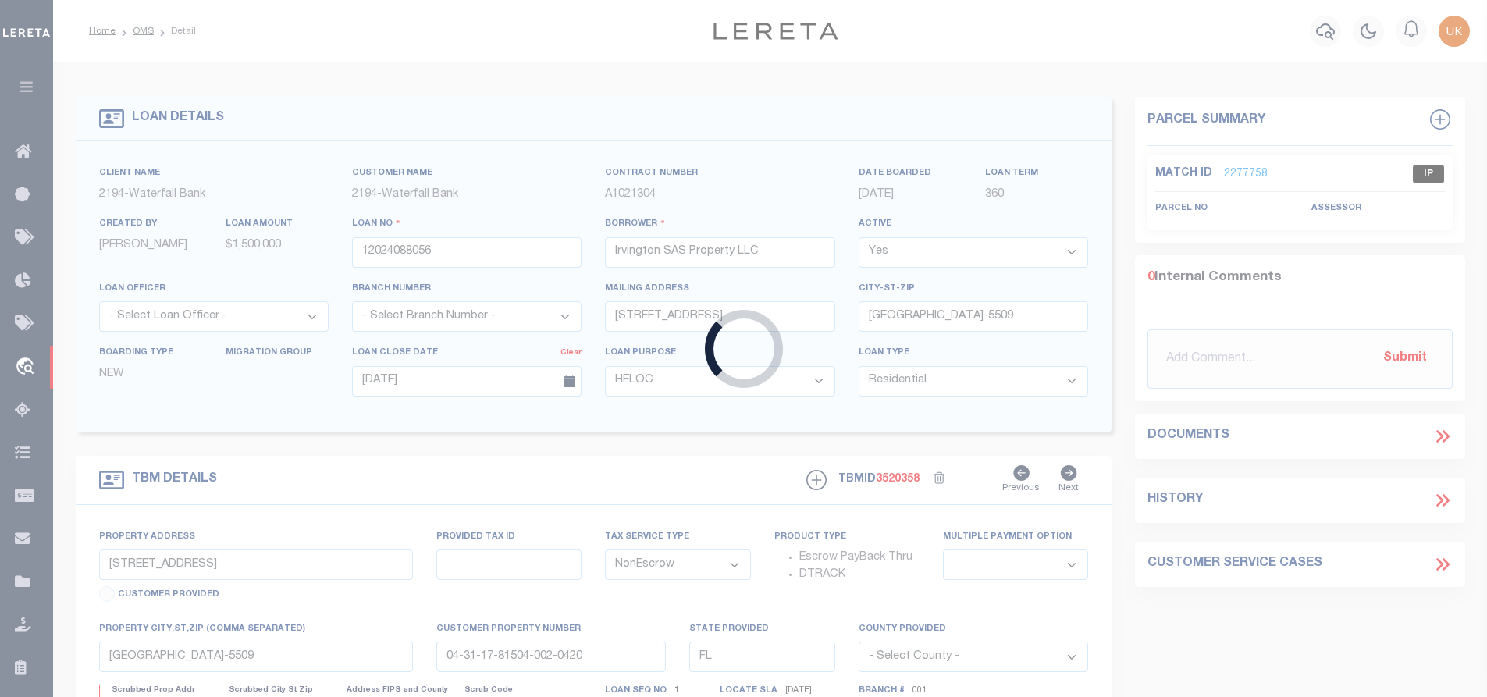
select select
select select "20"
type input "9007 IRVINGTON BLVD"
select select
type input "HOUSTON TX 77022-2337"
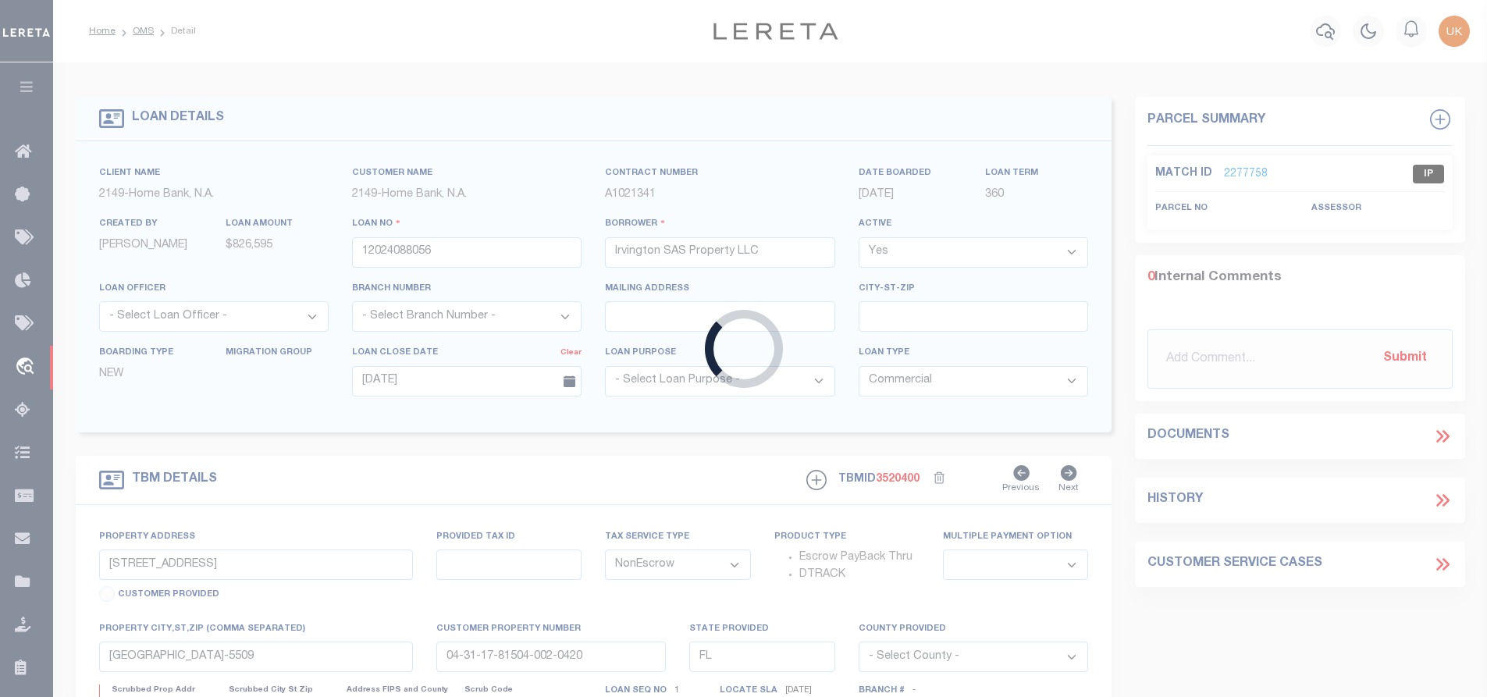
type input "[GEOGRAPHIC_DATA]"
select select
select select "14826"
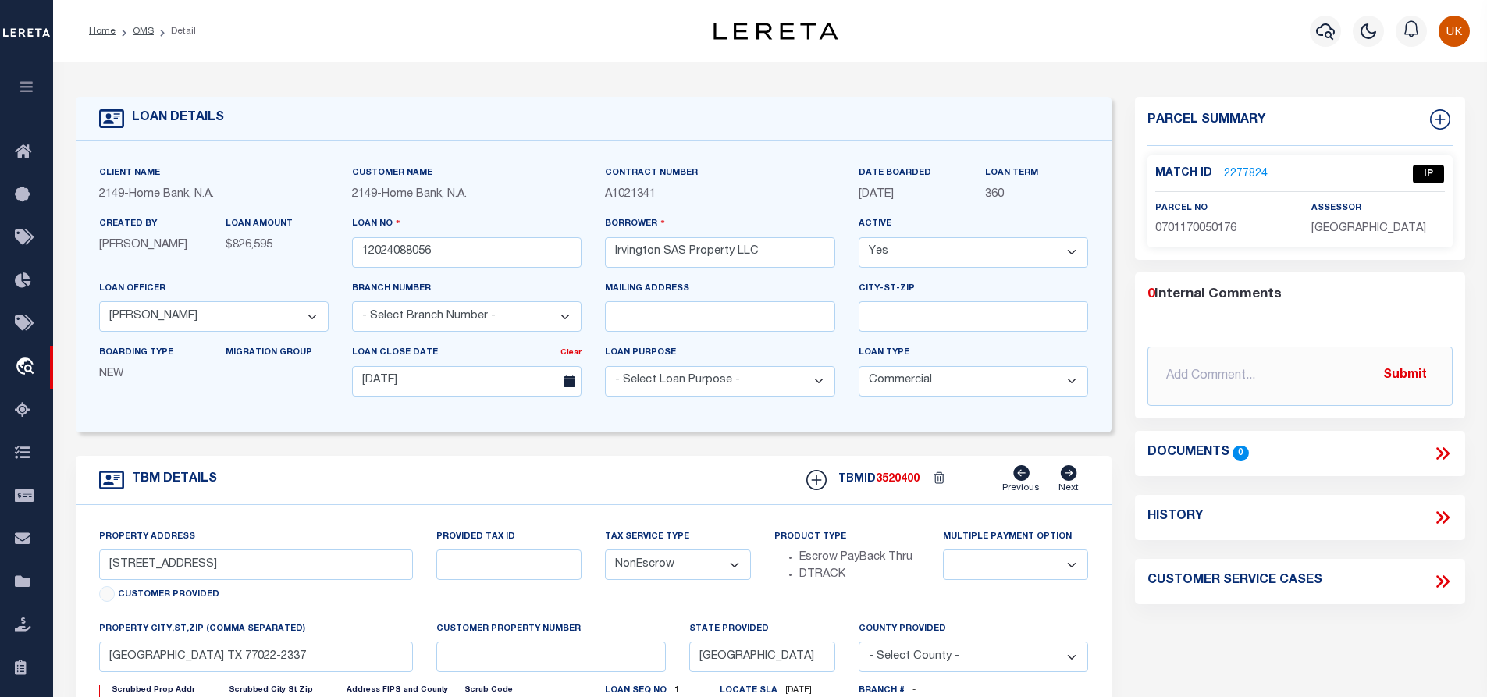
click at [1249, 170] on link "2277824" at bounding box center [1246, 174] width 44 height 16
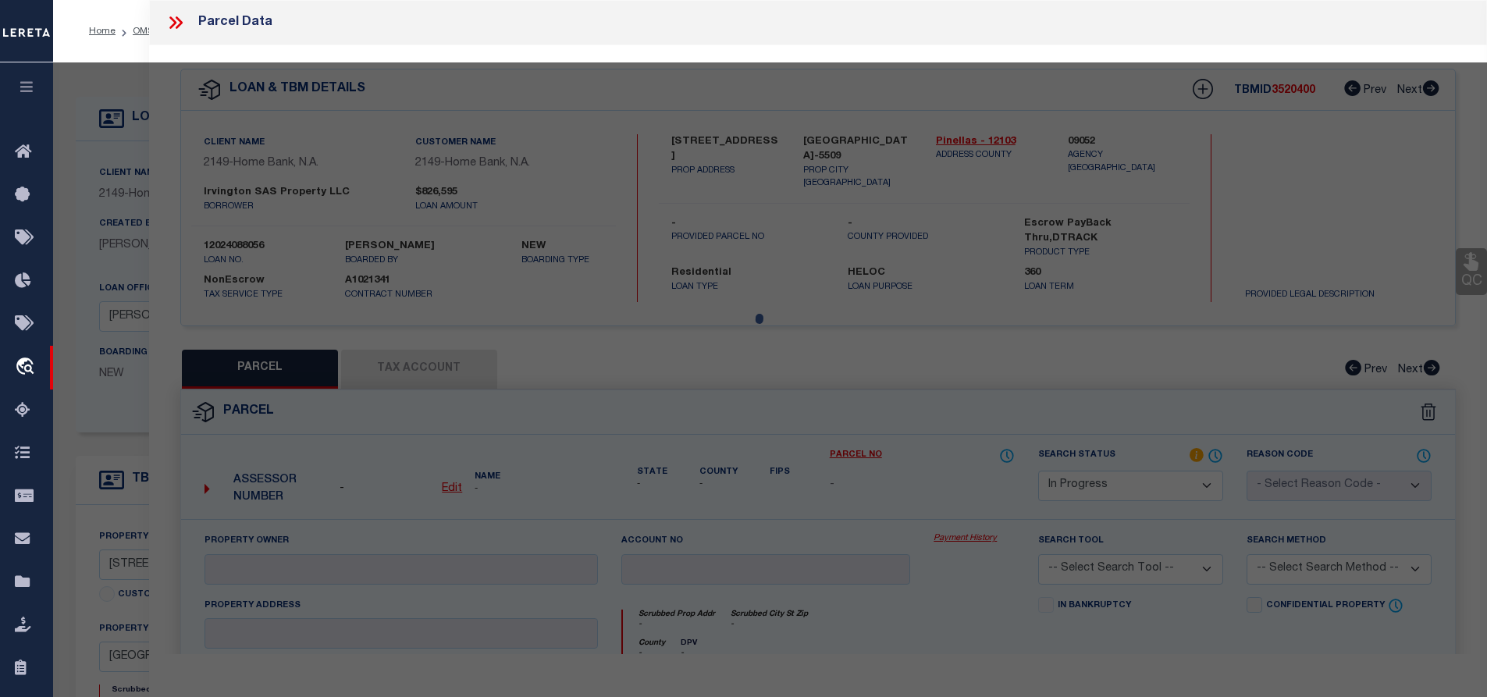
select select "AS"
checkbox input "false"
select select "IP"
type input "GARZA,ESPERANZA"
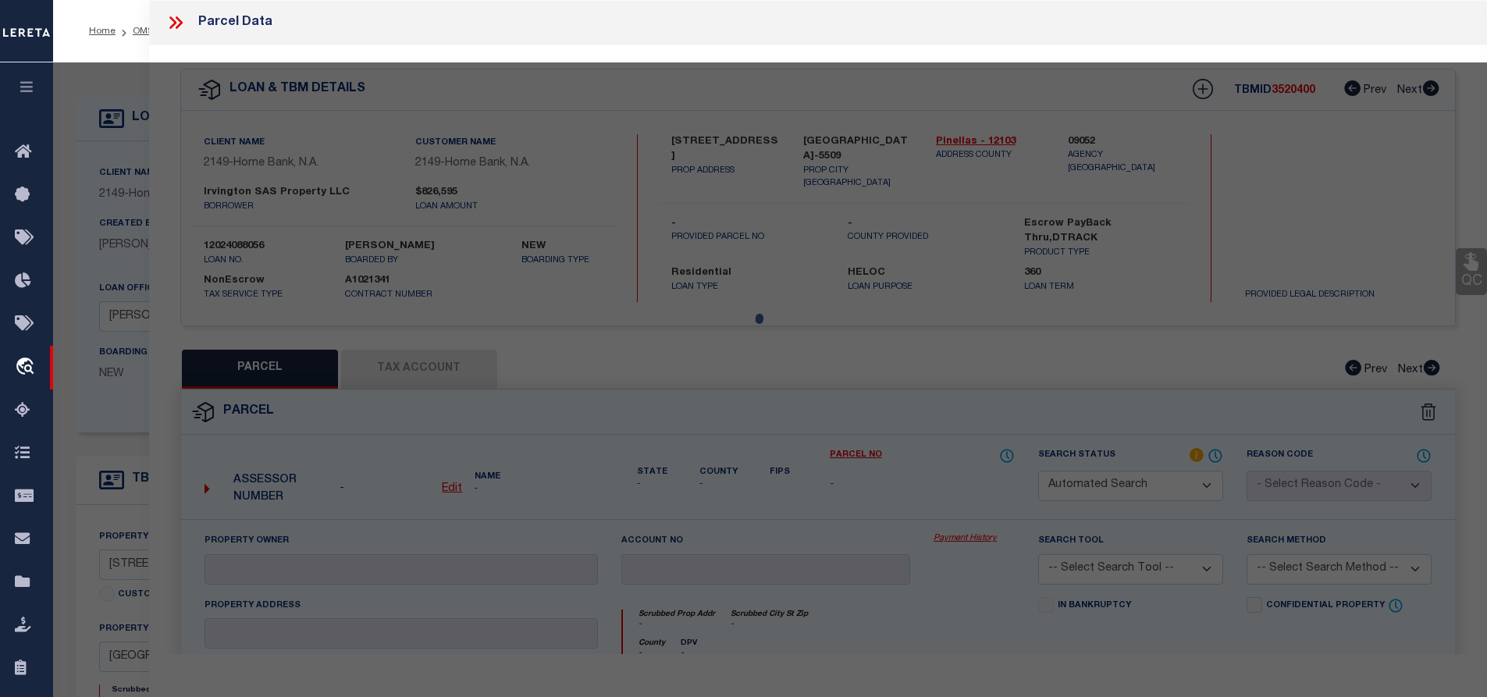
select select "ATL"
select select "ADD"
type input "9007 IRVINGTON BLVD"
checkbox input "false"
type input "HOUSTON, TX 77022"
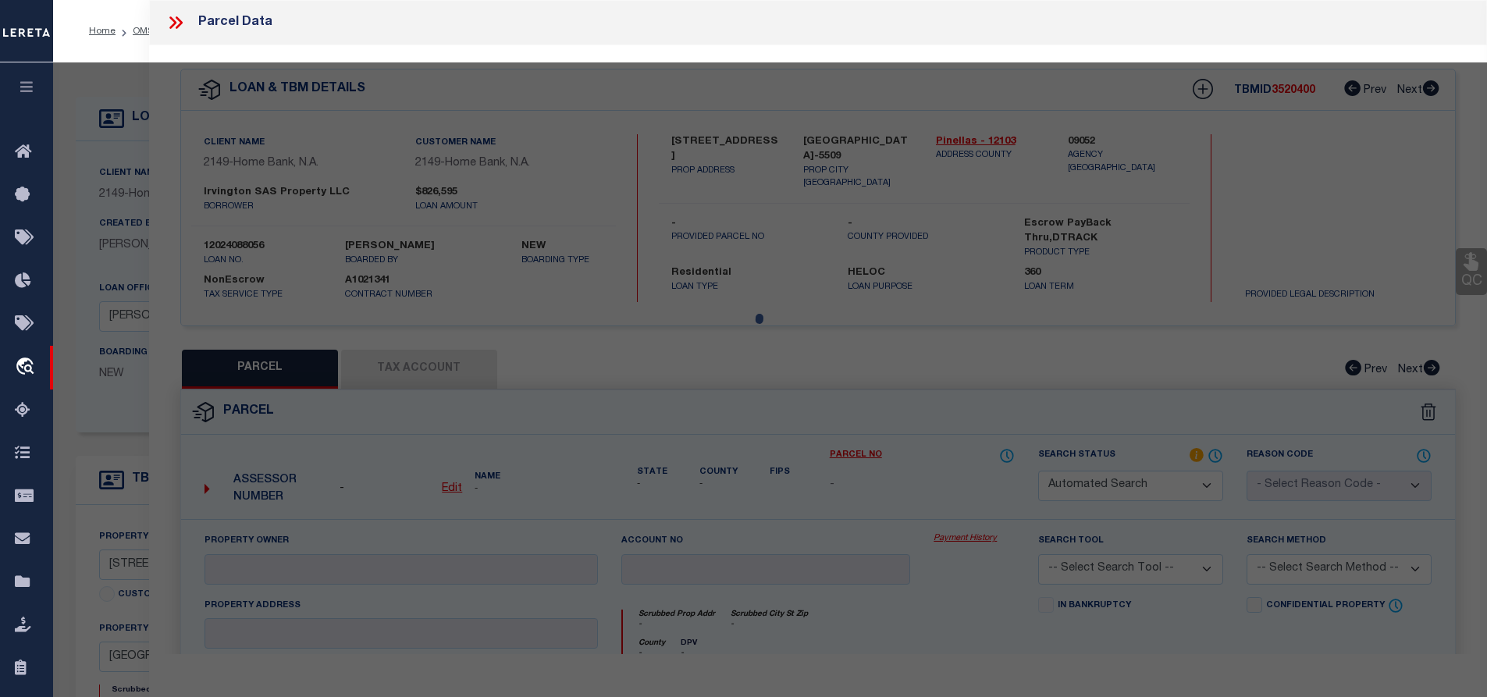
type textarea "TRS 148C 149C & 150B BLK 5 PLYMOUTH PLACE"
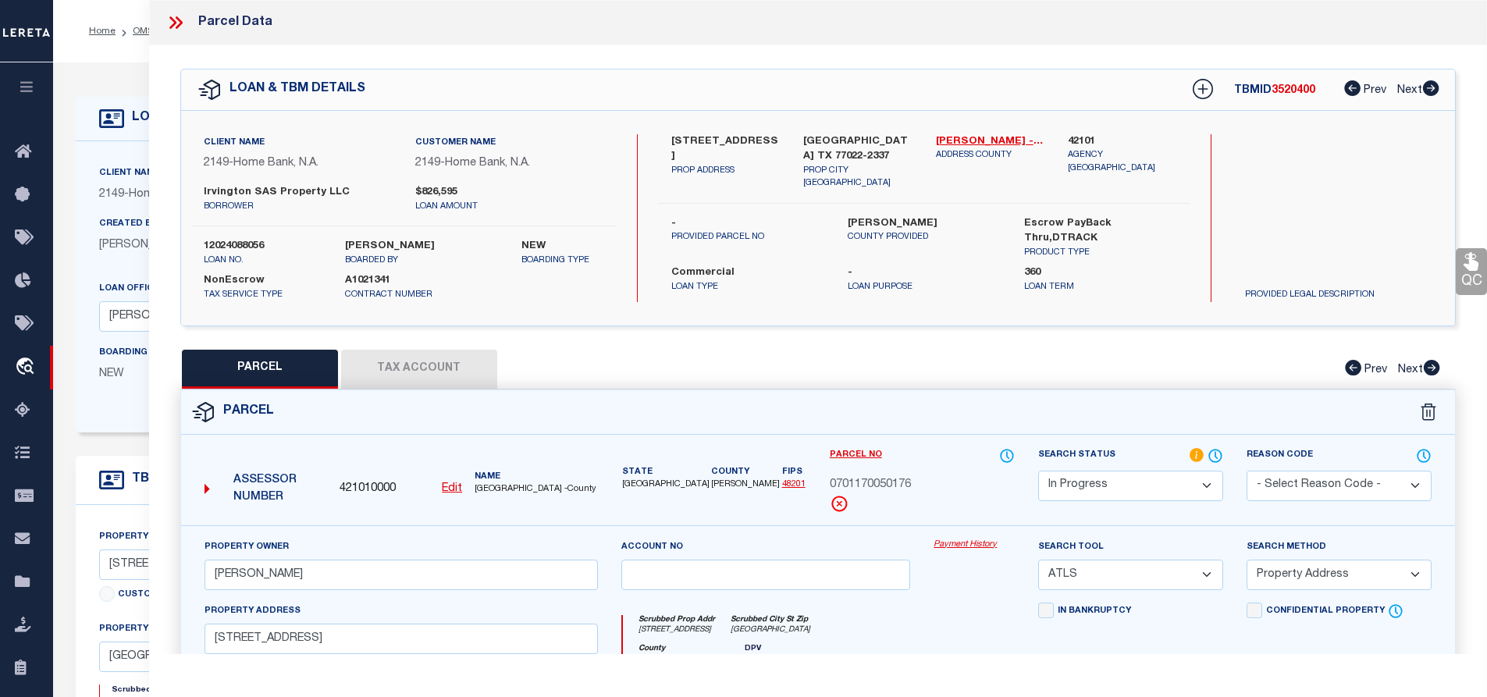
click at [174, 25] on icon at bounding box center [172, 22] width 7 height 12
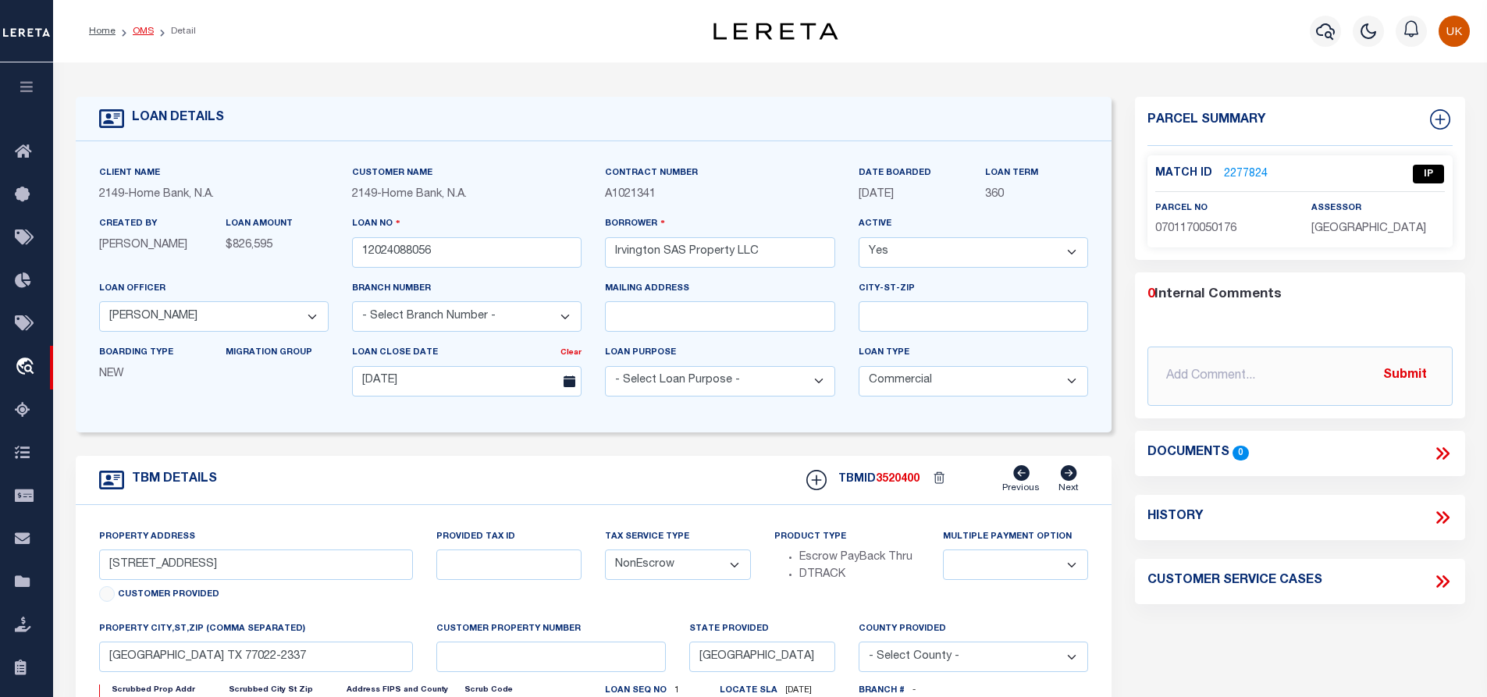
click at [138, 30] on link "OMS" at bounding box center [143, 31] width 21 height 9
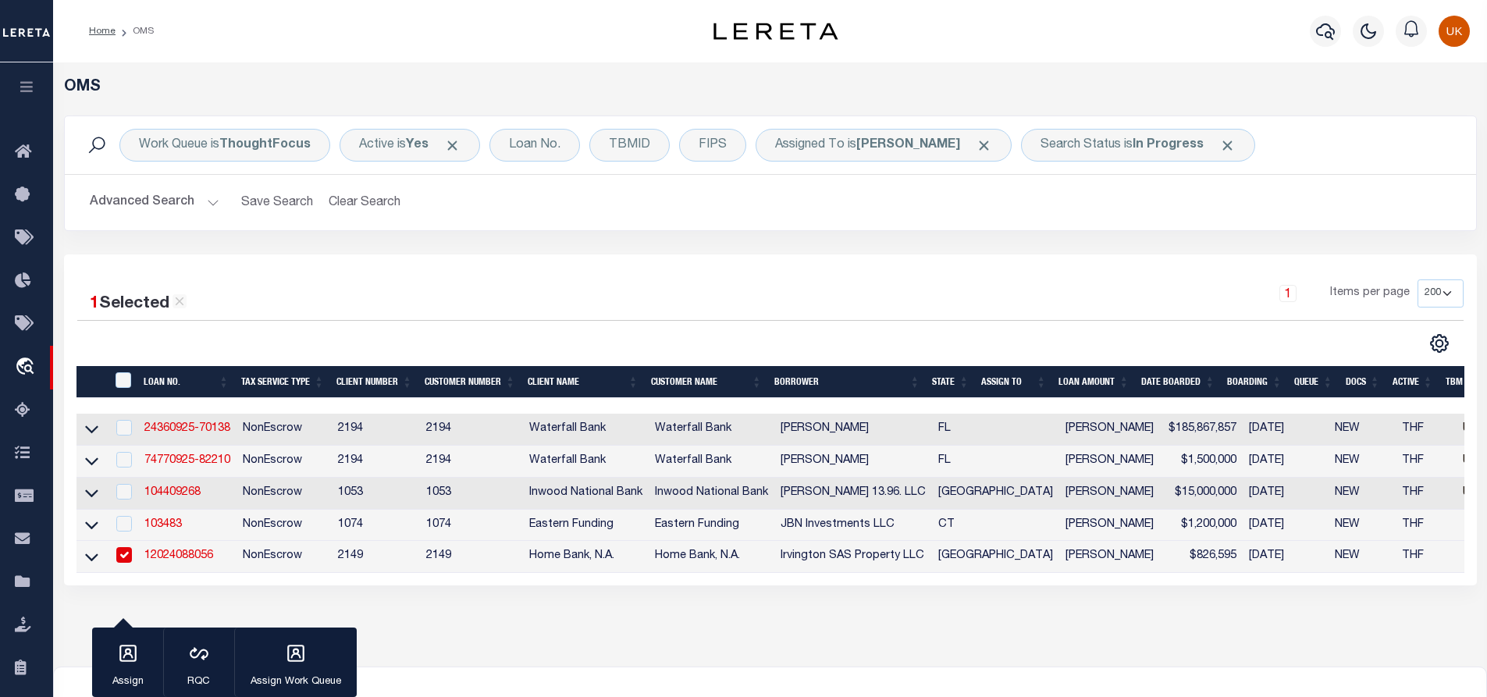
click at [1114, 645] on div "OMS Work Queue is ThoughtFocus Active is Yes Loan No. TBMID FIPS Assigned To is…" at bounding box center [770, 364] width 1434 height 604
click at [180, 496] on link "104409268" at bounding box center [172, 492] width 56 height 11
type input "104409268"
type input "[PERSON_NAME] 13.96. LLC"
select select
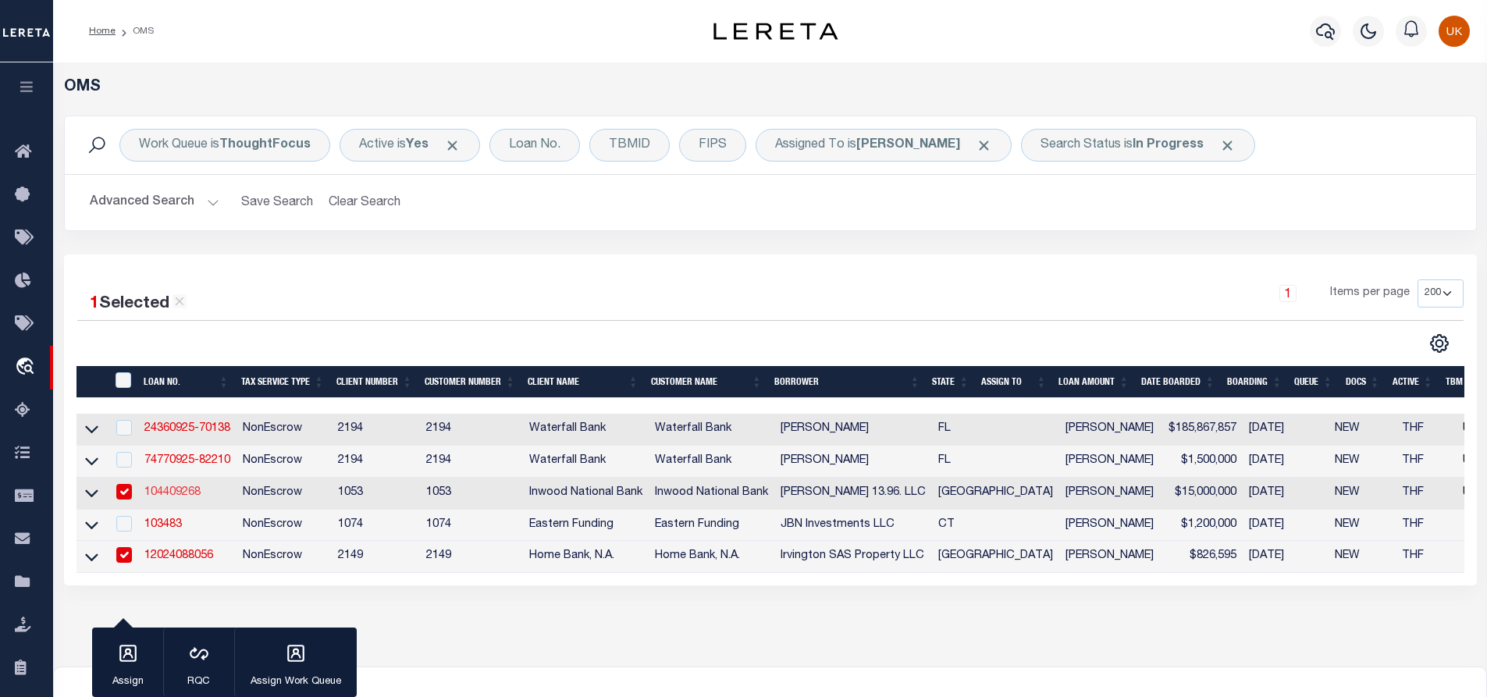
select select
type input "08/27/2025"
select select "10"
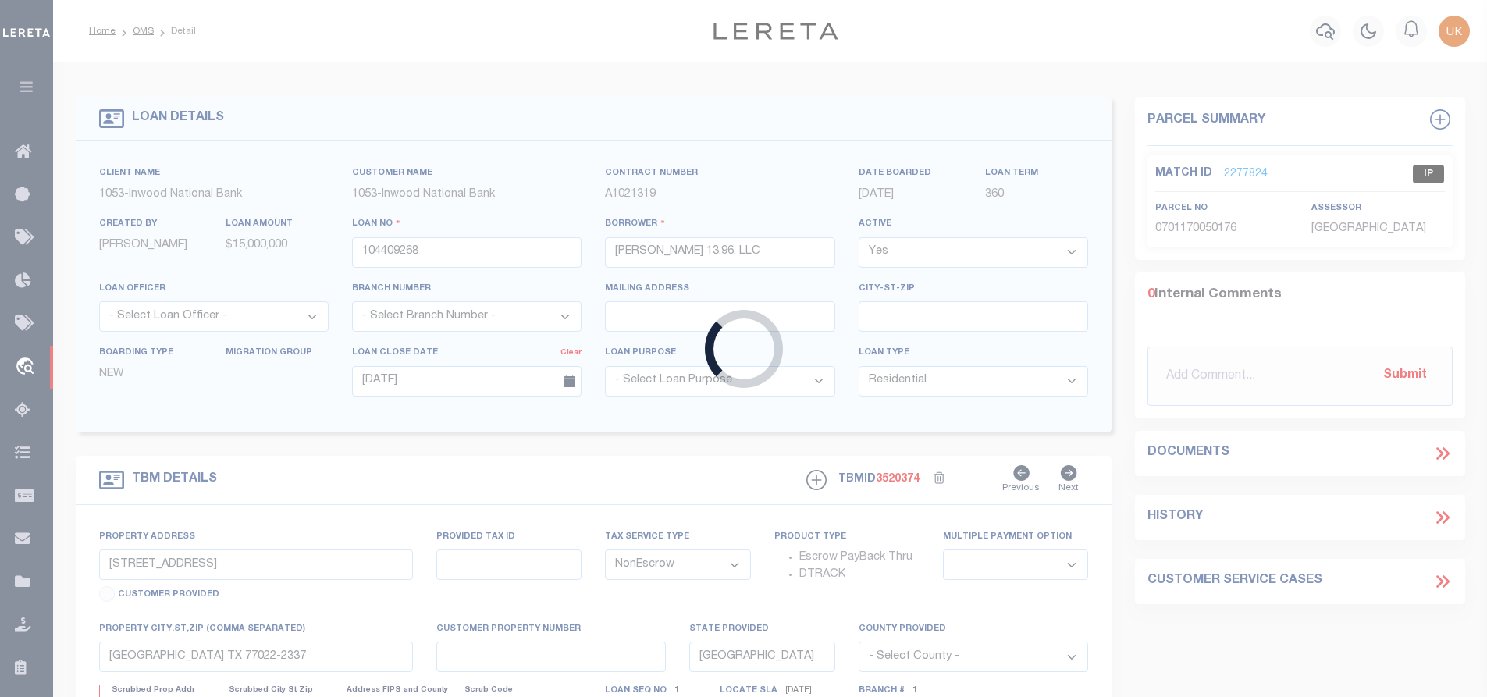
type input "LAND"
type input "1502150010005"
select select
type input "SPRING TX 77388"
select select "250"
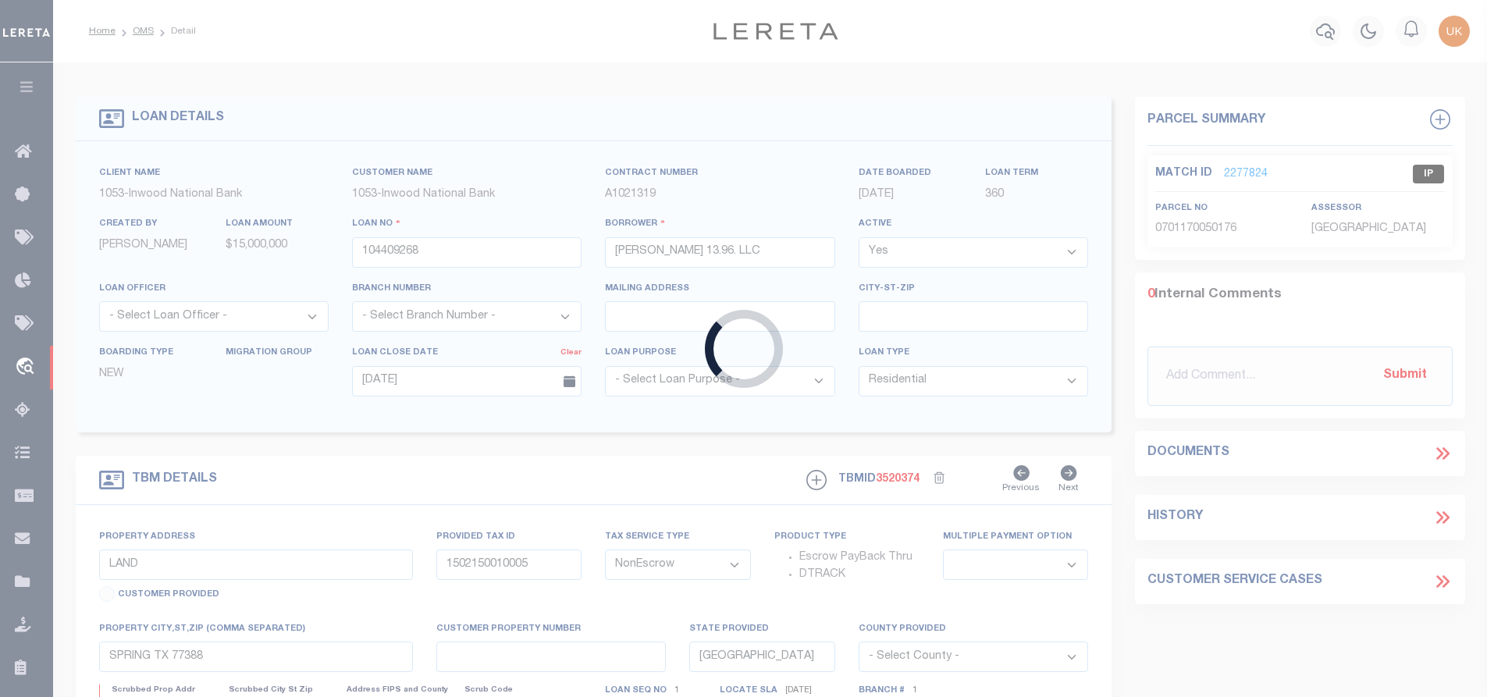
select select "91"
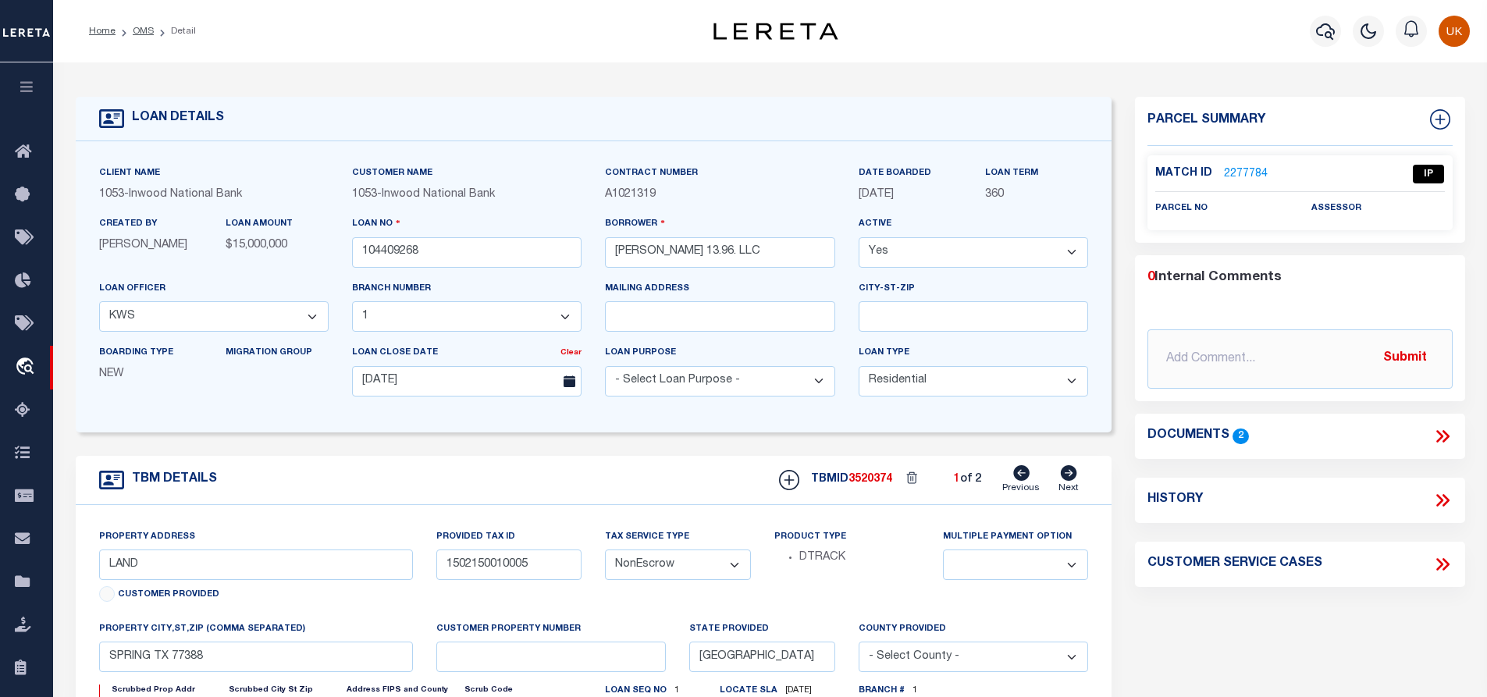
click at [1203, 437] on h4 "Documents" at bounding box center [1188, 436] width 82 height 15
click at [1444, 433] on icon at bounding box center [1442, 436] width 20 height 20
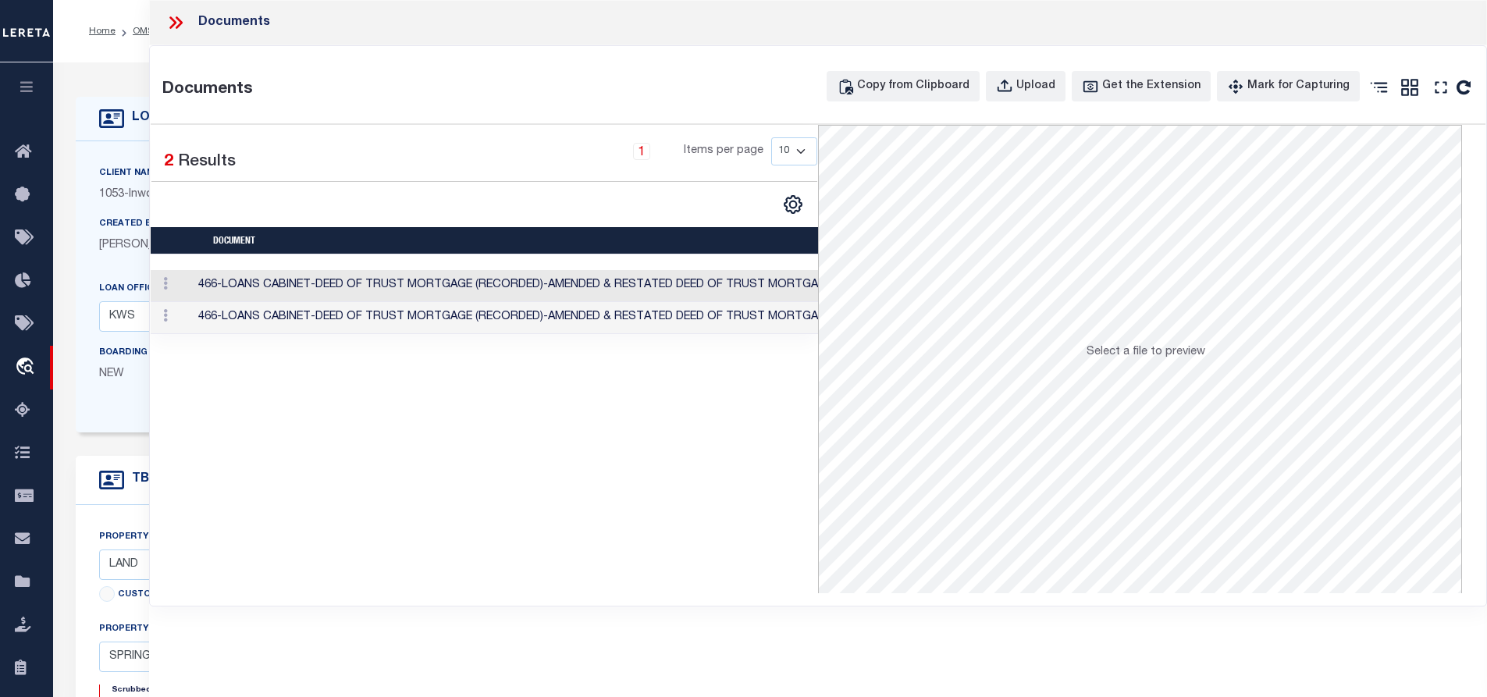
click at [188, 288] on td at bounding box center [172, 286] width 42 height 32
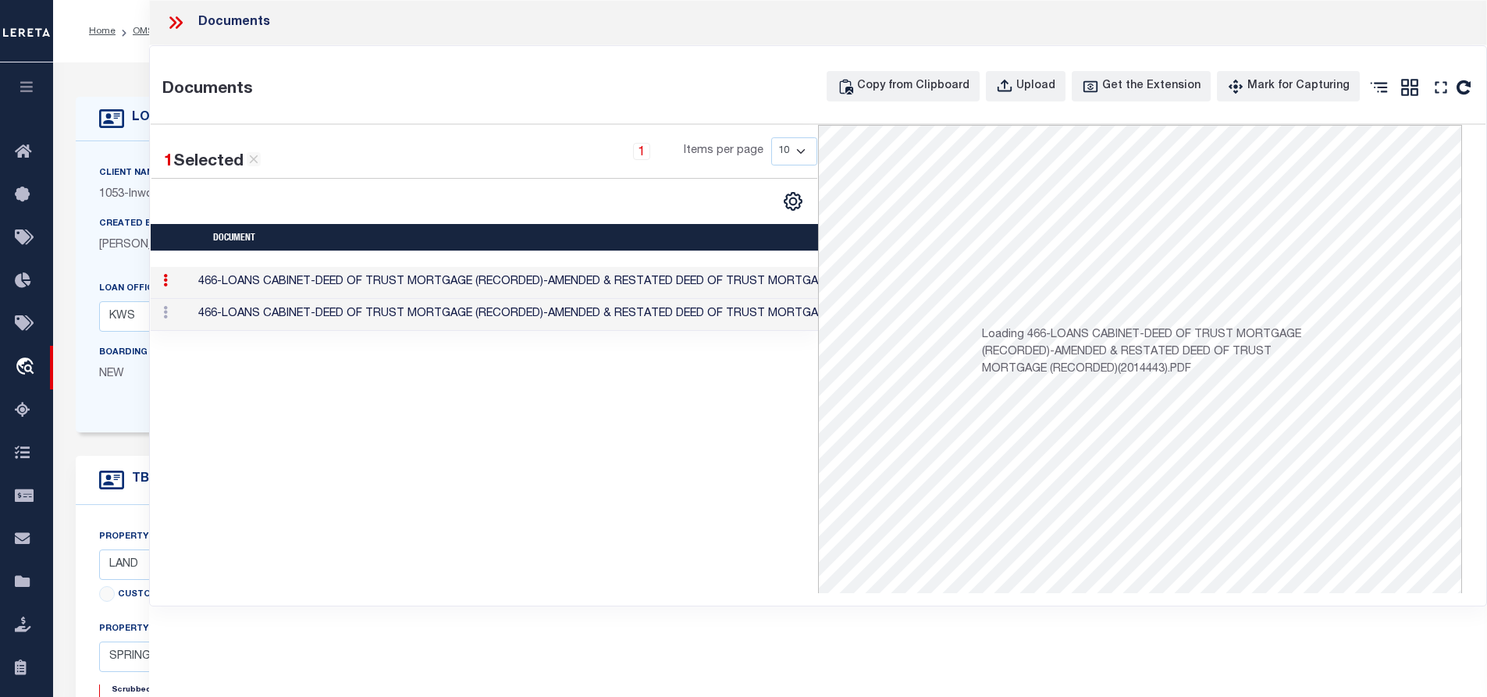
click at [188, 288] on td at bounding box center [172, 283] width 42 height 32
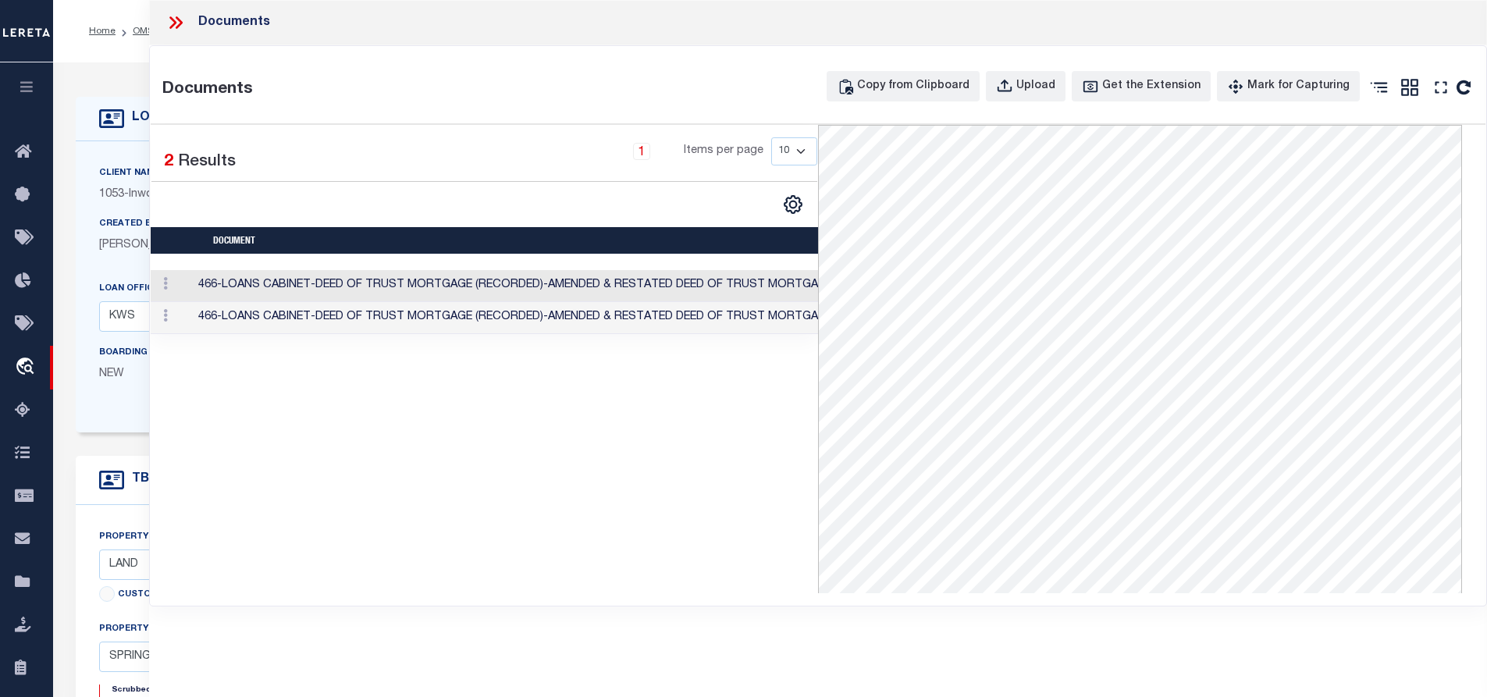
click at [488, 464] on div "1 Selected 2 Results 1 Items per page 10 25 50 100" at bounding box center [484, 359] width 667 height 468
click at [175, 20] on icon at bounding box center [175, 22] width 20 height 20
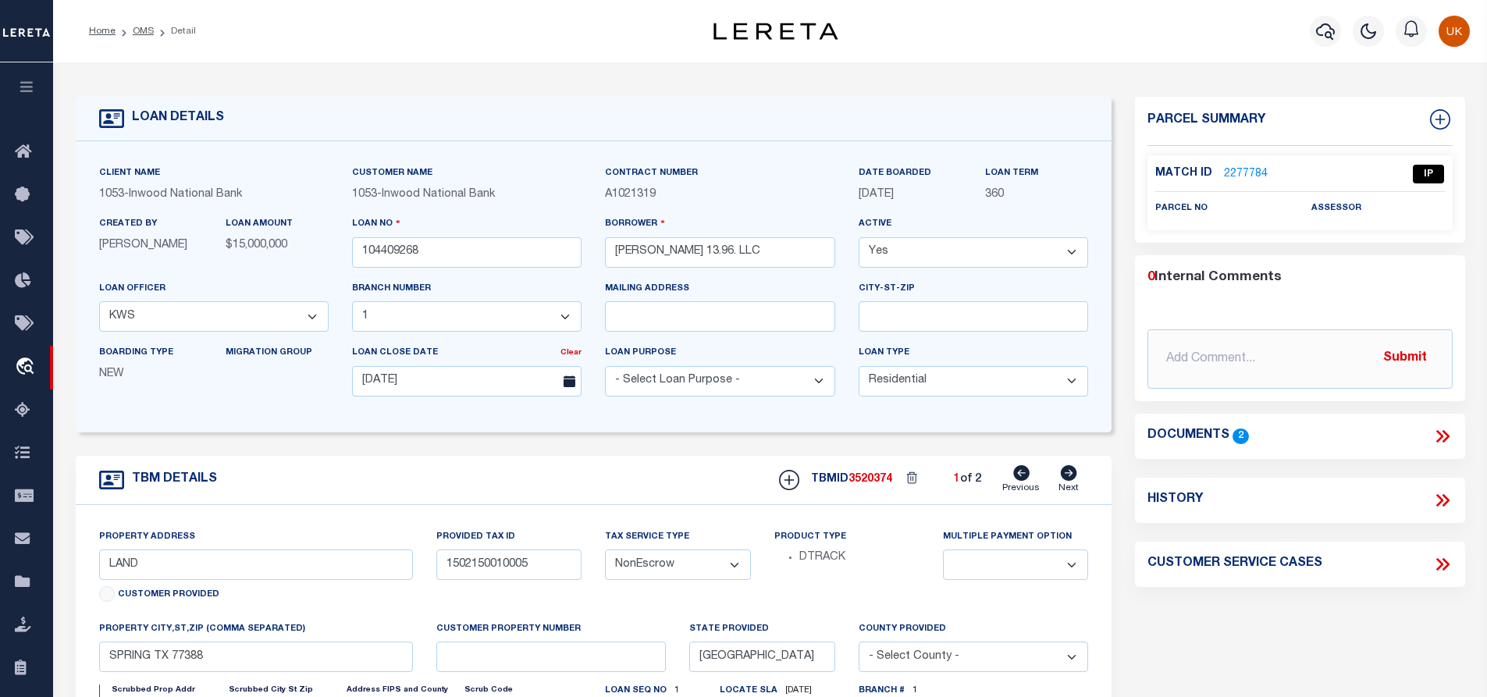
click at [1232, 167] on link "2277784" at bounding box center [1246, 174] width 44 height 16
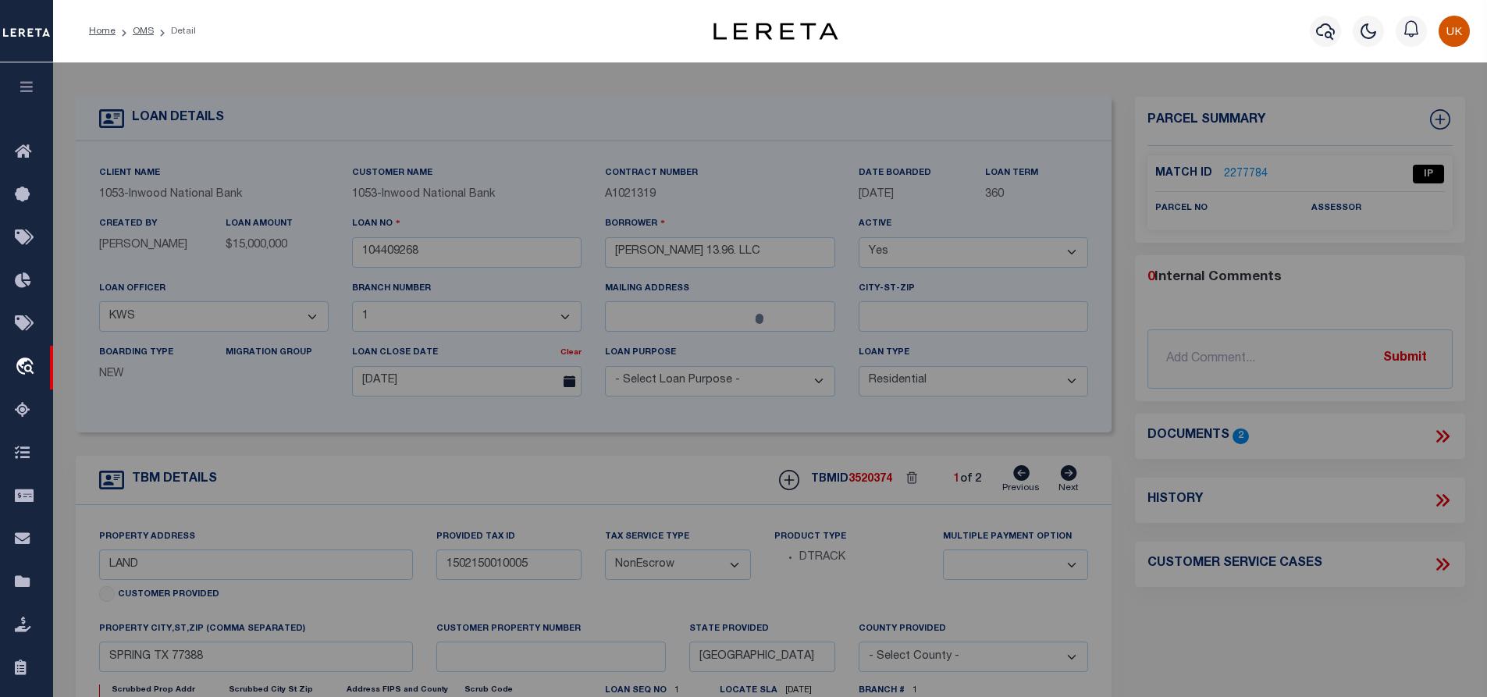
select select "AS"
select select
checkbox input "false"
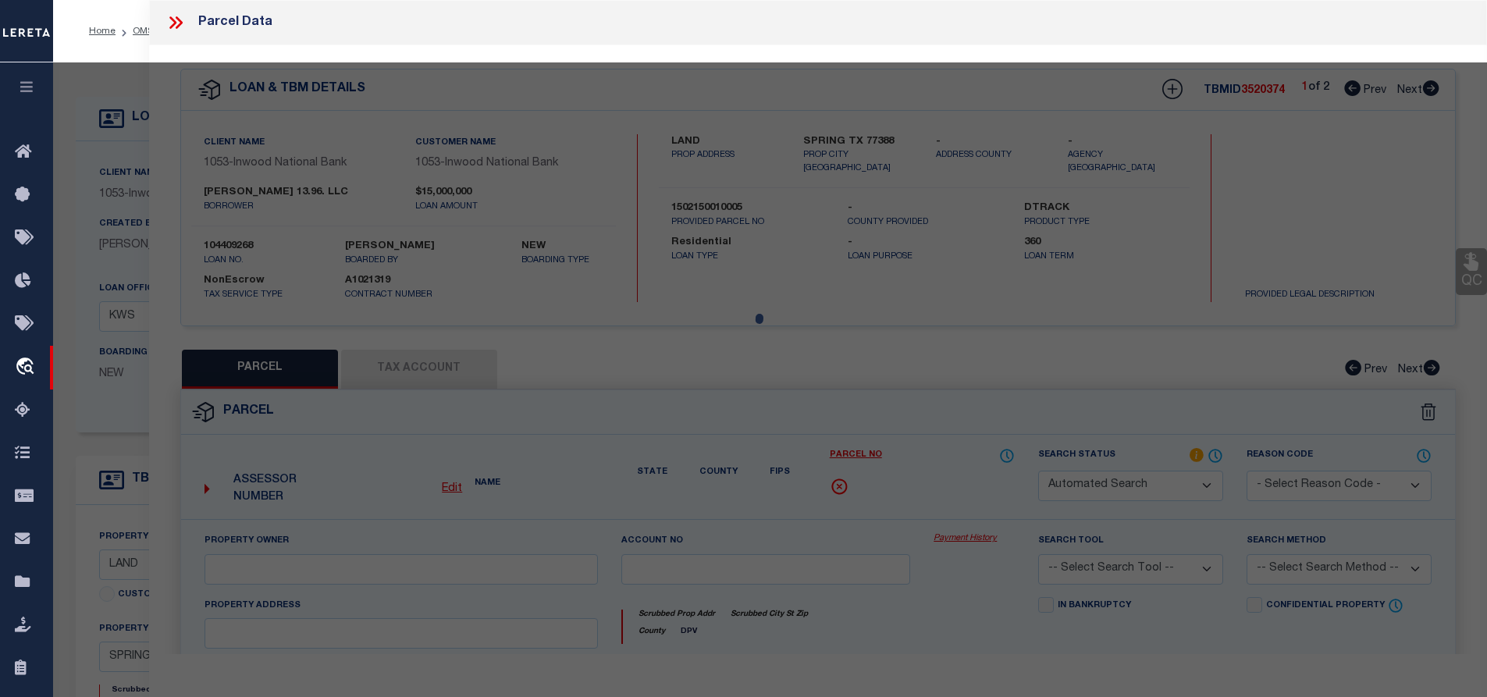
select select "IP"
checkbox input "false"
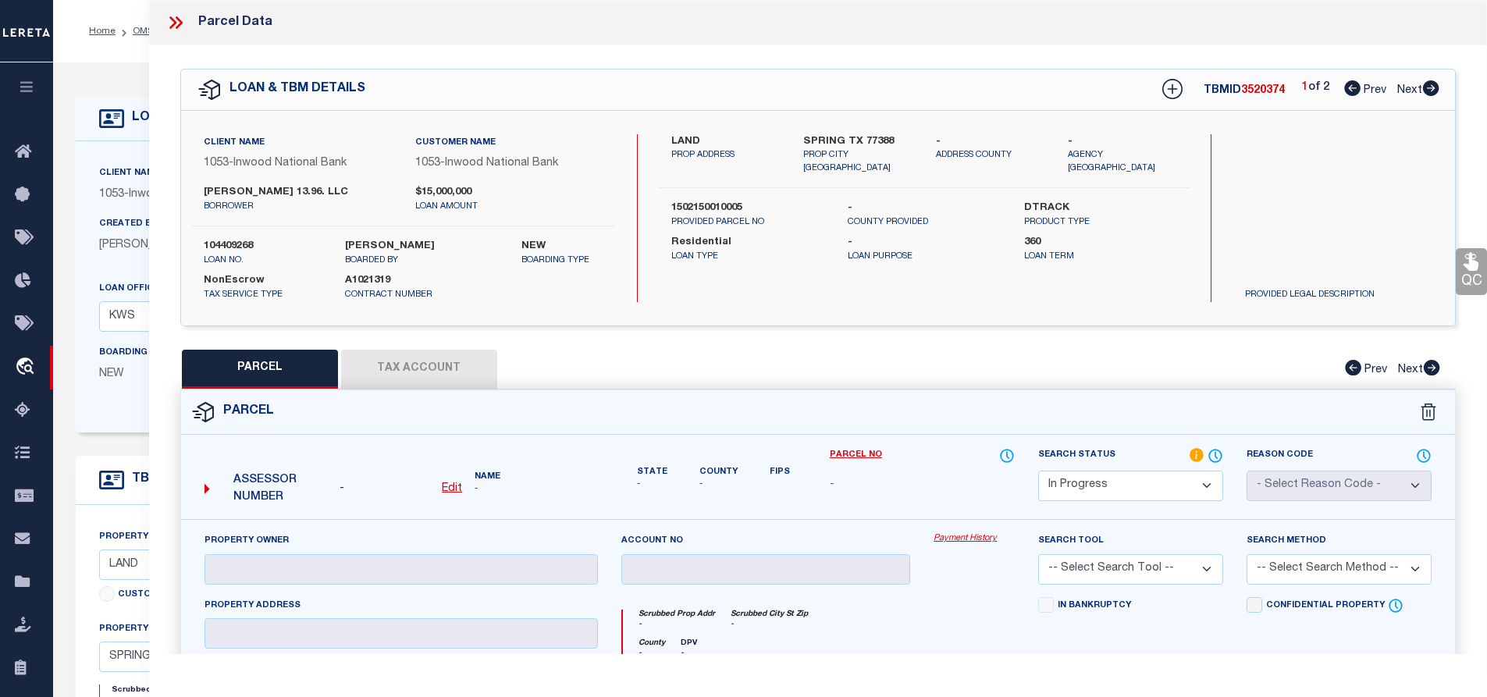
click at [1428, 87] on icon at bounding box center [1431, 88] width 16 height 16
select select "AS"
checkbox input "false"
select select "IP"
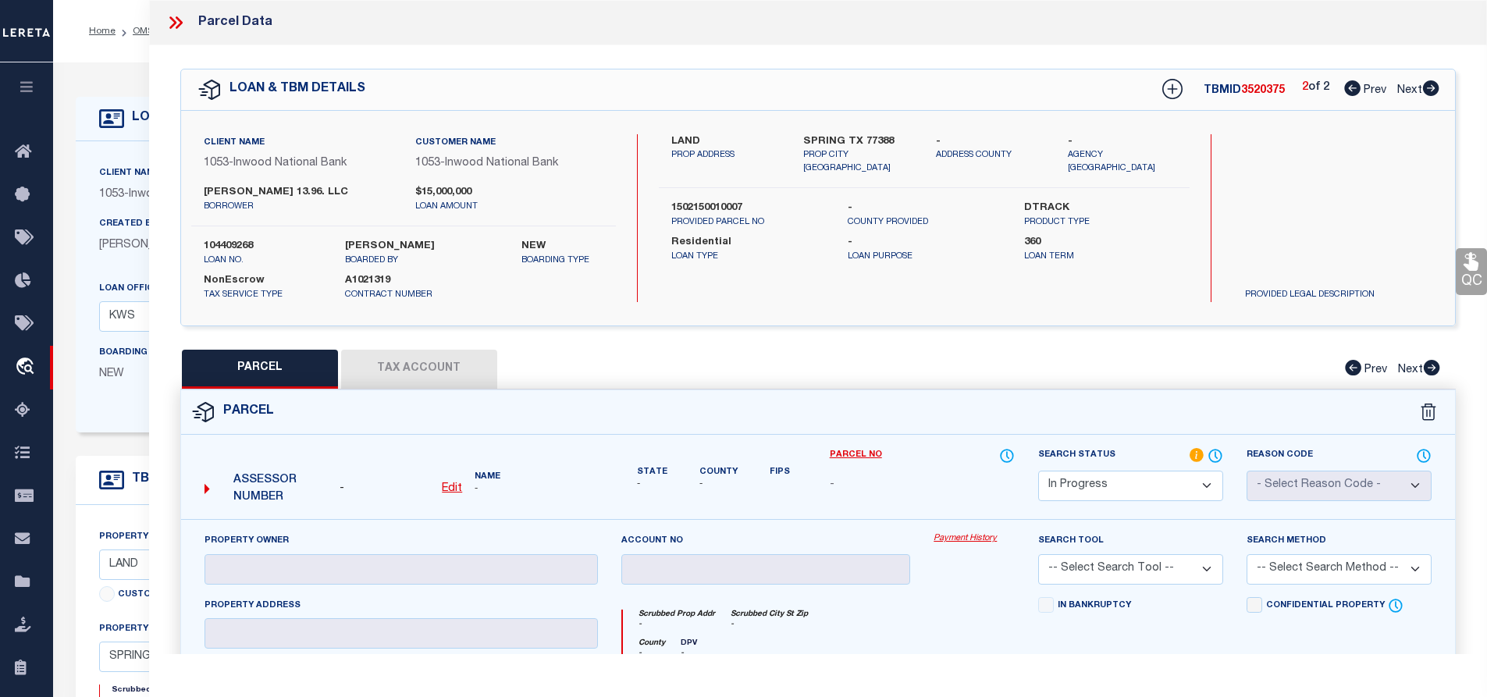
click at [1346, 92] on icon at bounding box center [1352, 88] width 16 height 16
click at [173, 27] on icon at bounding box center [175, 22] width 20 height 20
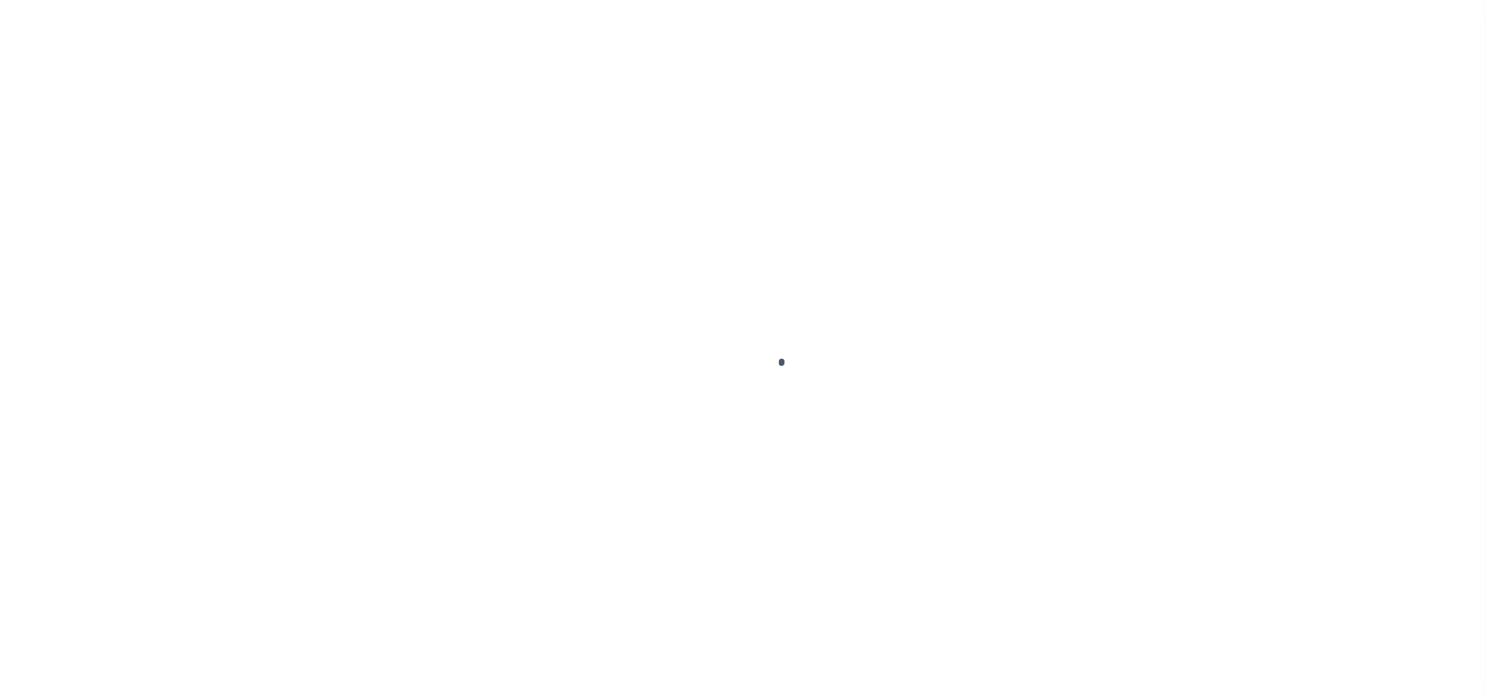
select select "10"
select select "NonEscrow"
type input "LAND"
type input "1502150010005"
select select
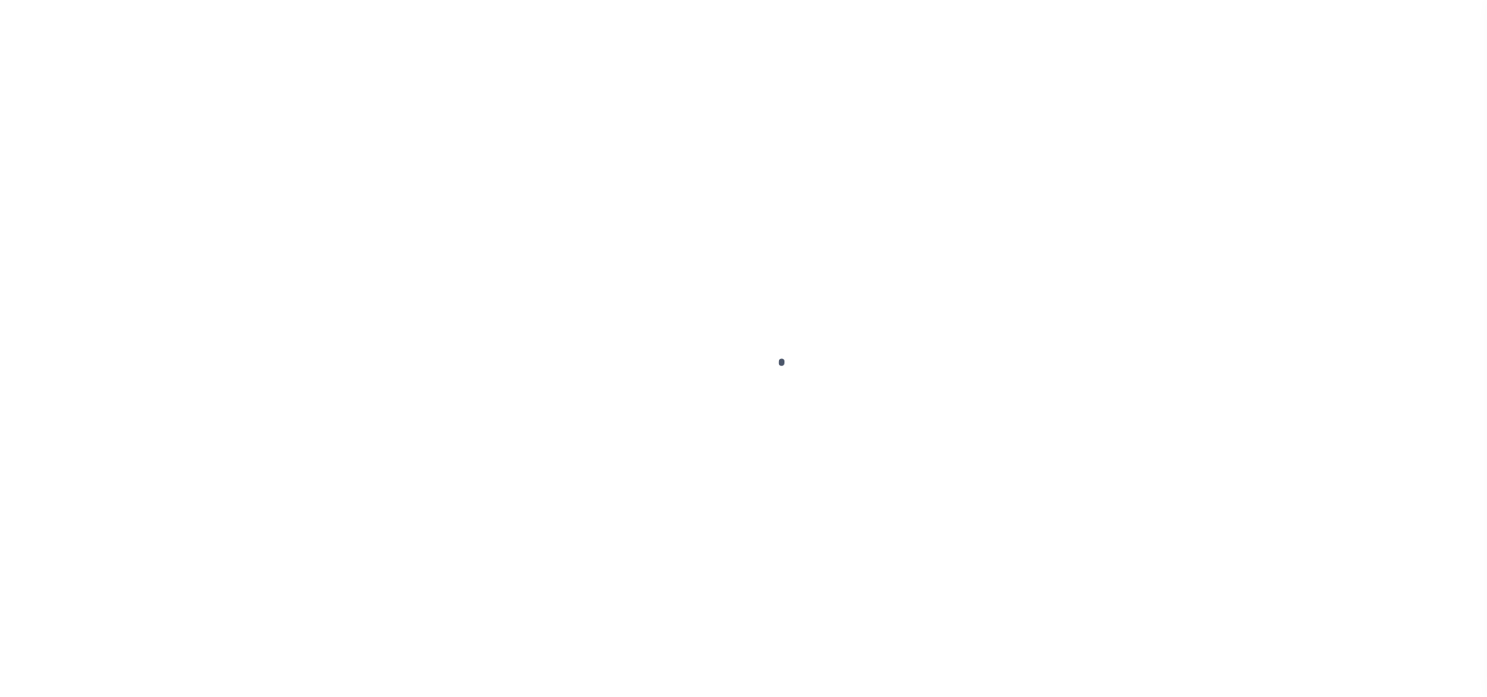
type input "SPRING TX 77388"
type input "[GEOGRAPHIC_DATA]"
select select "250"
select select "91"
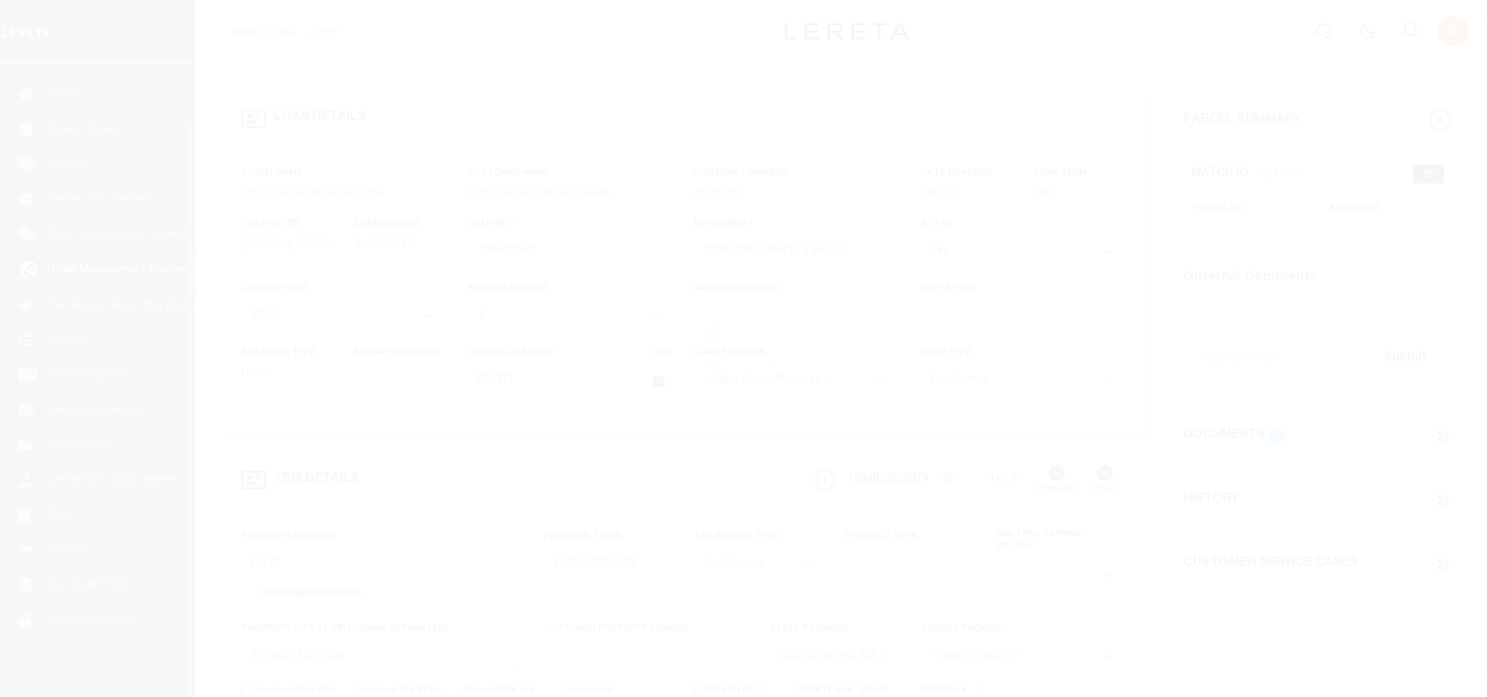
scroll to position [63, 0]
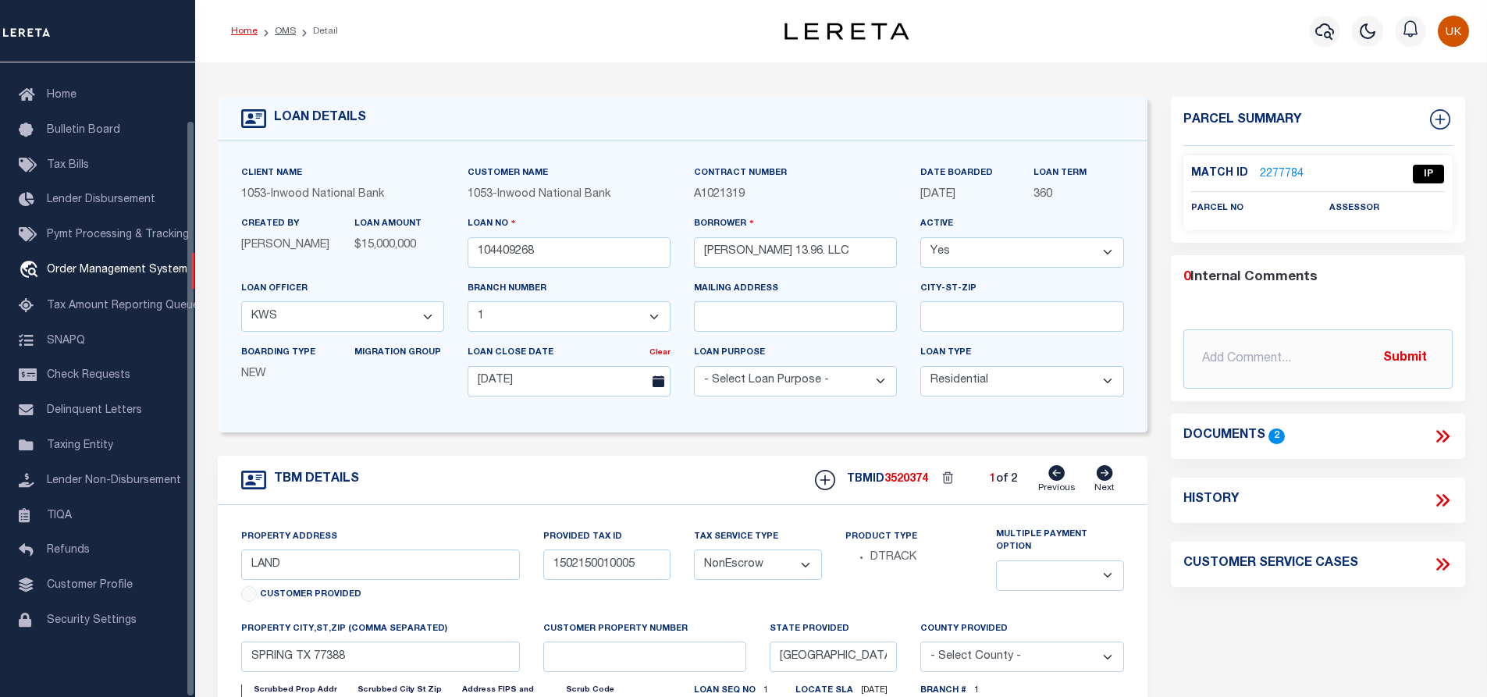
click at [240, 30] on link "Home" at bounding box center [244, 31] width 27 height 9
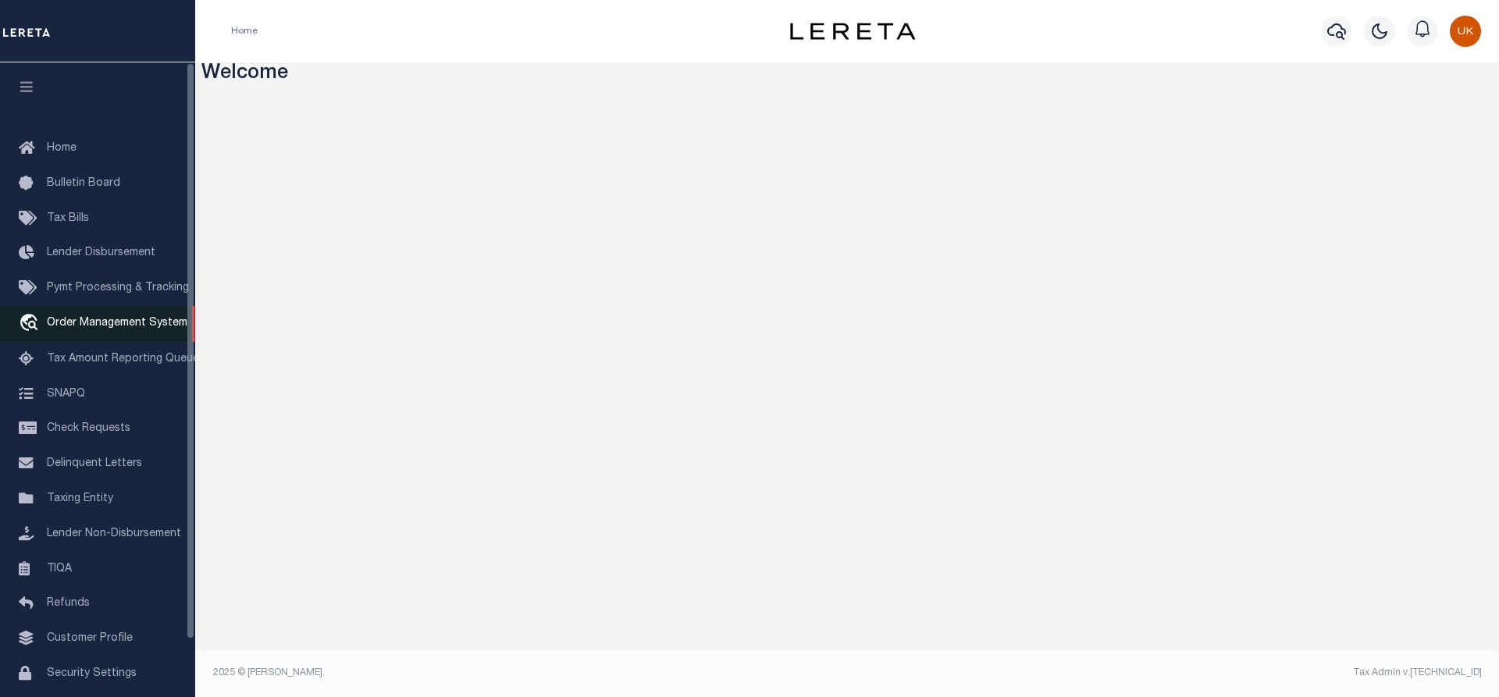
click at [80, 329] on span "Order Management System" at bounding box center [117, 323] width 140 height 11
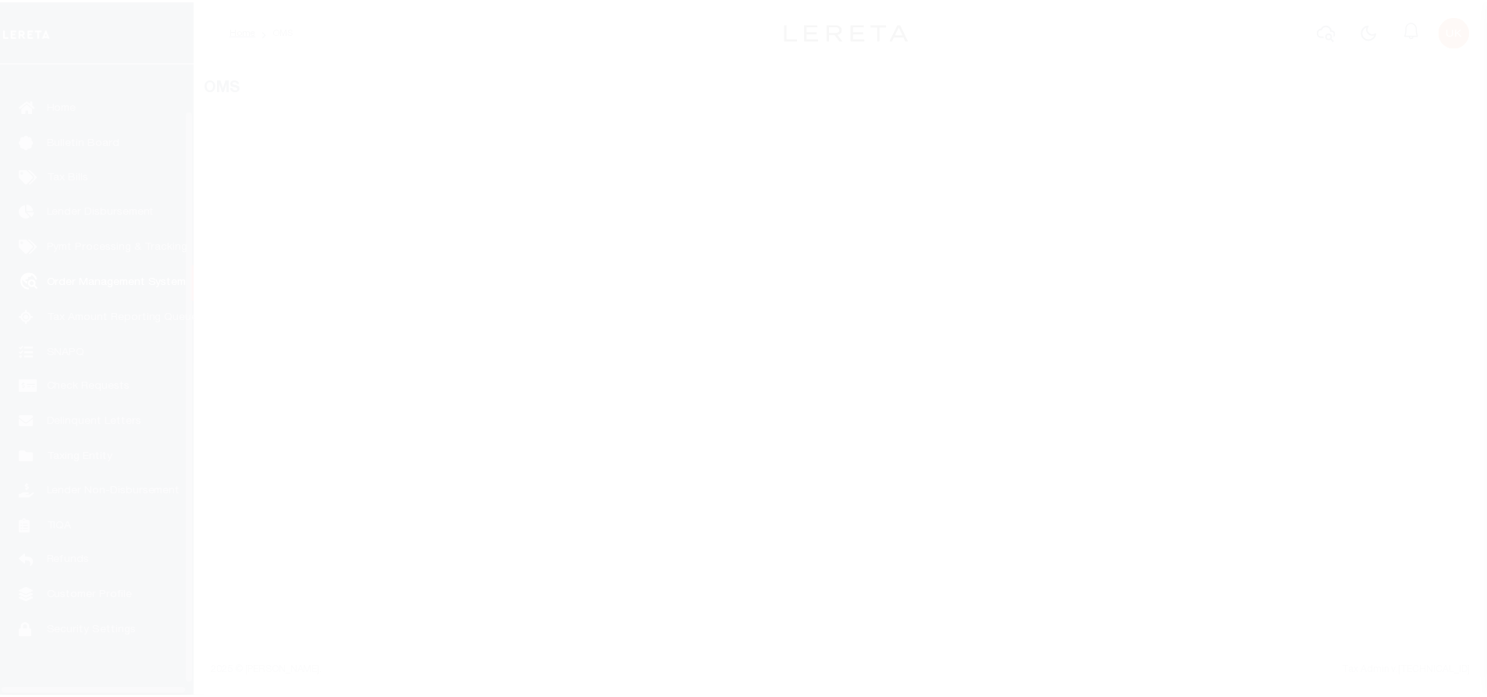
scroll to position [63, 0]
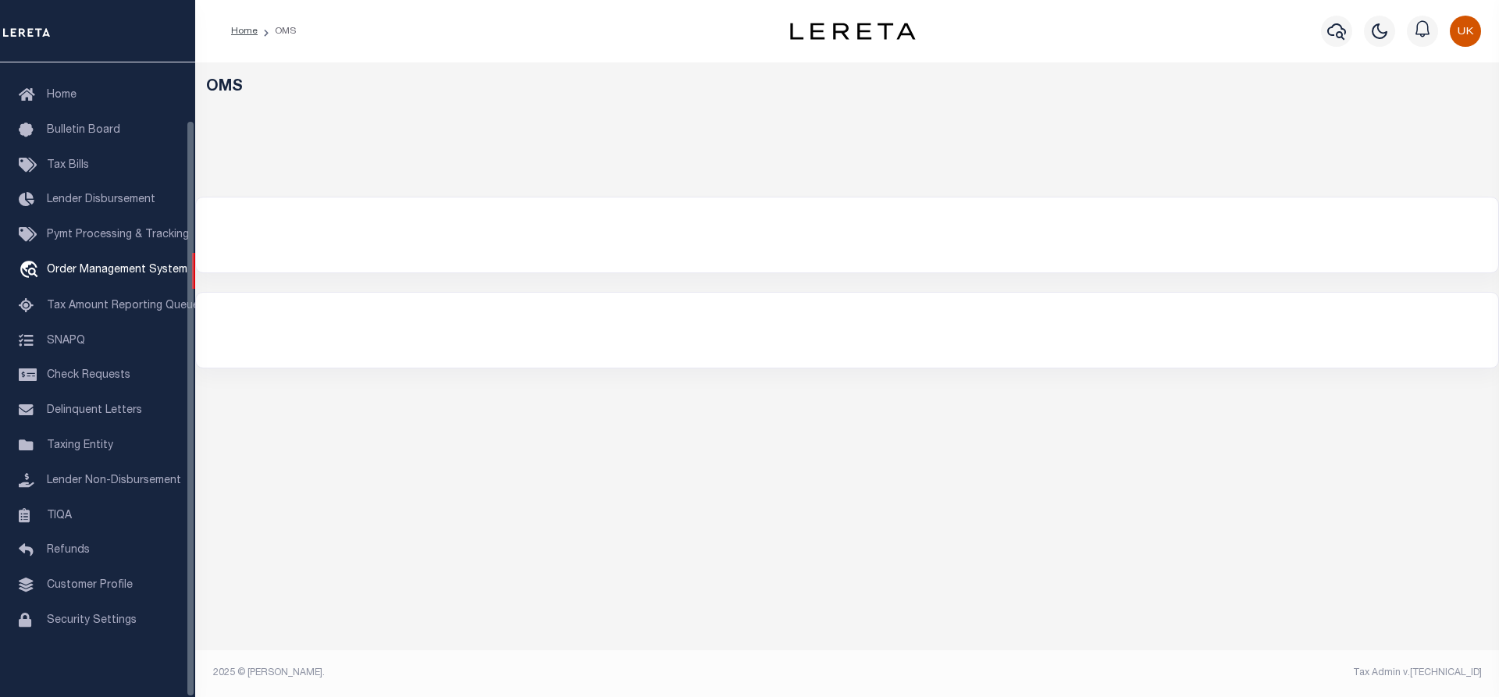
select select "200"
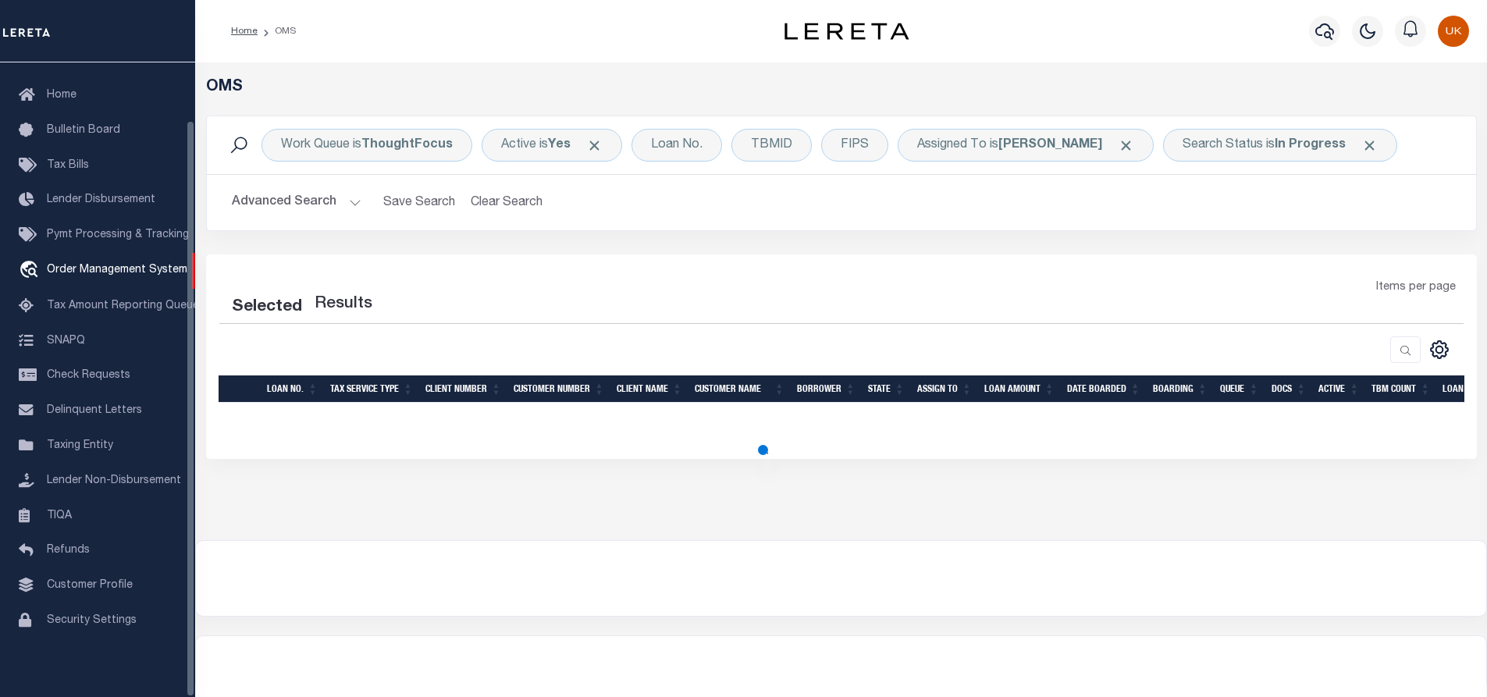
select select "200"
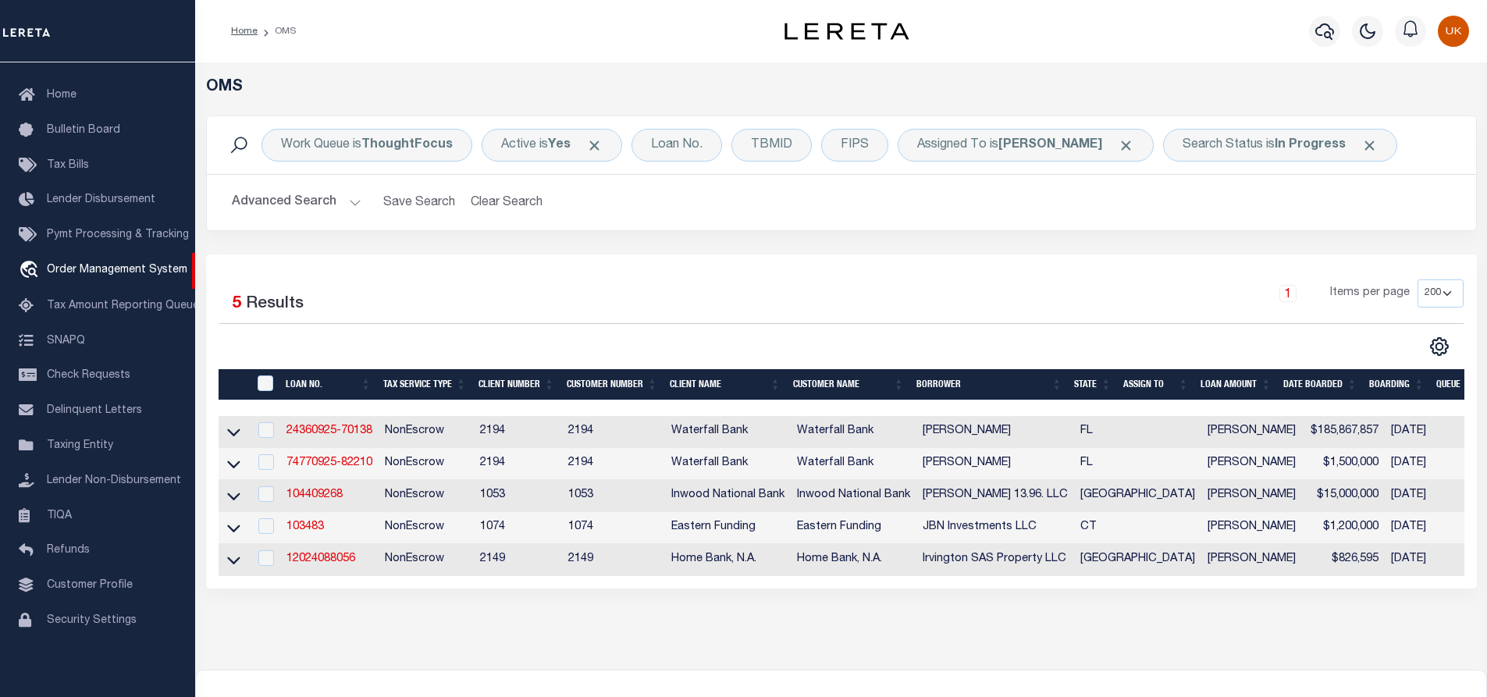
click at [632, 623] on div "OMS Work Queue is ThoughtFocus Active is Yes Loan No. TBMID FIPS Assigned To is…" at bounding box center [841, 350] width 1282 height 545
